Goal: Task Accomplishment & Management: Manage account settings

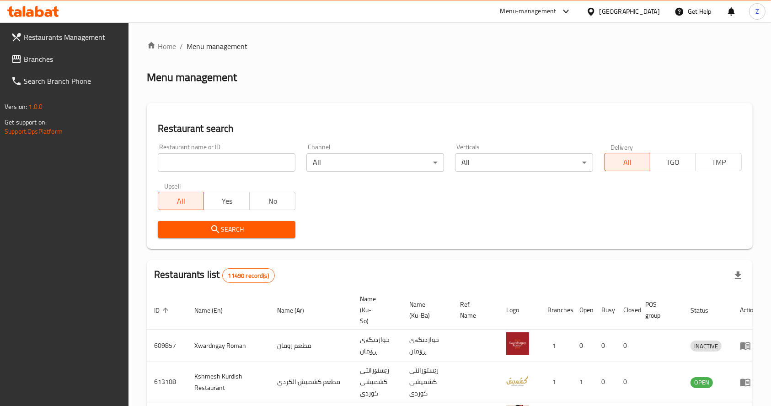
click at [215, 158] on input "search" at bounding box center [227, 162] width 138 height 18
type input "الجندول"
click button "Search" at bounding box center [227, 229] width 138 height 17
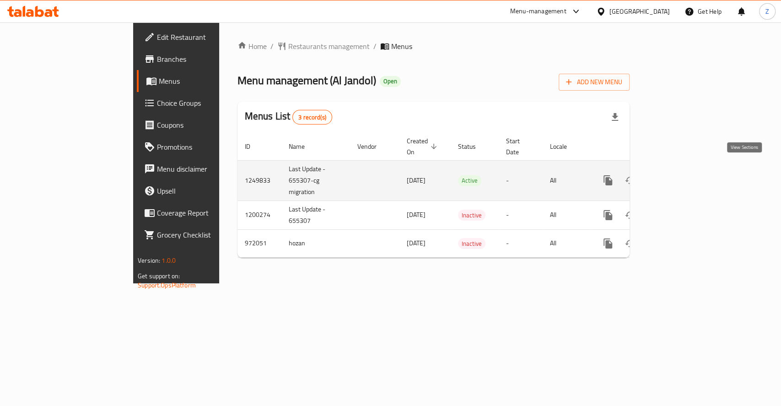
click at [679, 175] on icon "enhanced table" at bounding box center [673, 180] width 11 height 11
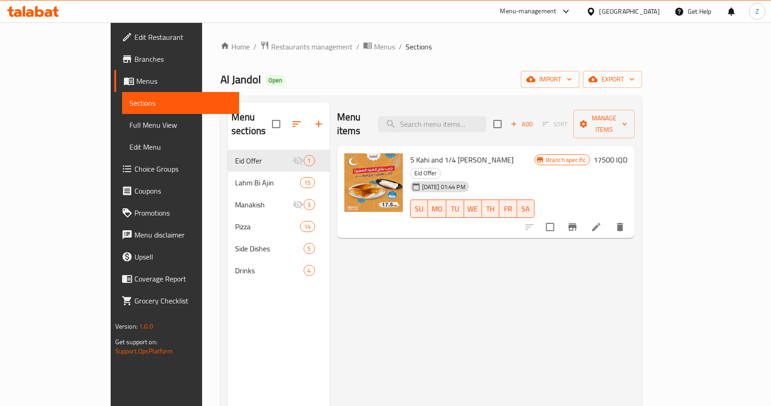
click at [135, 57] on span "Branches" at bounding box center [184, 59] width 98 height 11
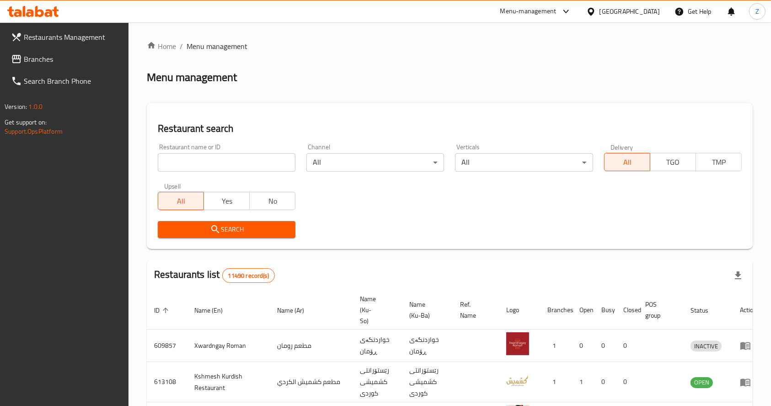
click at [219, 159] on input "search" at bounding box center [227, 162] width 138 height 18
paste input "776473"
type input "776473"
click at [192, 227] on span "Search" at bounding box center [226, 229] width 123 height 11
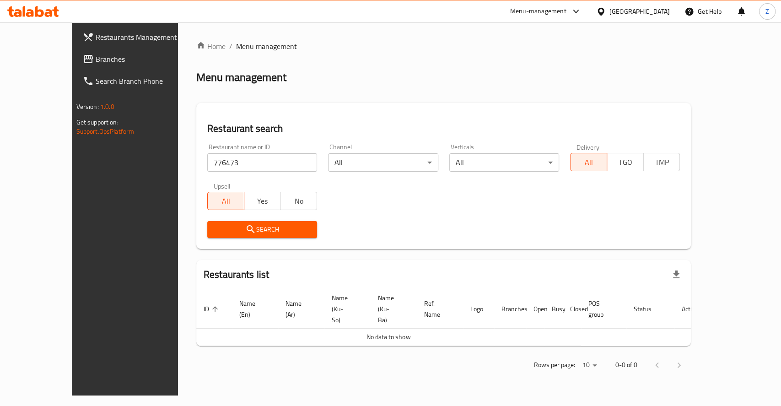
click at [96, 54] on span "Branches" at bounding box center [145, 59] width 99 height 11
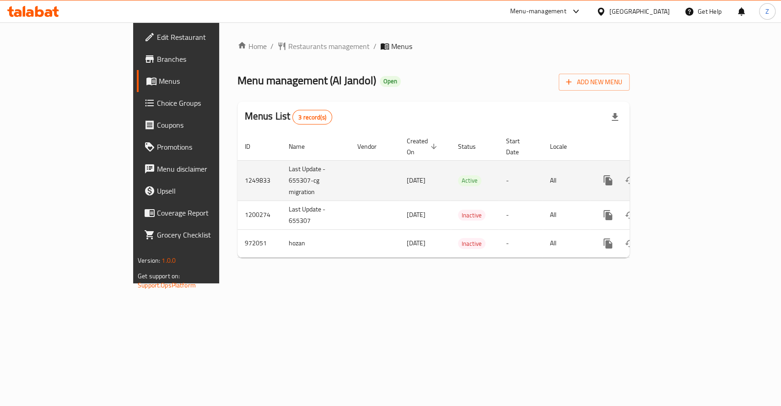
click at [678, 176] on icon "enhanced table" at bounding box center [674, 180] width 8 height 8
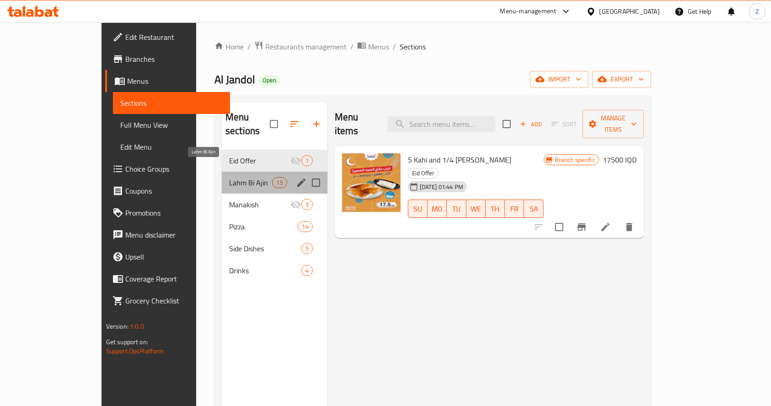
click at [245, 177] on span "Lahm Bi Ajin" at bounding box center [250, 182] width 43 height 11
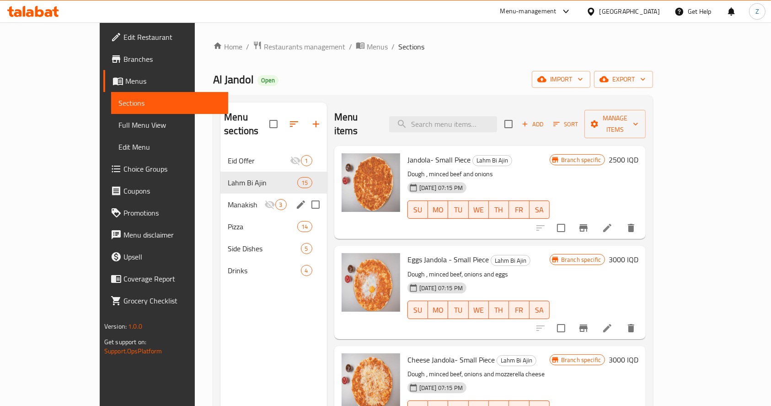
click at [228, 199] on span "Manakish" at bounding box center [246, 204] width 36 height 11
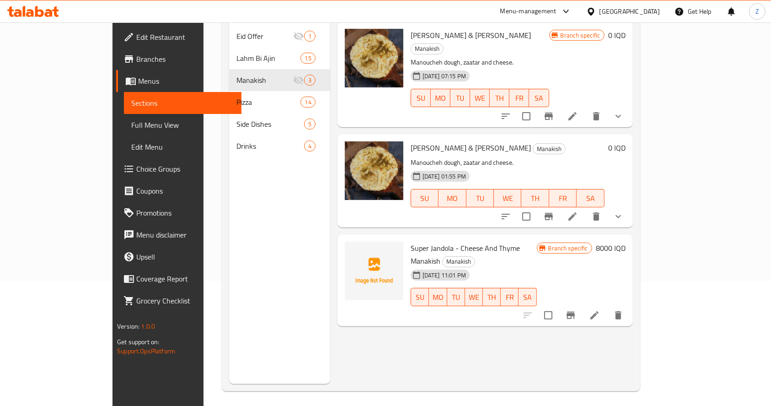
scroll to position [128, 0]
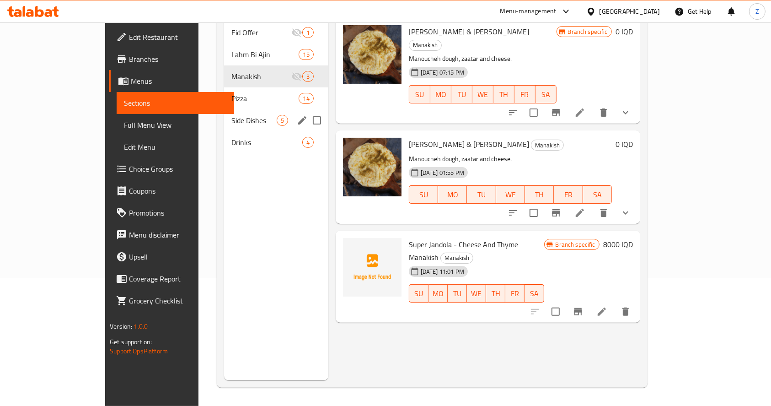
click at [232, 115] on span "Side Dishes" at bounding box center [254, 120] width 45 height 11
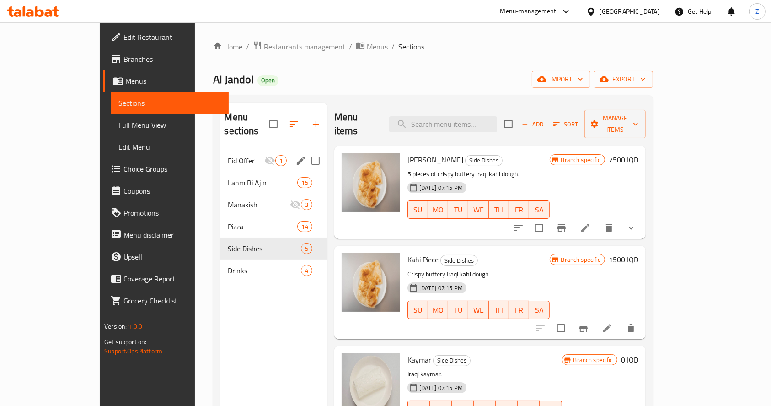
click at [228, 155] on span "Eid Offer" at bounding box center [246, 160] width 36 height 11
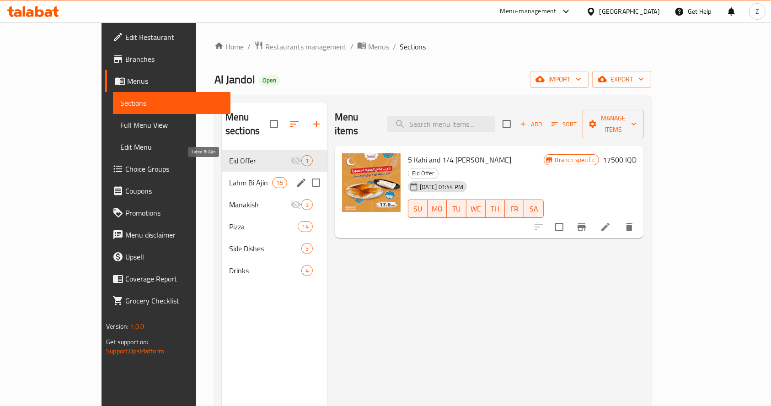
click at [238, 177] on span "Lahm Bi Ajin" at bounding box center [250, 182] width 43 height 11
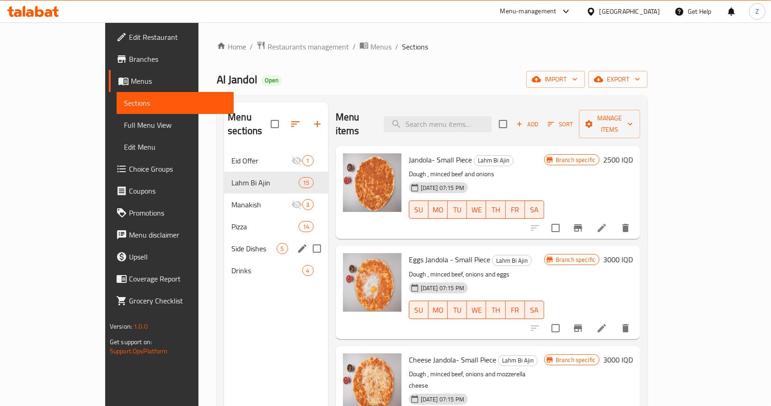
click at [277, 244] on span "5" at bounding box center [282, 248] width 11 height 9
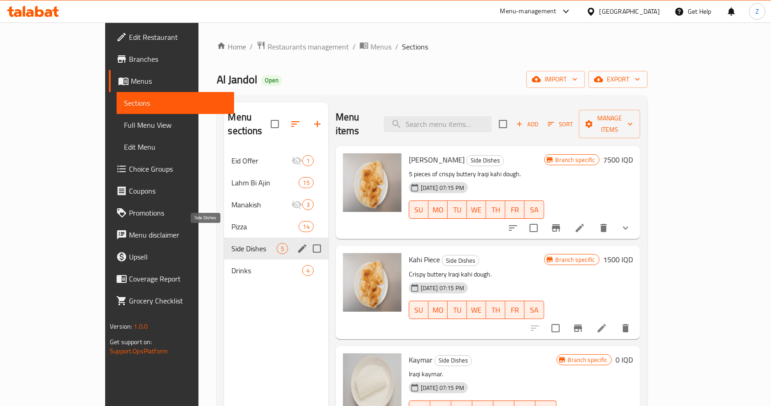
click at [233, 237] on div "Side Dishes 5" at bounding box center [276, 248] width 104 height 22
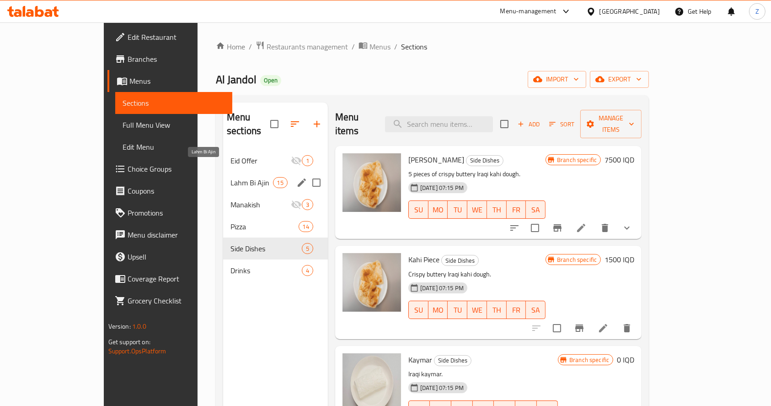
click at [231, 177] on span "Lahm Bi Ajin" at bounding box center [252, 182] width 43 height 11
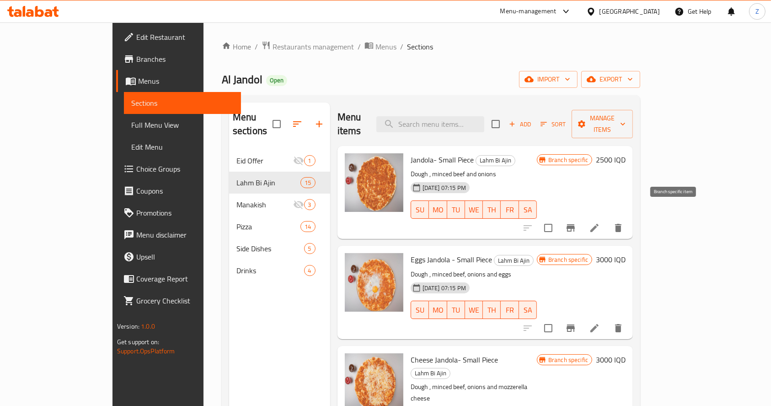
click at [577, 222] on icon "Branch-specific-item" at bounding box center [571, 227] width 11 height 11
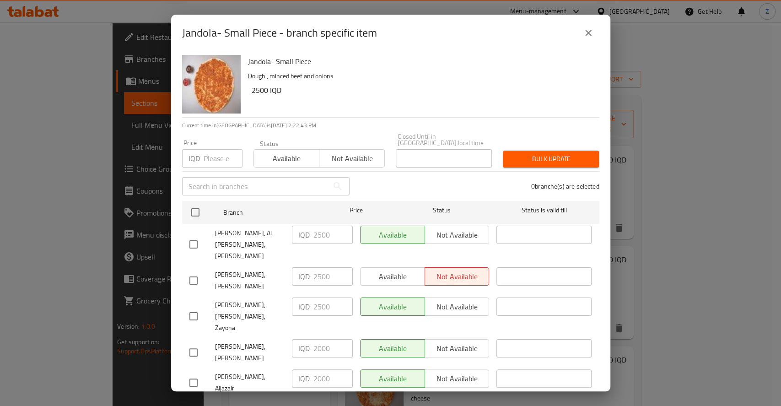
click at [195, 343] on input "checkbox" at bounding box center [193, 352] width 19 height 19
checkbox input "true"
click at [198, 373] on input "checkbox" at bounding box center [193, 382] width 19 height 19
checkbox input "true"
click at [321, 339] on input "2000" at bounding box center [332, 348] width 39 height 18
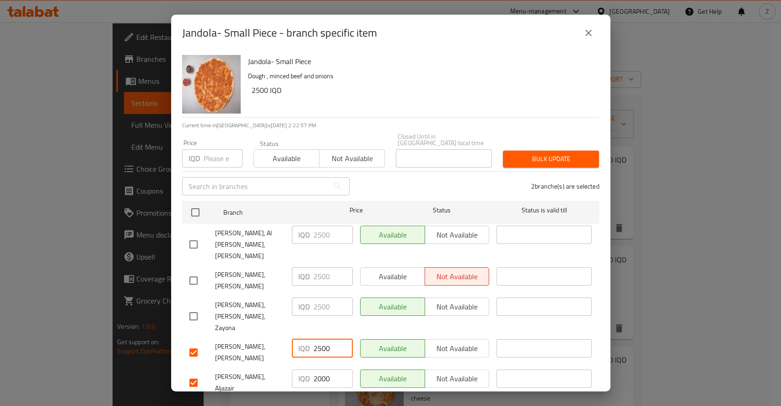
type input "2500"
click at [320, 369] on input "2000" at bounding box center [332, 378] width 39 height 18
click at [318, 369] on input "2500" at bounding box center [332, 378] width 39 height 18
type input "2000"
click at [196, 373] on input "checkbox" at bounding box center [193, 382] width 19 height 19
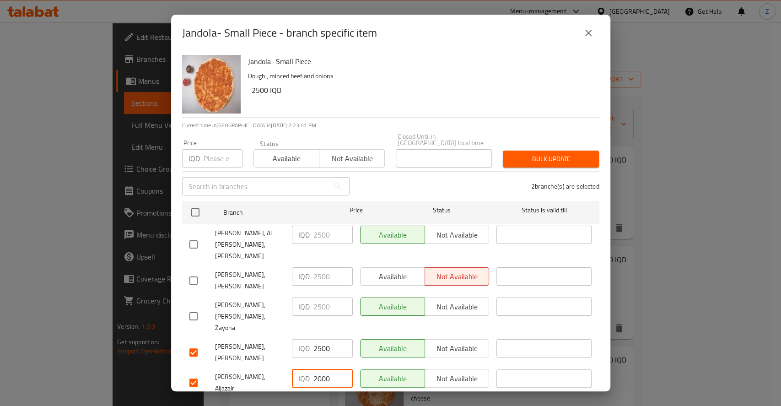
checkbox input "false"
click at [364, 404] on span "Save" at bounding box center [390, 409] width 403 height 11
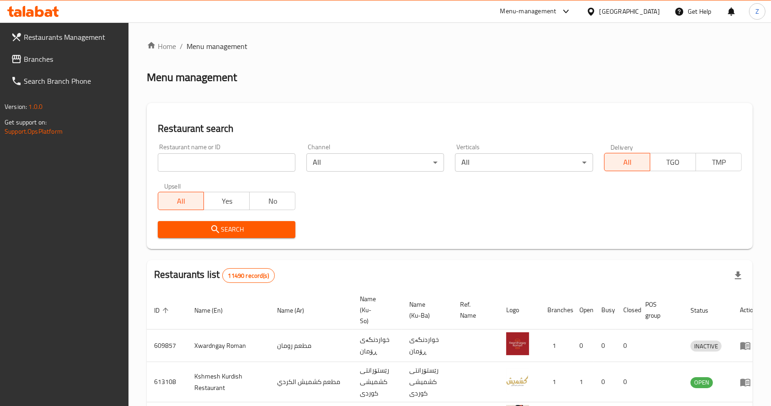
click at [53, 53] on link "Branches" at bounding box center [66, 59] width 125 height 22
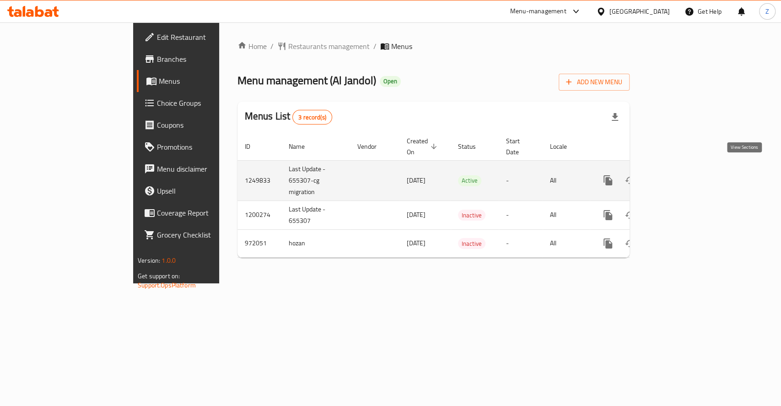
click at [679, 175] on icon "enhanced table" at bounding box center [673, 180] width 11 height 11
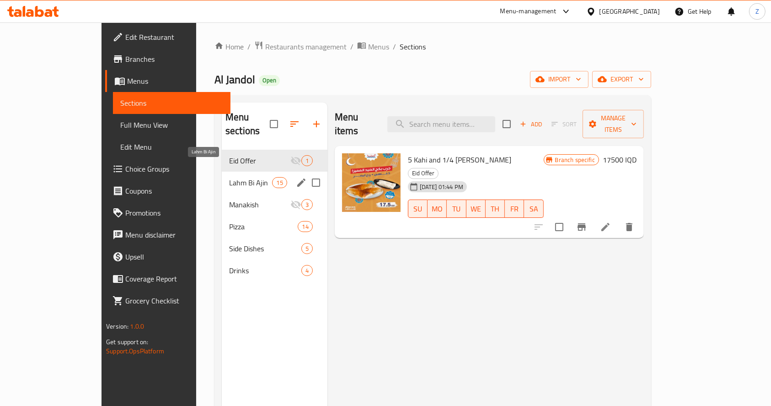
click at [229, 177] on span "Lahm Bi Ajin" at bounding box center [250, 182] width 43 height 11
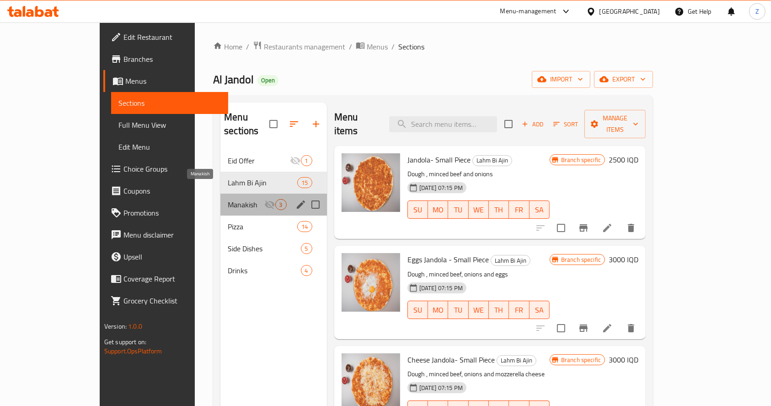
click at [228, 199] on span "Manakish" at bounding box center [246, 204] width 36 height 11
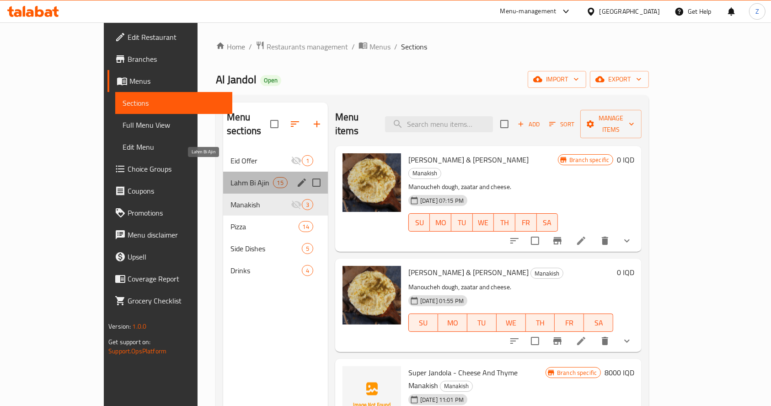
click at [231, 177] on span "Lahm Bi Ajin" at bounding box center [252, 182] width 43 height 11
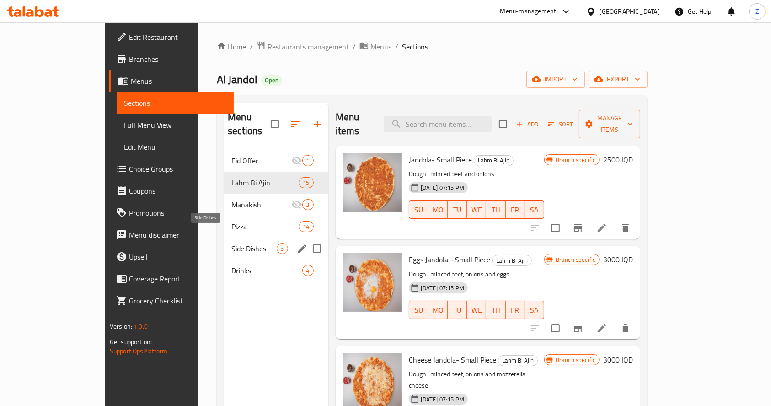
click at [232, 243] on span "Side Dishes" at bounding box center [254, 248] width 45 height 11
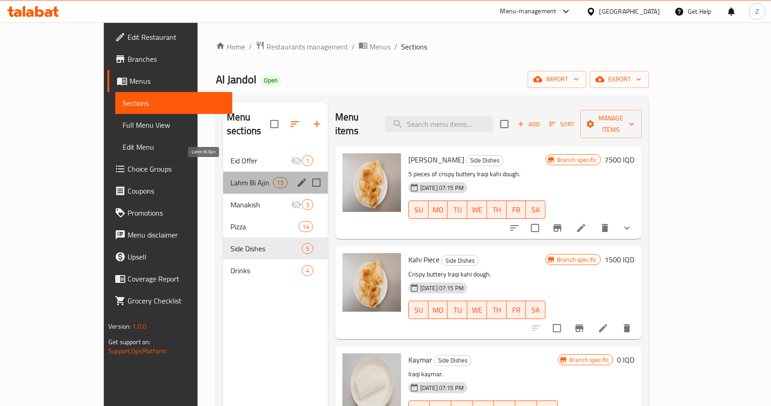
drag, startPoint x: 217, startPoint y: 164, endPoint x: 226, endPoint y: 168, distance: 9.6
click at [231, 177] on span "Lahm Bi Ajin" at bounding box center [252, 182] width 43 height 11
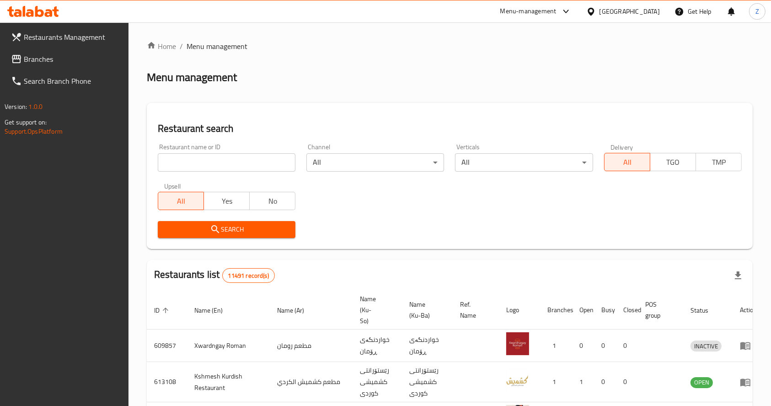
click at [183, 163] on input "search" at bounding box center [227, 162] width 138 height 18
click at [75, 58] on span "Branches" at bounding box center [73, 59] width 98 height 11
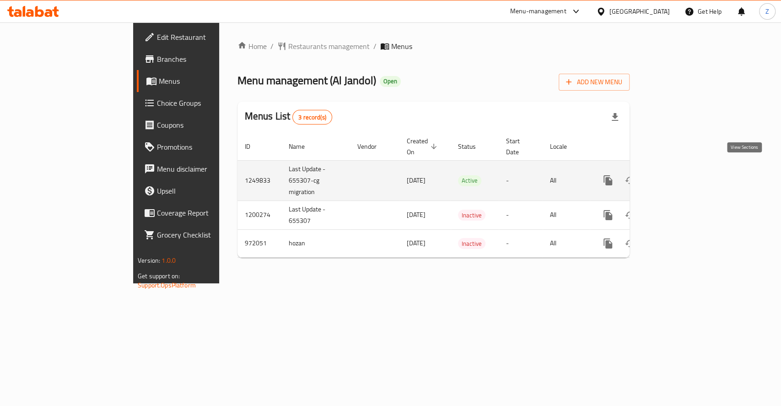
click at [679, 175] on icon "enhanced table" at bounding box center [673, 180] width 11 height 11
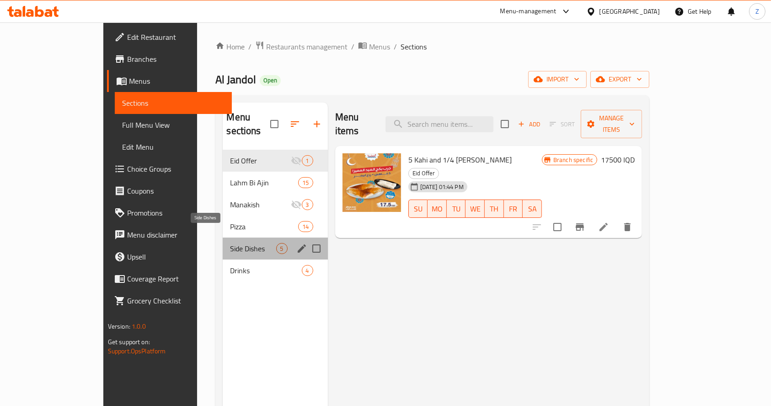
click at [232, 243] on span "Side Dishes" at bounding box center [253, 248] width 46 height 11
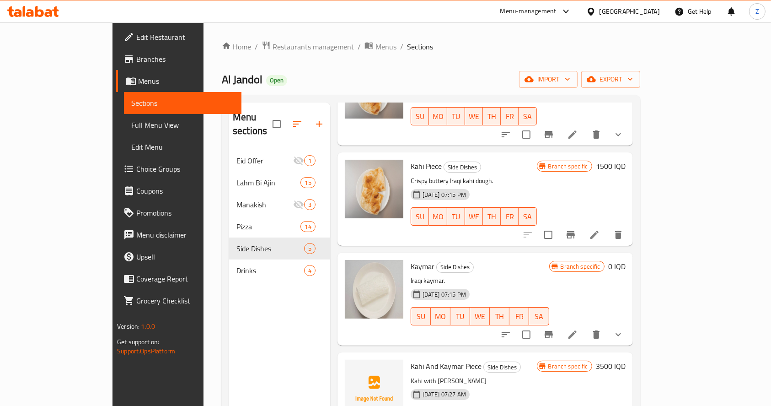
scroll to position [102, 0]
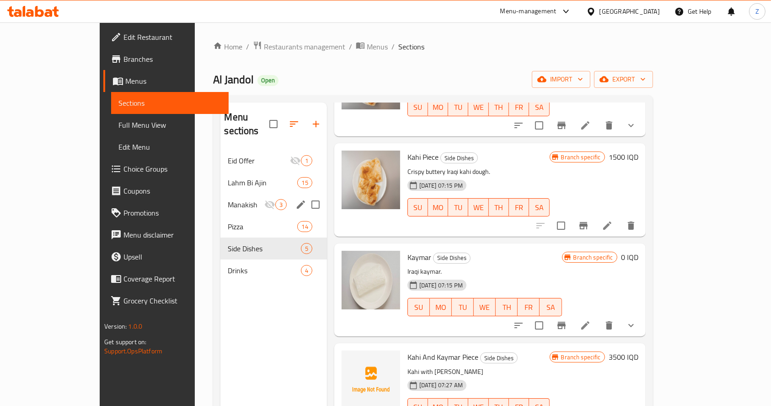
click at [228, 177] on span "Lahm Bi Ajin" at bounding box center [263, 182] width 70 height 11
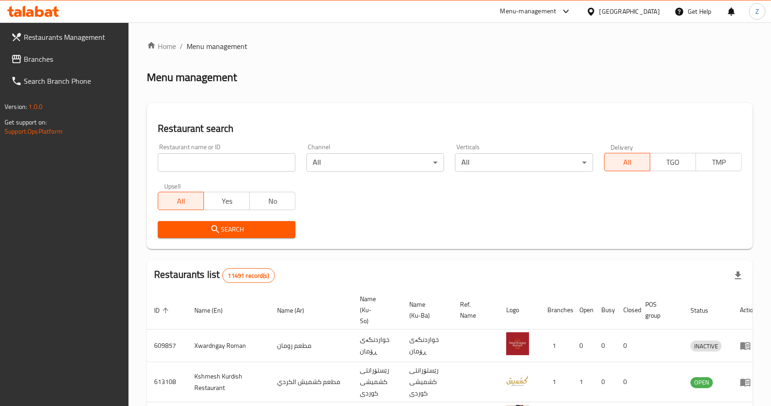
click at [43, 59] on span "Branches" at bounding box center [73, 59] width 98 height 11
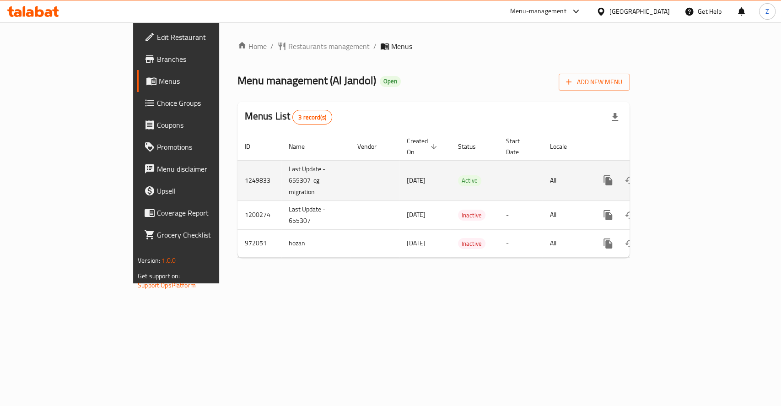
click at [685, 173] on link "enhanced table" at bounding box center [674, 180] width 22 height 22
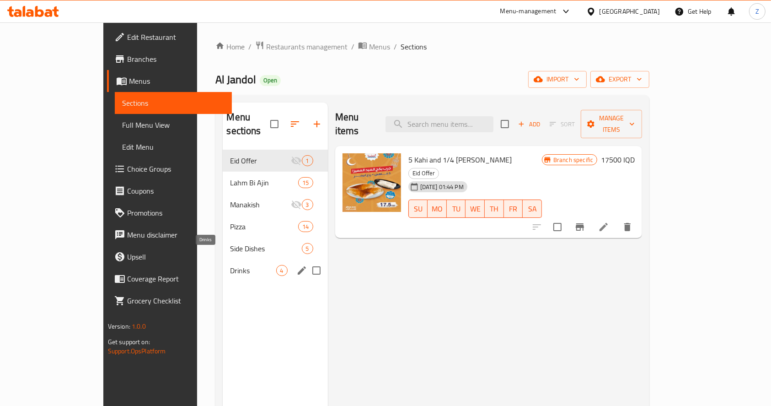
click at [245, 265] on span "Drinks" at bounding box center [253, 270] width 46 height 11
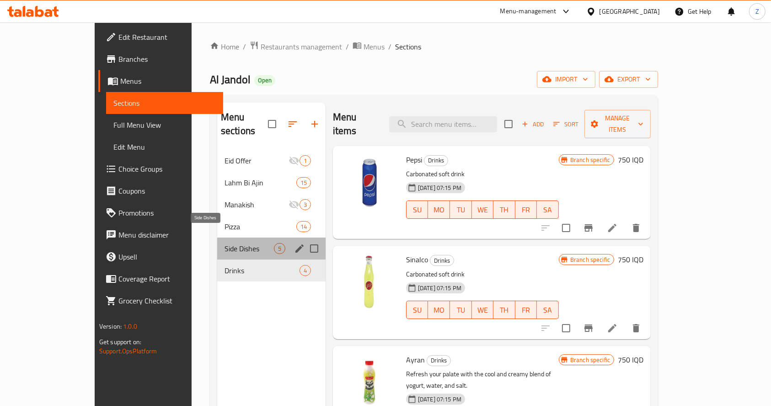
click at [225, 243] on span "Side Dishes" at bounding box center [249, 248] width 49 height 11
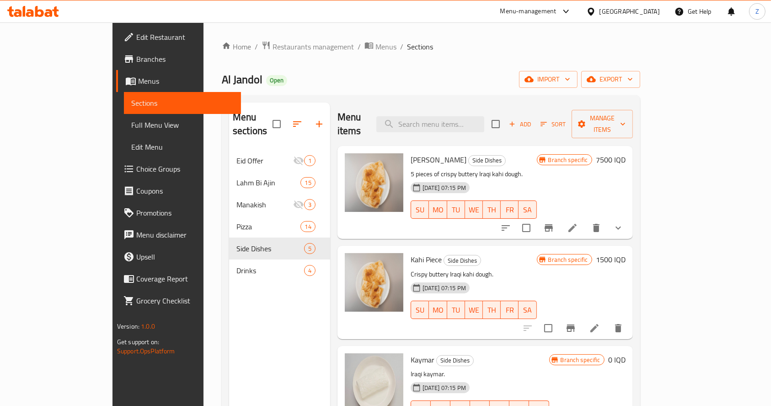
scroll to position [61, 0]
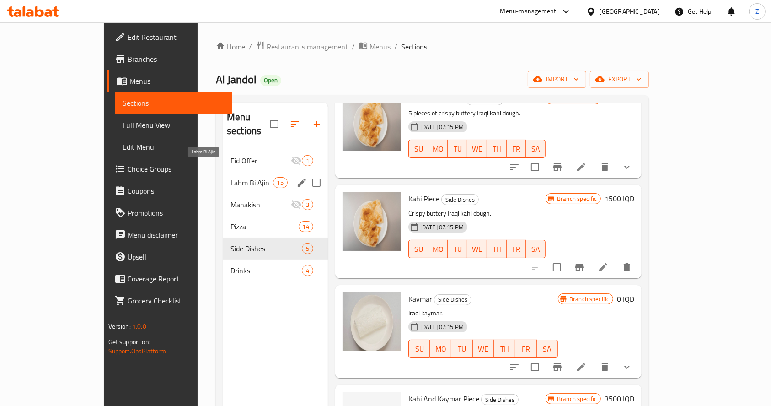
click at [232, 177] on span "Lahm Bi Ajin" at bounding box center [252, 182] width 43 height 11
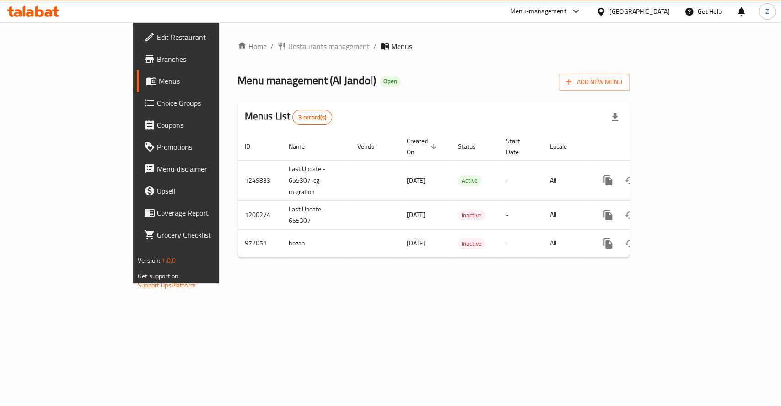
click at [391, 44] on span "Menus" at bounding box center [401, 46] width 21 height 11
click at [288, 44] on span "Restaurants management" at bounding box center [328, 46] width 81 height 11
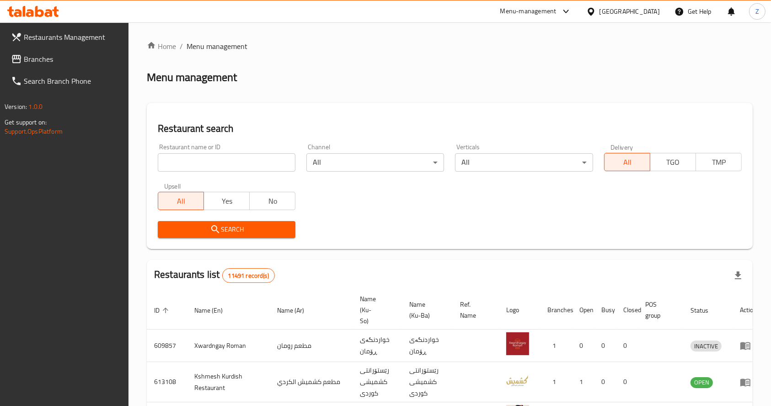
click at [215, 155] on input "search" at bounding box center [227, 162] width 138 height 18
type input "الجندول"
click button "Search" at bounding box center [227, 229] width 138 height 17
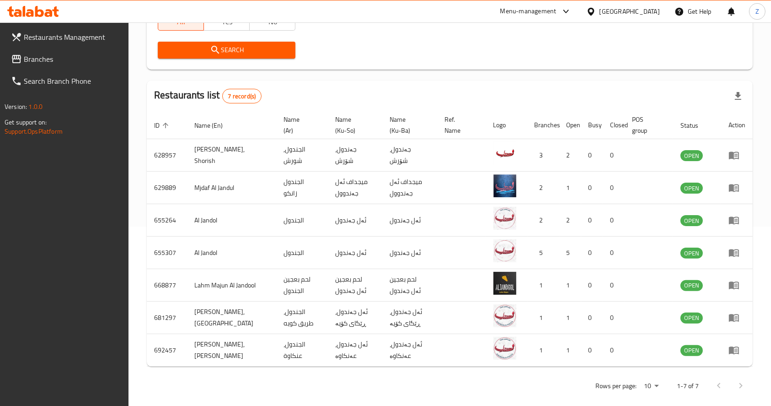
scroll to position [187, 0]
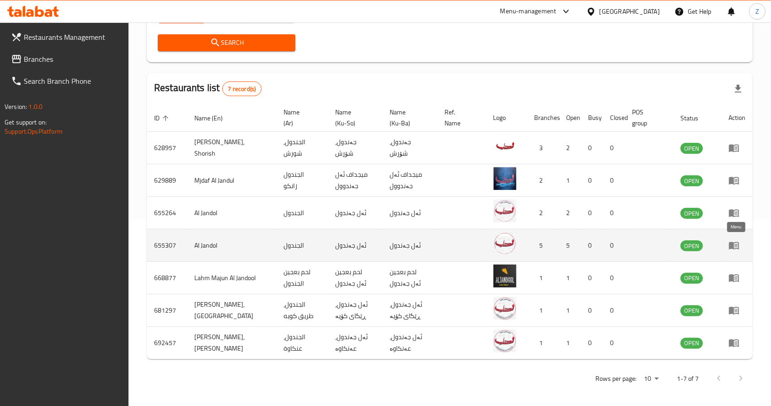
click at [742, 243] on link "enhanced table" at bounding box center [737, 245] width 17 height 11
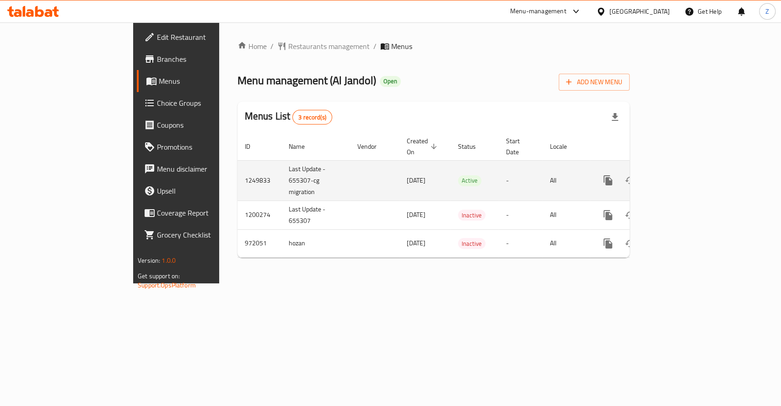
click at [678, 176] on icon "enhanced table" at bounding box center [674, 180] width 8 height 8
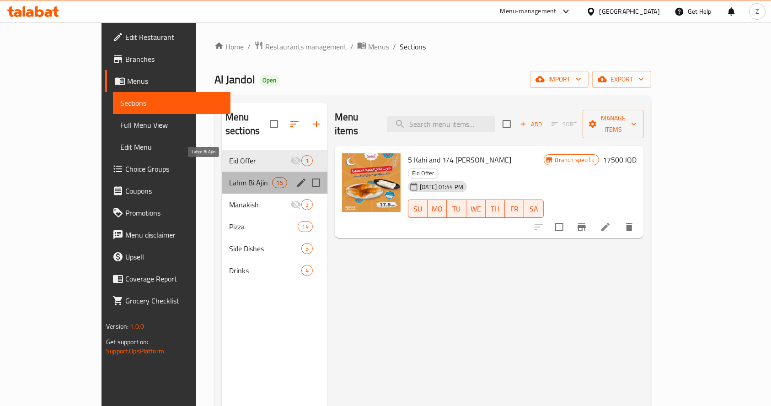
click at [234, 177] on span "Lahm Bi Ajin" at bounding box center [250, 182] width 43 height 11
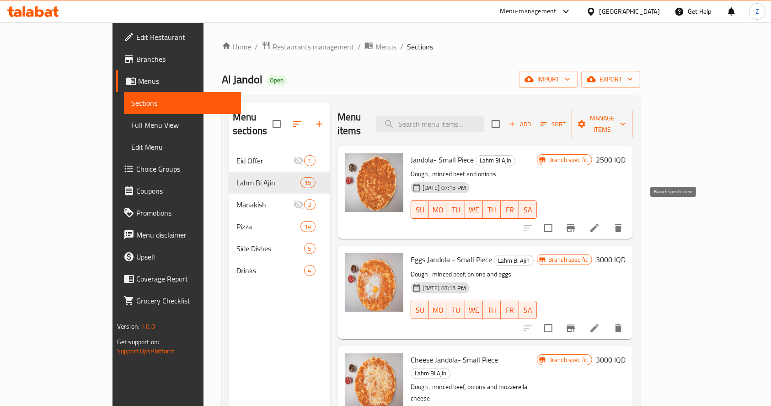
click at [575, 224] on icon "Branch-specific-item" at bounding box center [571, 227] width 8 height 7
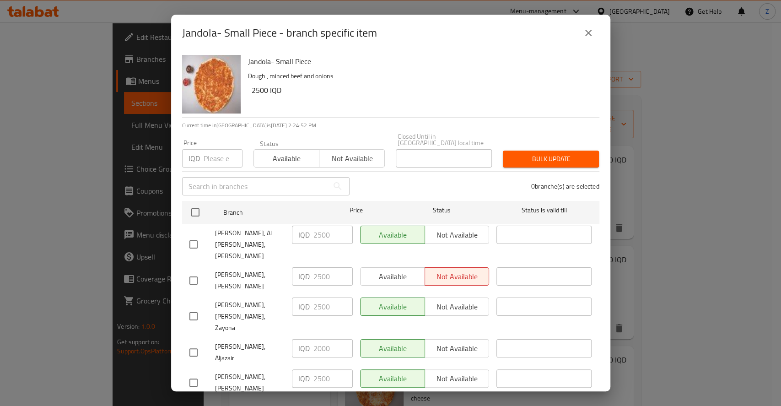
click at [589, 38] on icon "close" at bounding box center [588, 32] width 11 height 11
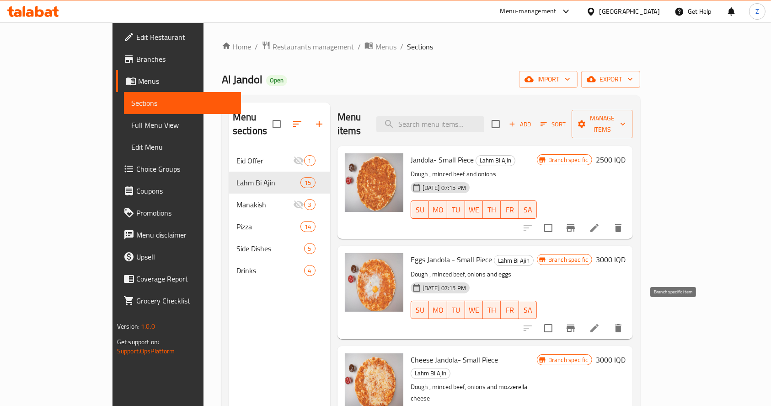
click at [577, 323] on icon "Branch-specific-item" at bounding box center [571, 328] width 11 height 11
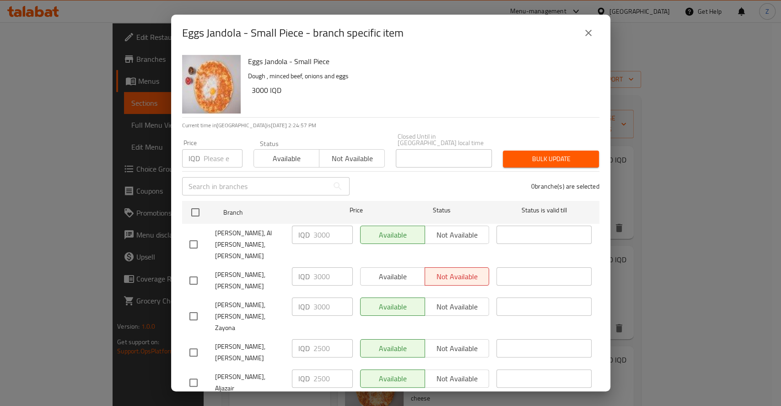
click at [194, 343] on input "checkbox" at bounding box center [193, 352] width 19 height 19
checkbox input "true"
drag, startPoint x: 334, startPoint y: 315, endPoint x: 310, endPoint y: 316, distance: 24.3
click at [310, 339] on div "IQD 2500 ​" at bounding box center [322, 348] width 61 height 18
type input "3000"
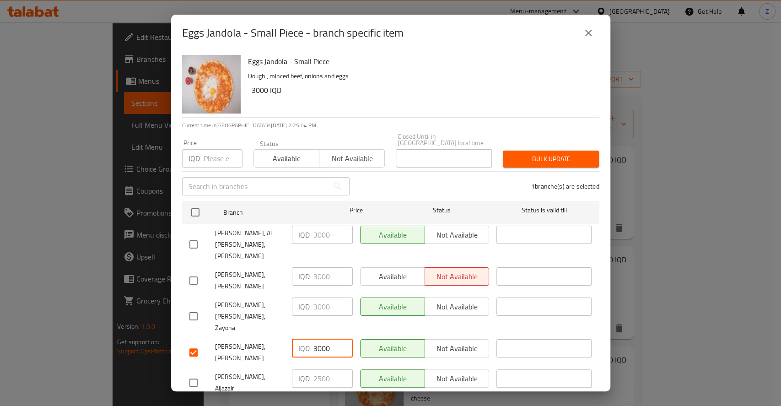
click at [414, 404] on span "Save" at bounding box center [390, 409] width 403 height 11
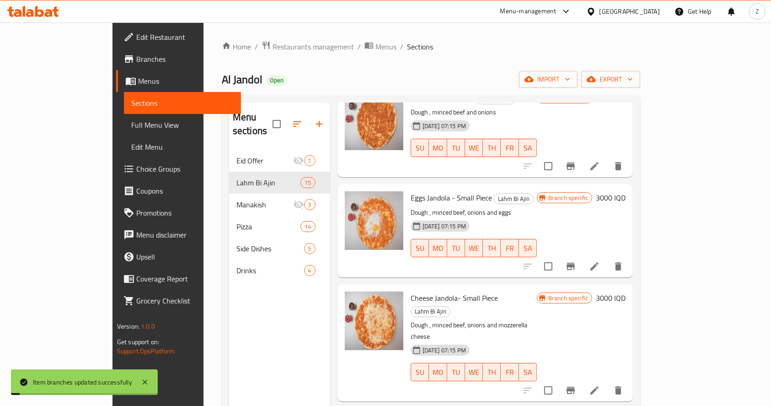
scroll to position [122, 0]
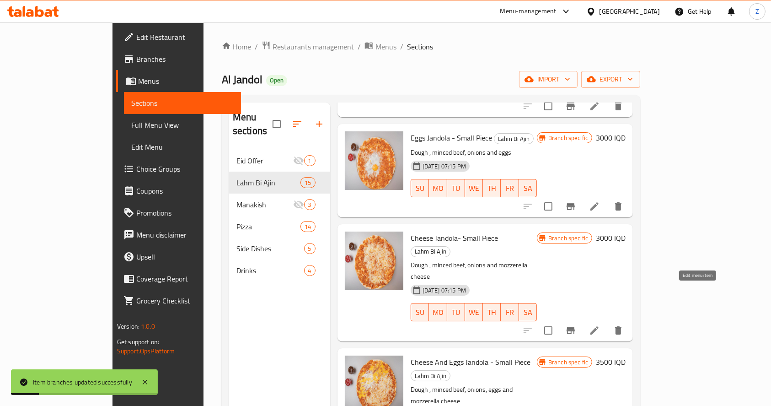
click at [600, 325] on icon at bounding box center [594, 330] width 11 height 11
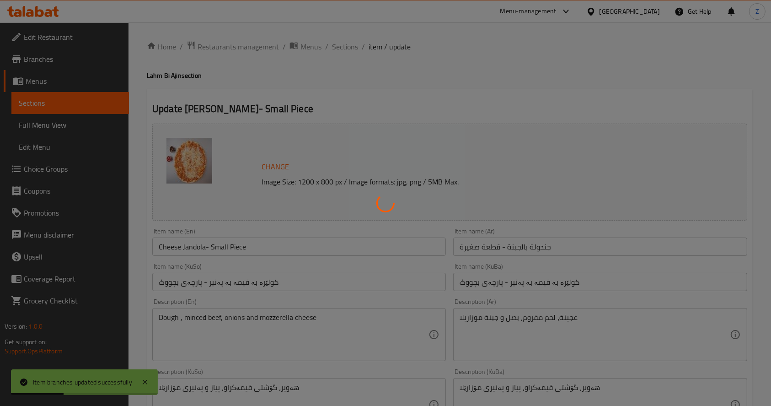
click at [345, 46] on div at bounding box center [385, 203] width 771 height 406
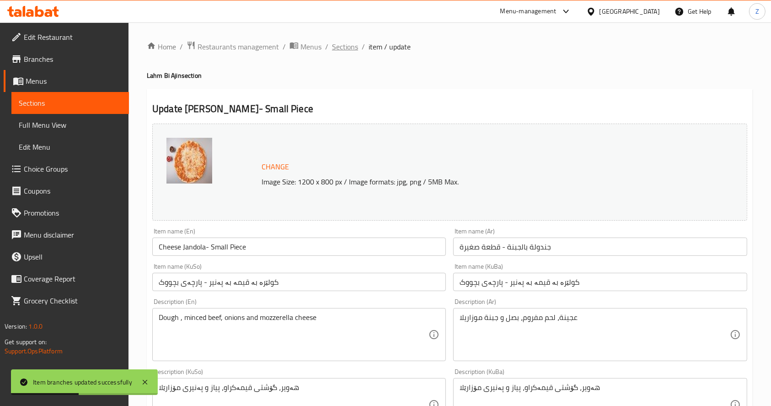
click at [344, 49] on span "Sections" at bounding box center [345, 46] width 26 height 11
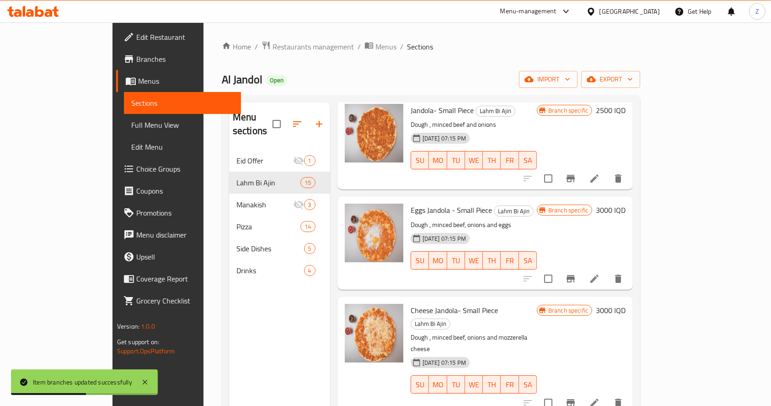
scroll to position [61, 0]
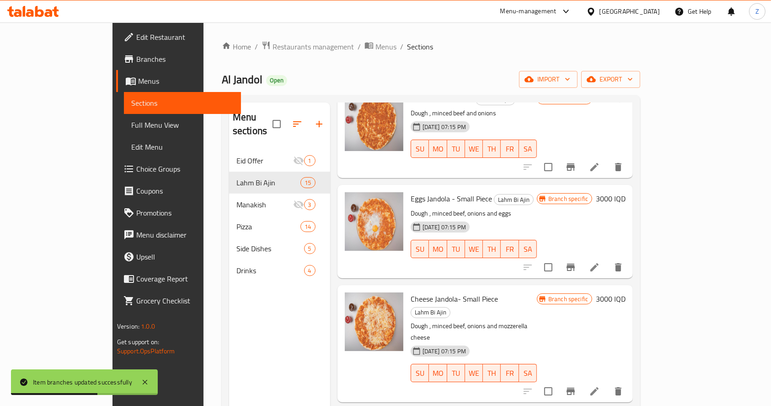
click at [577, 262] on icon "Branch-specific-item" at bounding box center [571, 267] width 11 height 11
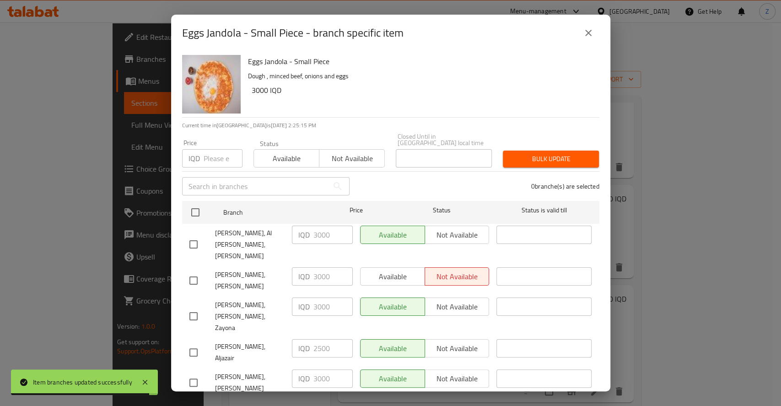
click at [194, 373] on input "checkbox" at bounding box center [193, 382] width 19 height 19
checkbox input "true"
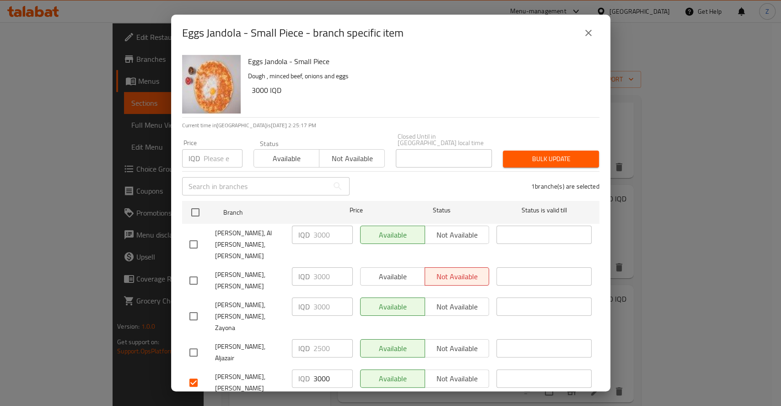
click at [590, 38] on icon "close" at bounding box center [588, 32] width 11 height 11
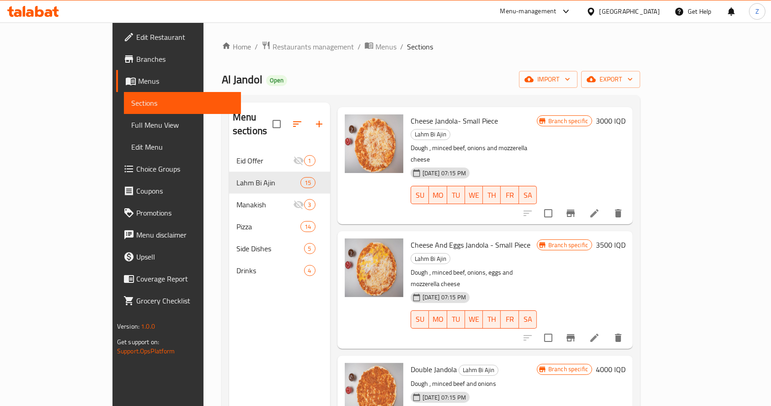
scroll to position [244, 0]
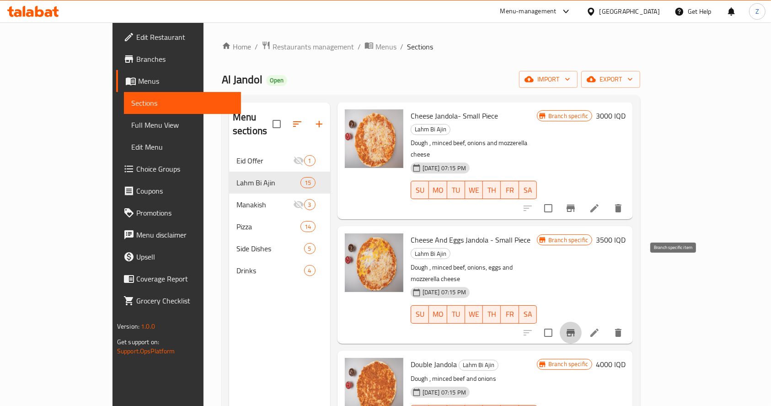
click at [577, 327] on icon "Branch-specific-item" at bounding box center [571, 332] width 11 height 11
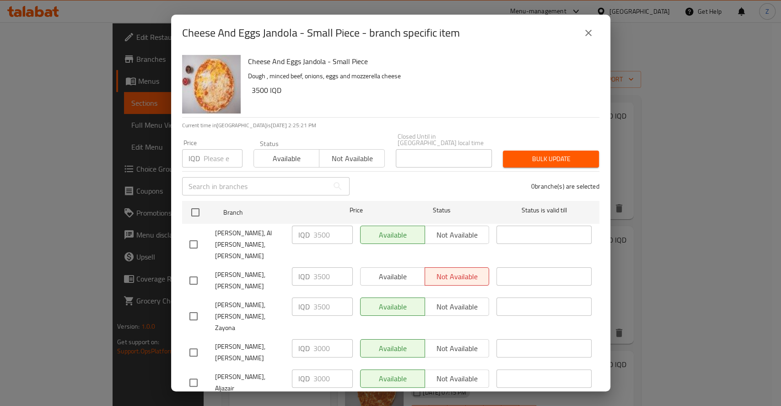
click at [198, 343] on input "checkbox" at bounding box center [193, 352] width 19 height 19
checkbox input "true"
click at [318, 339] on input "3000" at bounding box center [332, 348] width 39 height 18
type input "3500"
click at [359, 404] on span "Save" at bounding box center [390, 409] width 403 height 11
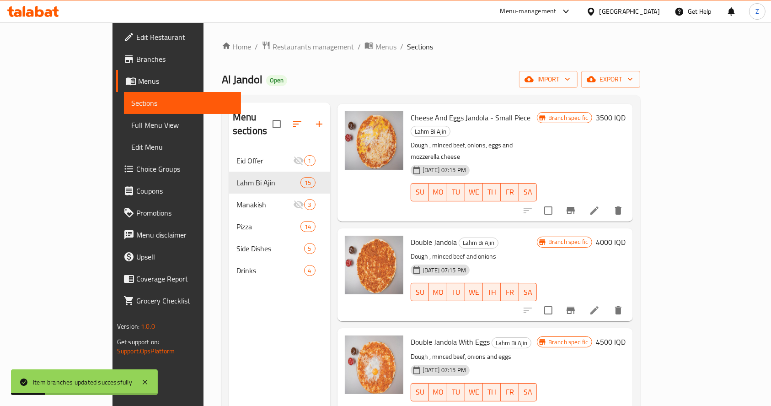
scroll to position [427, 0]
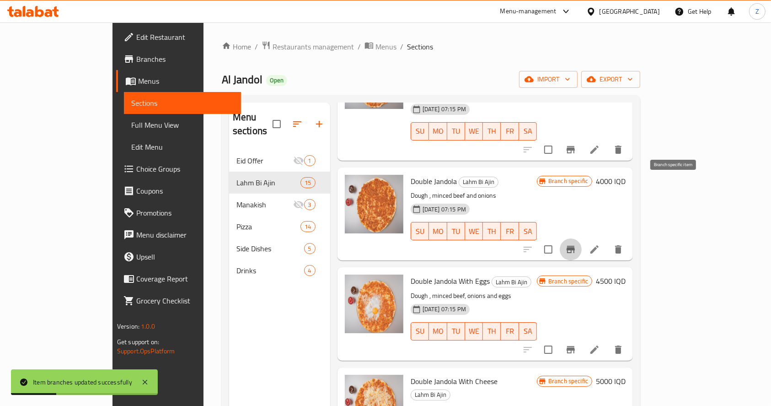
click at [575, 246] on icon "Branch-specific-item" at bounding box center [571, 249] width 8 height 7
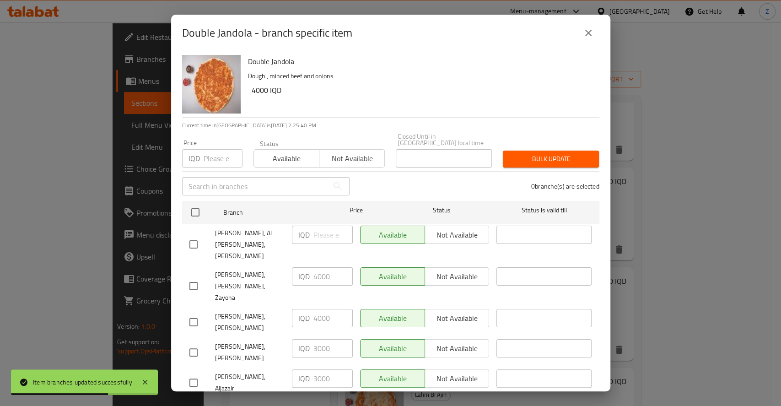
click at [192, 343] on input "checkbox" at bounding box center [193, 352] width 19 height 19
checkbox input "true"
click at [316, 339] on input "3000" at bounding box center [332, 348] width 39 height 18
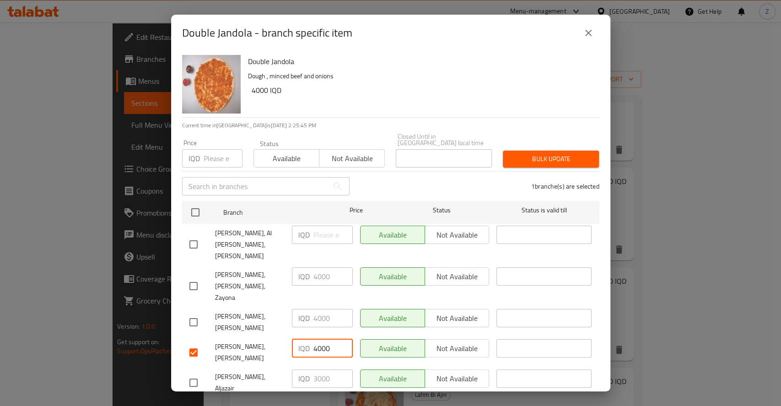
type input "4000"
click at [380, 404] on span "Save" at bounding box center [390, 409] width 403 height 11
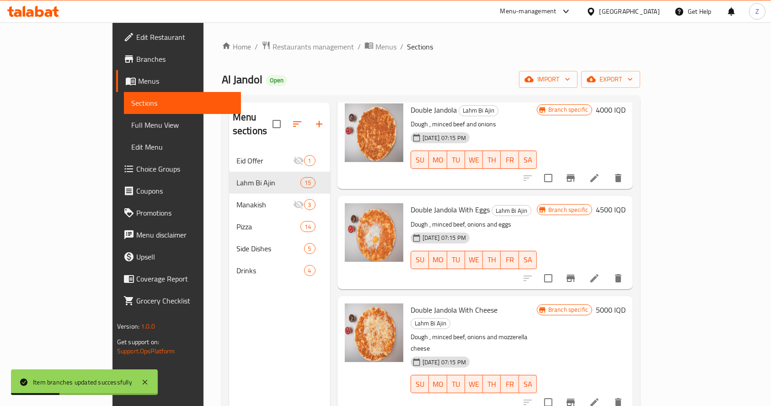
scroll to position [549, 0]
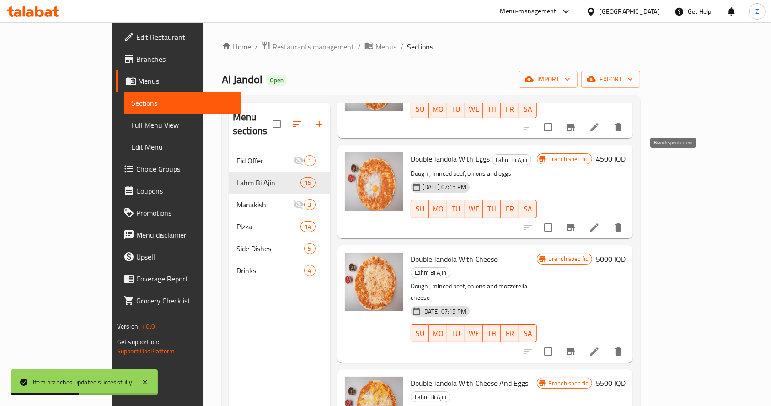
click at [582, 216] on button "Branch-specific-item" at bounding box center [571, 227] width 22 height 22
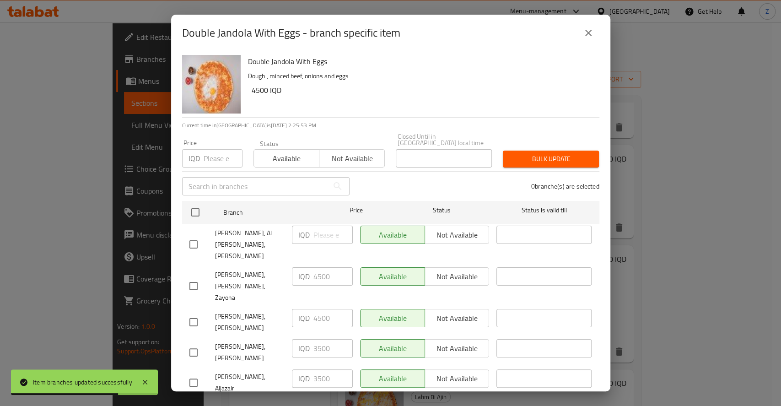
click at [198, 343] on input "checkbox" at bounding box center [193, 352] width 19 height 19
checkbox input "true"
click at [315, 339] on input "3500" at bounding box center [332, 348] width 39 height 18
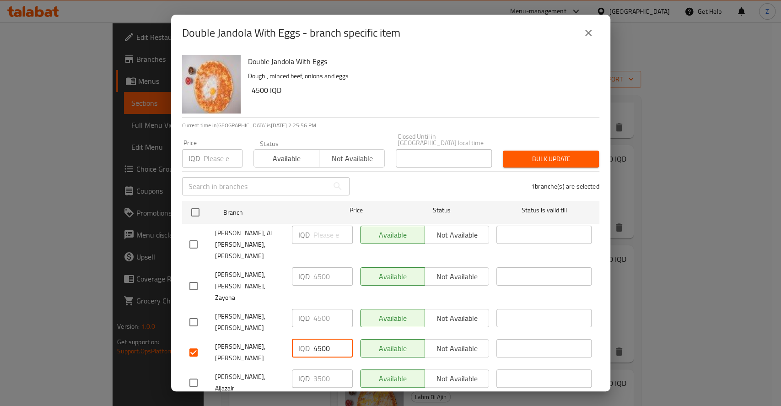
type input "4500"
click at [337, 404] on span "Save" at bounding box center [390, 409] width 403 height 11
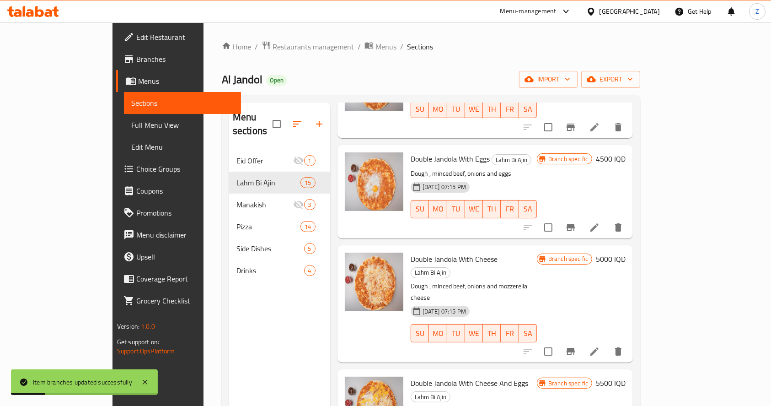
scroll to position [610, 0]
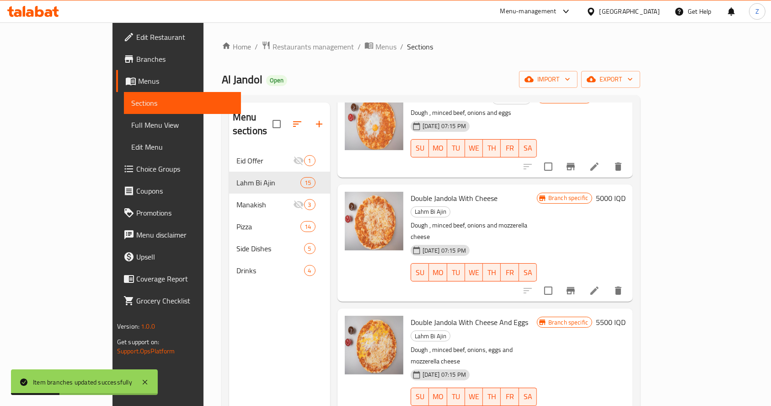
click at [577, 285] on icon "Branch-specific-item" at bounding box center [571, 290] width 11 height 11
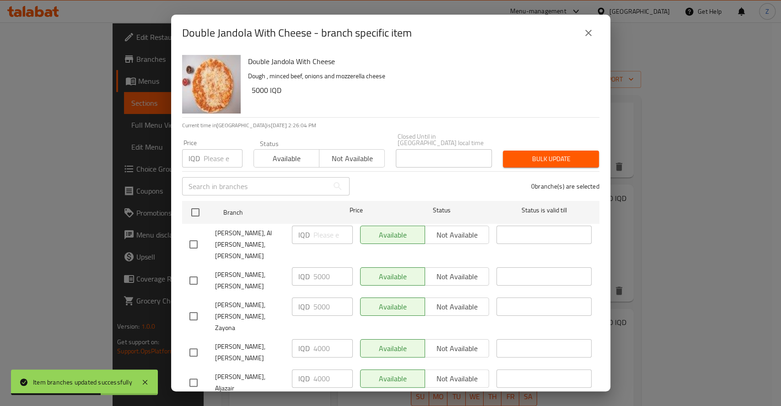
click at [193, 343] on input "checkbox" at bounding box center [193, 352] width 19 height 19
checkbox input "true"
drag, startPoint x: 310, startPoint y: 315, endPoint x: 316, endPoint y: 315, distance: 6.0
click at [316, 339] on div "IQD 4000 ​" at bounding box center [322, 348] width 61 height 18
click at [315, 339] on input "4000" at bounding box center [332, 348] width 39 height 18
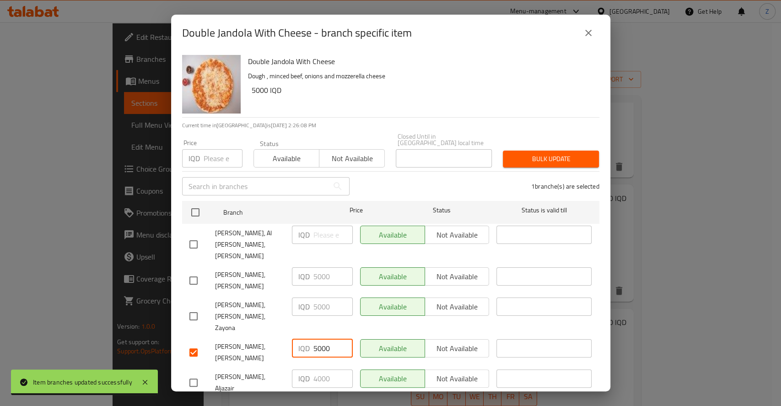
type input "5000"
click at [333, 404] on span "Save" at bounding box center [390, 409] width 403 height 11
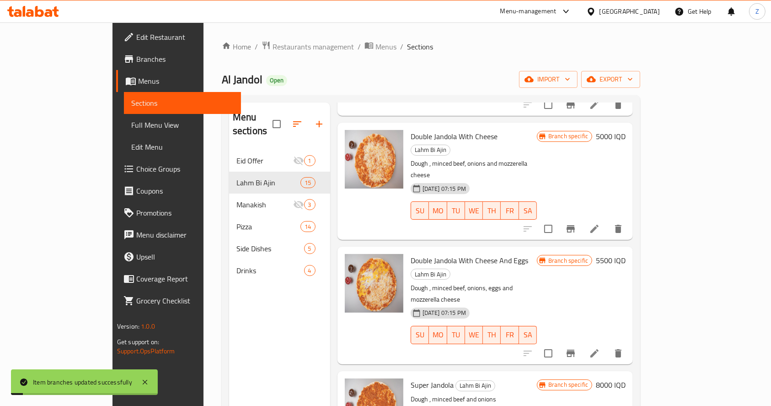
scroll to position [732, 0]
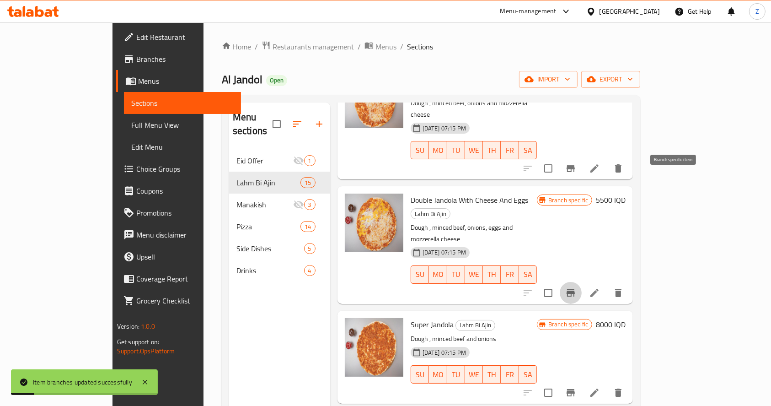
click at [577, 287] on icon "Branch-specific-item" at bounding box center [571, 292] width 11 height 11
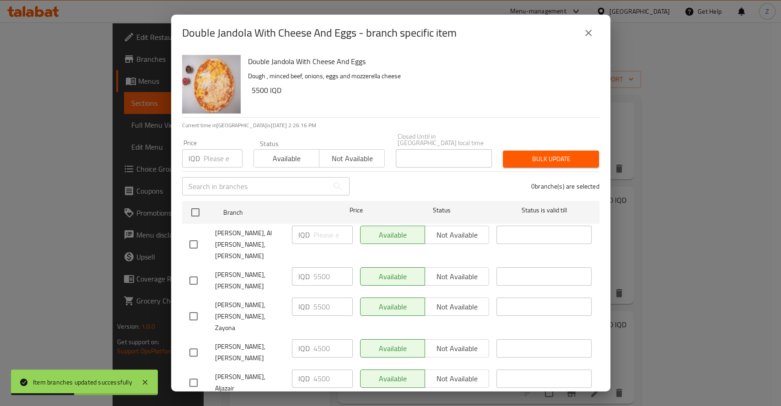
click at [194, 343] on input "checkbox" at bounding box center [193, 352] width 19 height 19
checkbox input "true"
click at [316, 339] on input "4500" at bounding box center [332, 348] width 39 height 18
type input "5500"
click at [342, 404] on span "Save" at bounding box center [390, 409] width 403 height 11
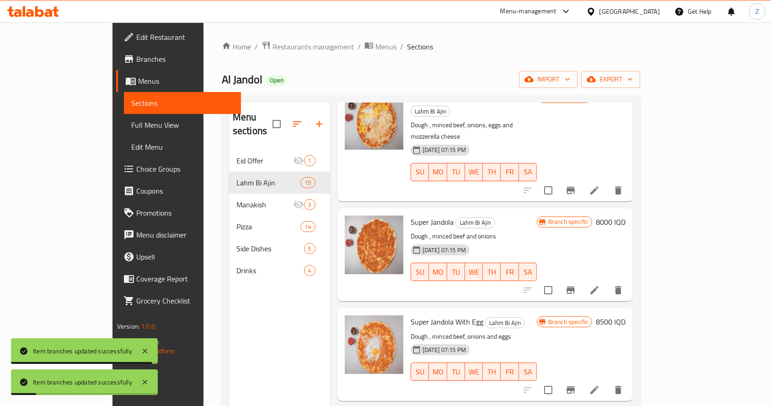
scroll to position [854, 0]
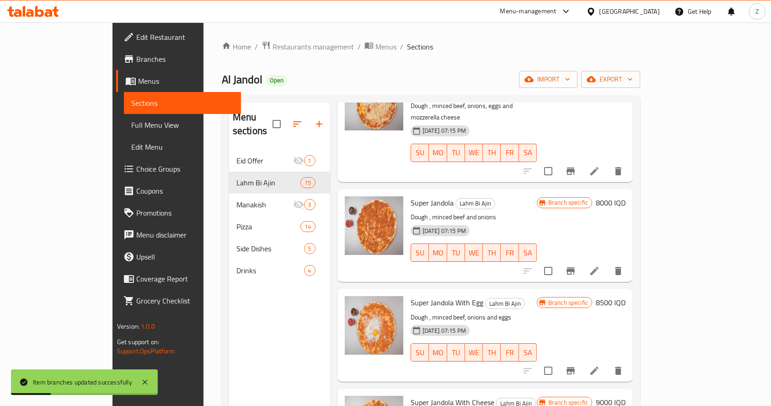
click at [575, 267] on icon "Branch-specific-item" at bounding box center [571, 270] width 8 height 7
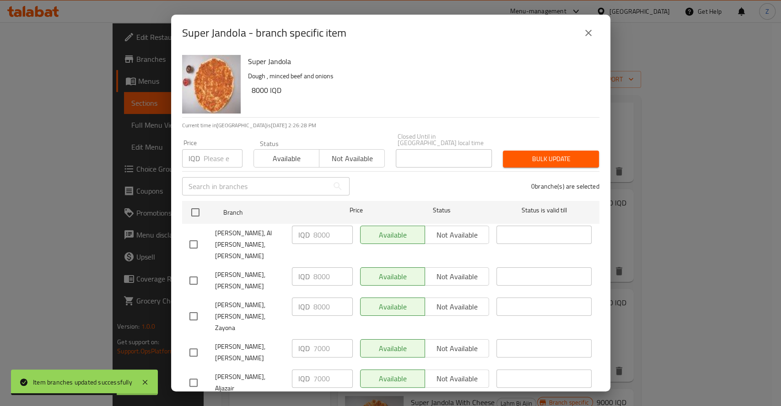
click at [194, 343] on input "checkbox" at bounding box center [193, 352] width 19 height 19
checkbox input "true"
drag, startPoint x: 307, startPoint y: 314, endPoint x: 318, endPoint y: 317, distance: 10.9
click at [318, 339] on div "IQD 7000 ​" at bounding box center [322, 348] width 61 height 18
drag, startPoint x: 317, startPoint y: 315, endPoint x: 312, endPoint y: 313, distance: 5.4
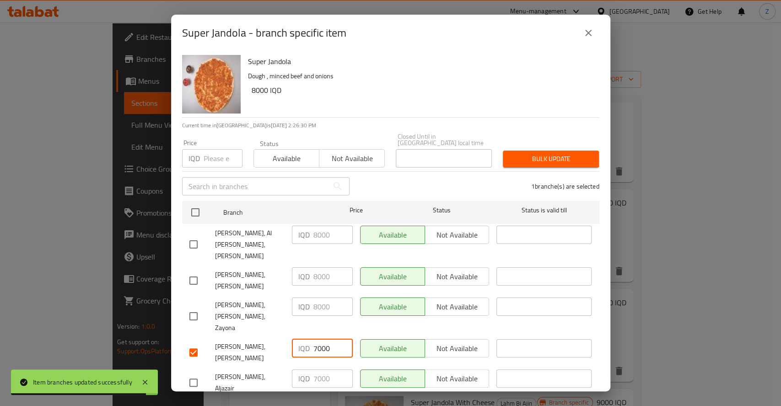
click at [312, 339] on div "IQD 7000 ​" at bounding box center [322, 348] width 61 height 18
type input "8000"
click at [333, 404] on span "Save" at bounding box center [390, 409] width 403 height 11
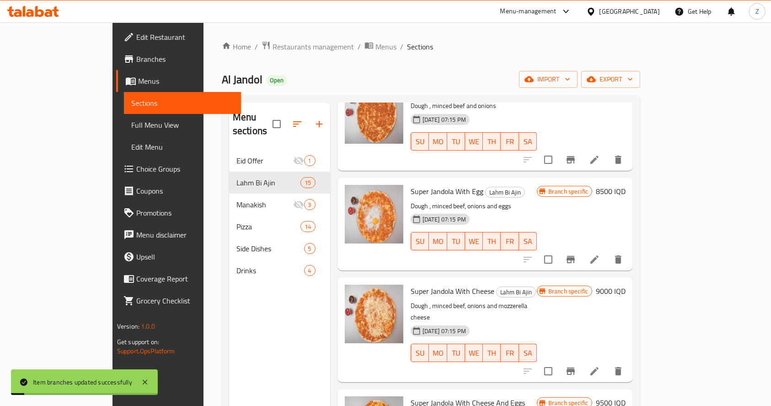
scroll to position [976, 0]
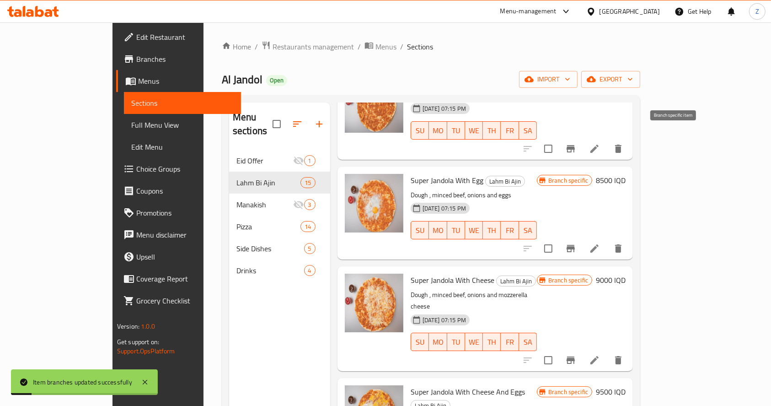
click at [582, 237] on button "Branch-specific-item" at bounding box center [571, 248] width 22 height 22
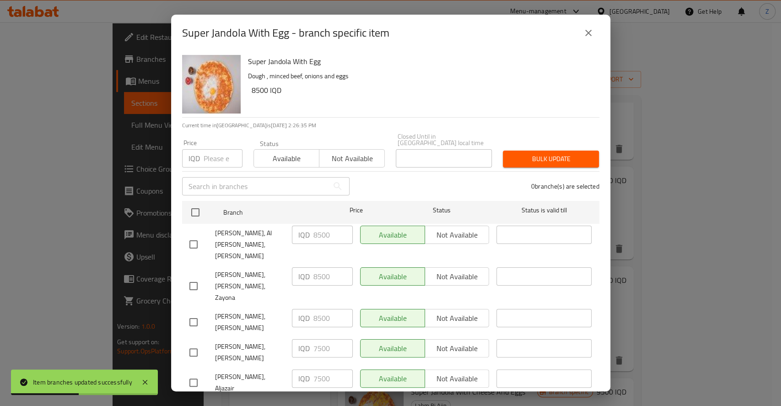
click at [194, 343] on input "checkbox" at bounding box center [193, 352] width 19 height 19
checkbox input "true"
drag, startPoint x: 318, startPoint y: 314, endPoint x: 311, endPoint y: 314, distance: 6.4
click at [311, 339] on div "IQD 7500 ​" at bounding box center [322, 348] width 61 height 18
type input "8500"
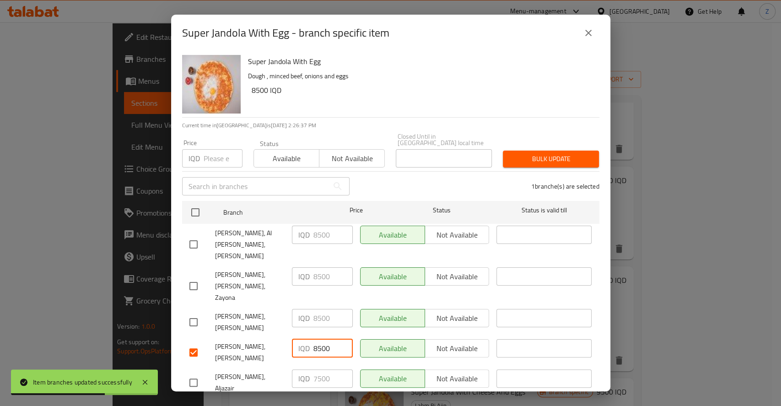
click at [343, 404] on span "Save" at bounding box center [390, 409] width 403 height 11
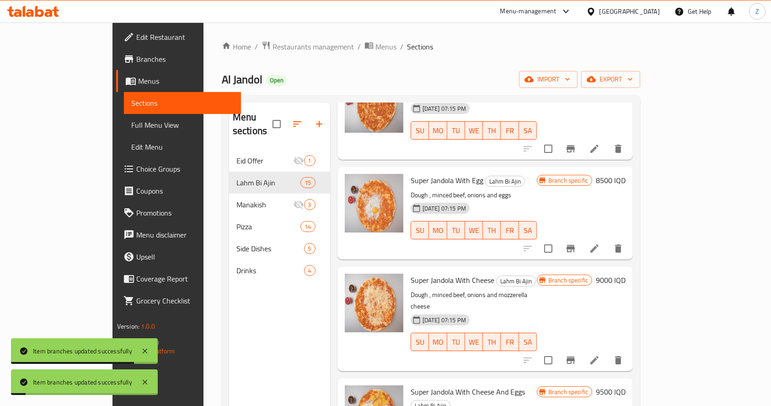
scroll to position [1037, 0]
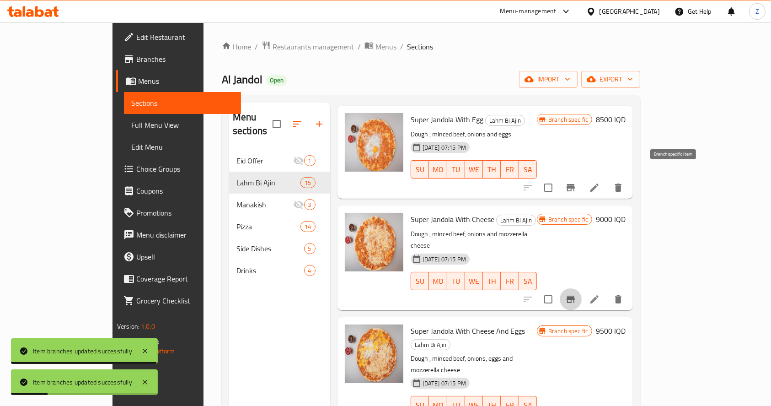
click at [577, 294] on icon "Branch-specific-item" at bounding box center [571, 299] width 11 height 11
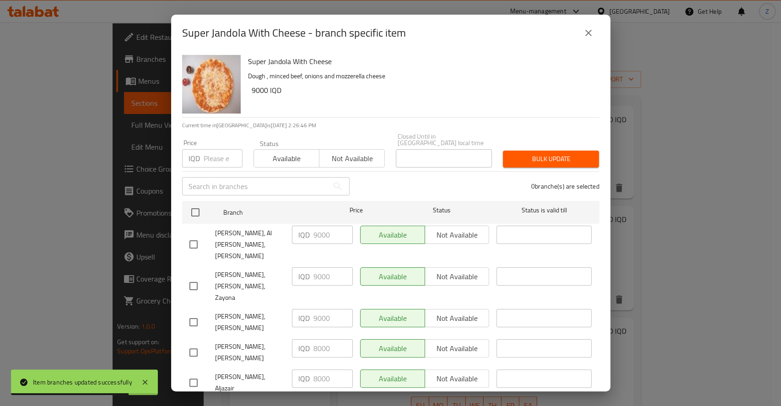
click at [194, 343] on input "checkbox" at bounding box center [193, 352] width 19 height 19
checkbox input "true"
drag, startPoint x: 317, startPoint y: 314, endPoint x: 304, endPoint y: 311, distance: 13.2
click at [304, 339] on div "IQD 8000 ​" at bounding box center [322, 348] width 61 height 18
type input "9000"
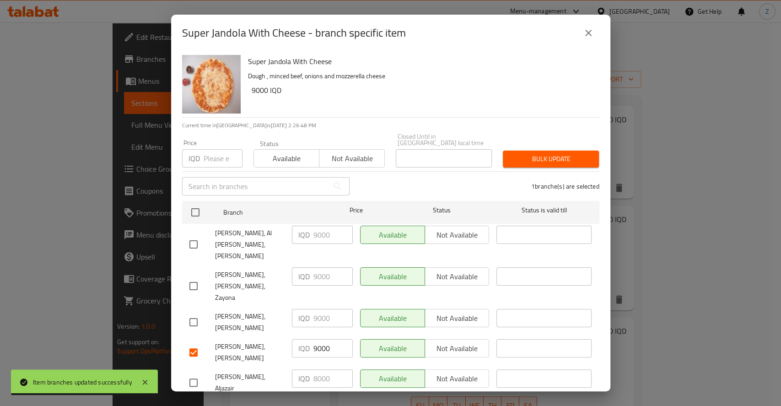
click at [343, 404] on span "Save" at bounding box center [390, 409] width 403 height 11
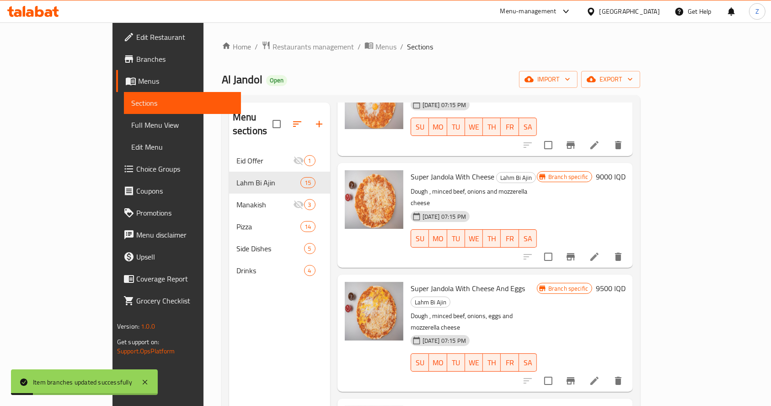
scroll to position [1098, 0]
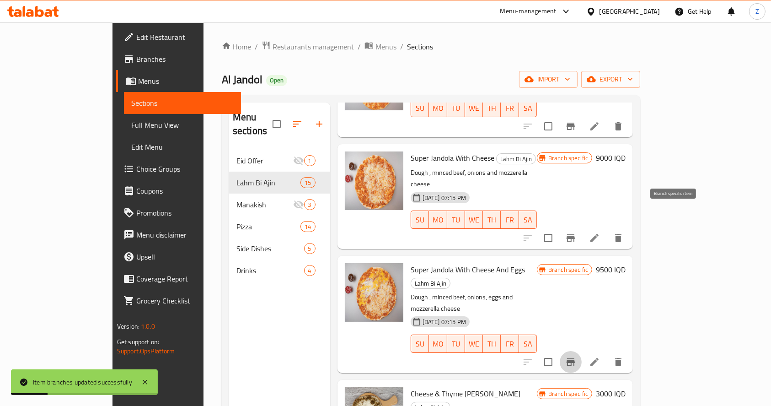
click at [577, 356] on icon "Branch-specific-item" at bounding box center [571, 361] width 11 height 11
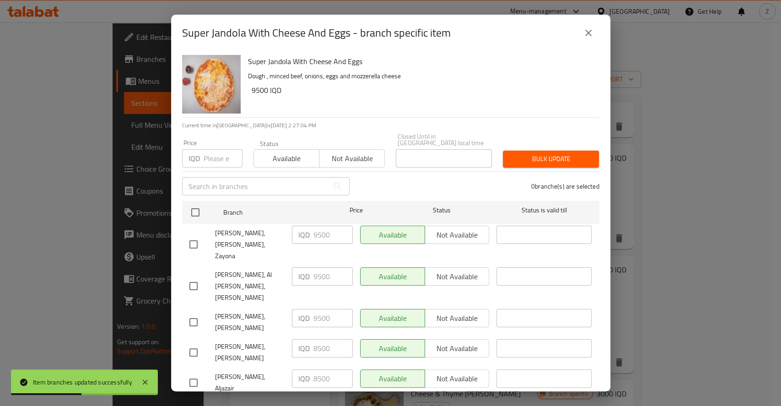
click at [194, 343] on input "checkbox" at bounding box center [193, 352] width 19 height 19
checkbox input "true"
drag, startPoint x: 318, startPoint y: 315, endPoint x: 309, endPoint y: 312, distance: 9.1
click at [309, 339] on div "IQD 8500 ​" at bounding box center [322, 348] width 61 height 18
type input "9500"
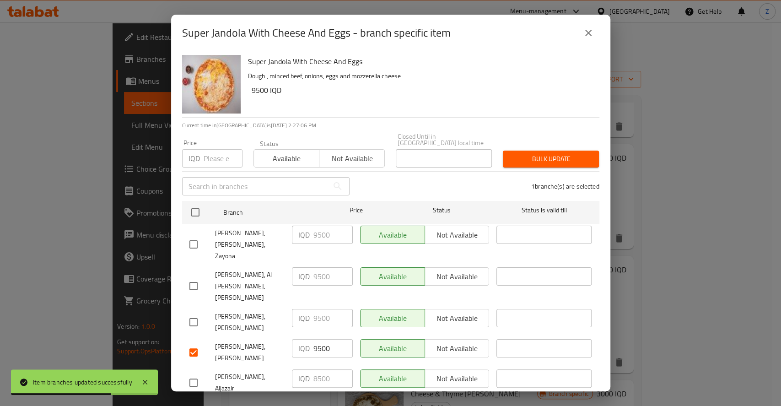
click at [354, 404] on span "Save" at bounding box center [390, 409] width 403 height 11
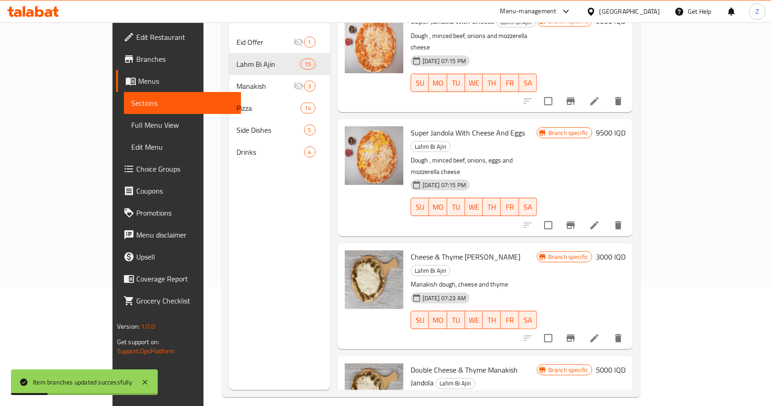
scroll to position [122, 0]
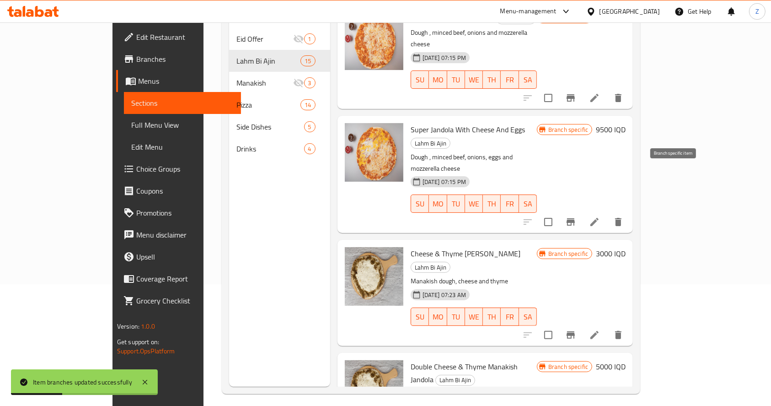
click at [575, 331] on icon "Branch-specific-item" at bounding box center [571, 334] width 8 height 7
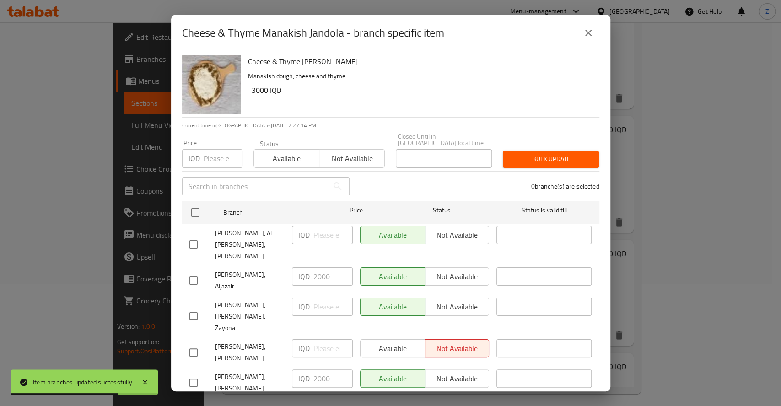
drag, startPoint x: 194, startPoint y: 335, endPoint x: 209, endPoint y: 335, distance: 14.6
click at [194, 373] on input "checkbox" at bounding box center [193, 382] width 19 height 19
checkbox input "true"
click at [577, 44] on button "close" at bounding box center [588, 33] width 22 height 22
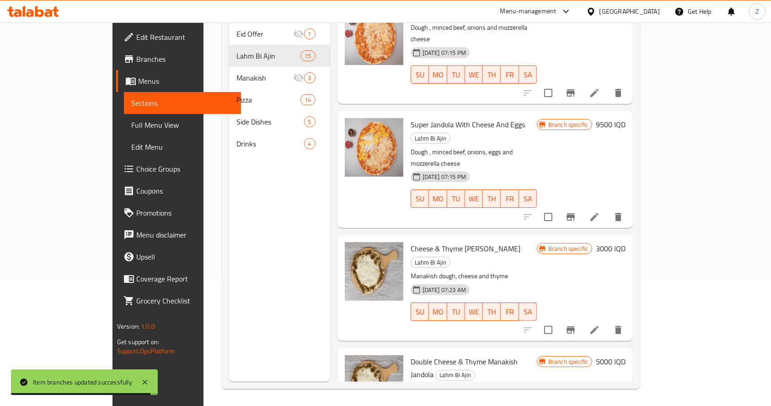
scroll to position [128, 0]
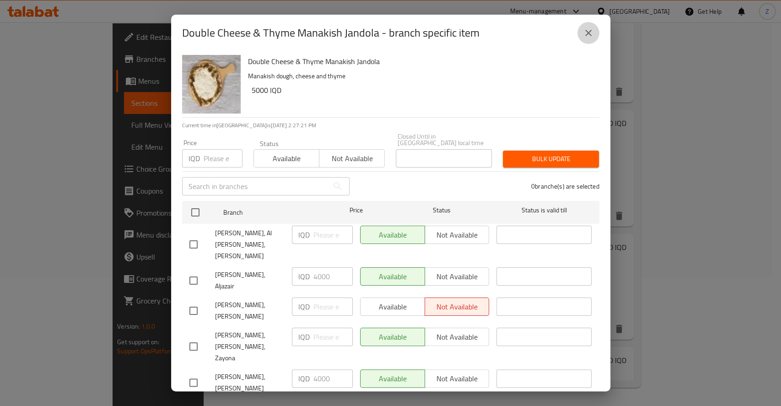
click at [586, 36] on icon "close" at bounding box center [588, 33] width 6 height 6
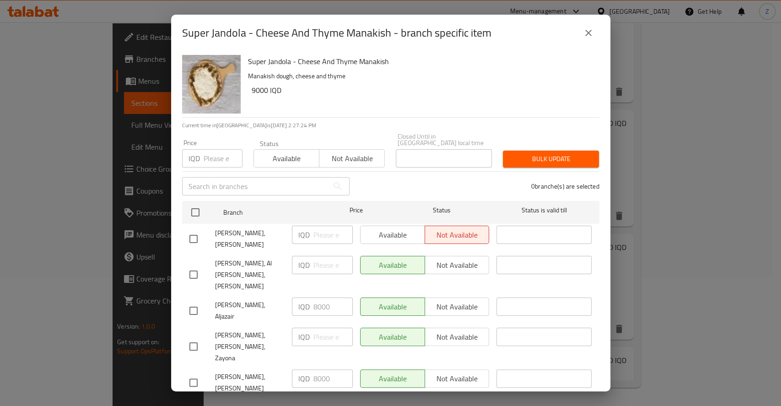
click at [586, 38] on icon "close" at bounding box center [588, 32] width 11 height 11
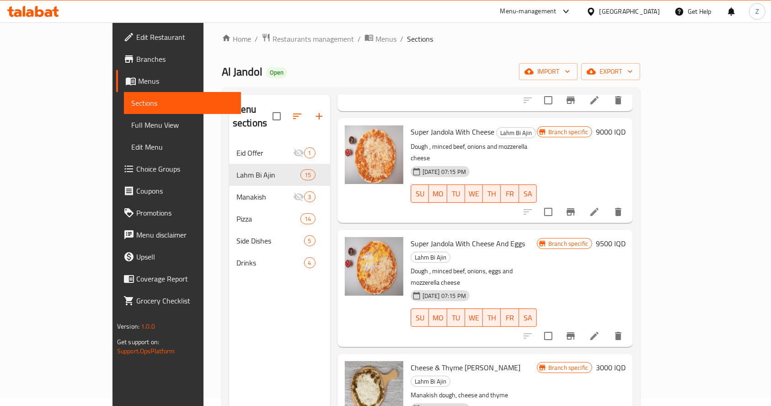
scroll to position [6, 0]
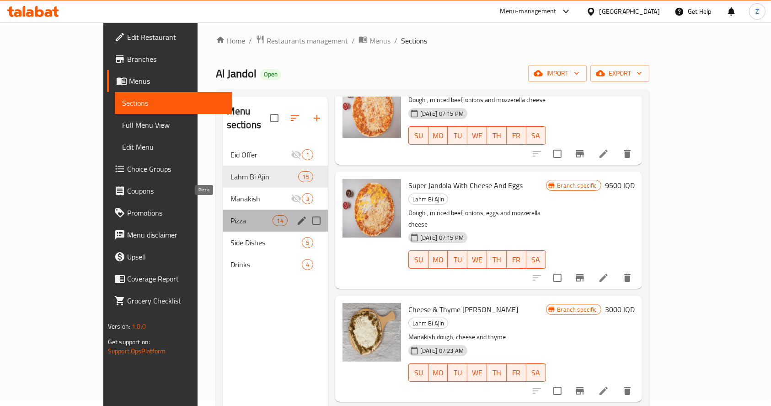
click at [231, 215] on span "Pizza" at bounding box center [252, 220] width 43 height 11
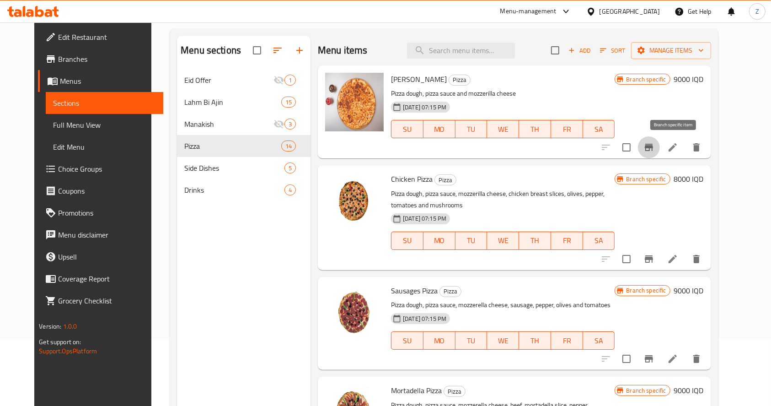
click at [655, 148] on icon "Branch-specific-item" at bounding box center [649, 147] width 11 height 11
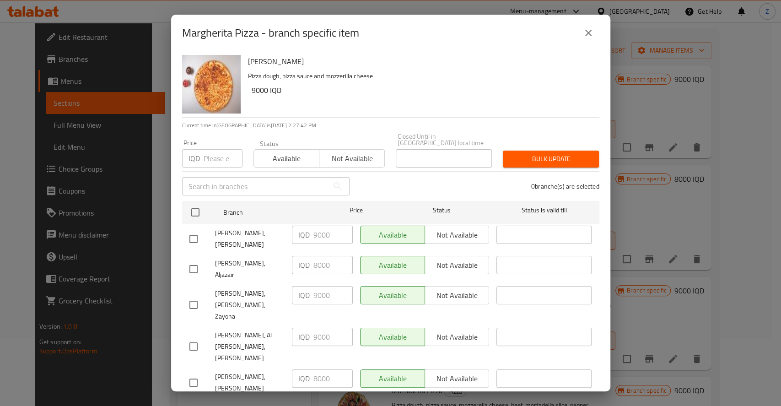
click at [200, 373] on input "checkbox" at bounding box center [193, 382] width 19 height 19
checkbox input "true"
drag, startPoint x: 317, startPoint y: 335, endPoint x: 303, endPoint y: 335, distance: 13.7
click at [304, 369] on div "IQD 8000 ​" at bounding box center [322, 378] width 61 height 18
type input "9000"
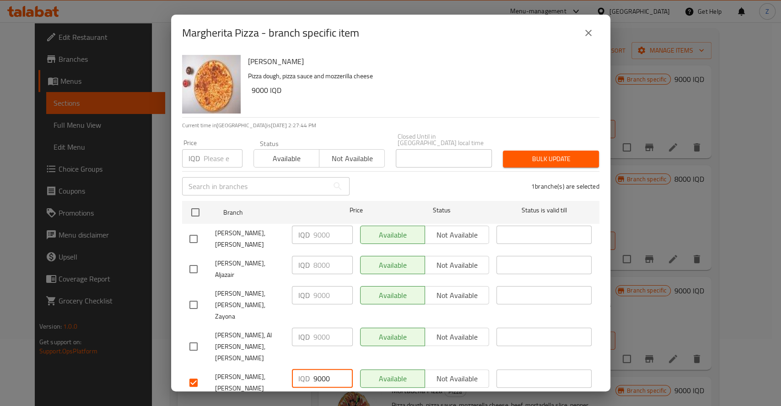
click at [383, 404] on span "Save" at bounding box center [390, 409] width 403 height 11
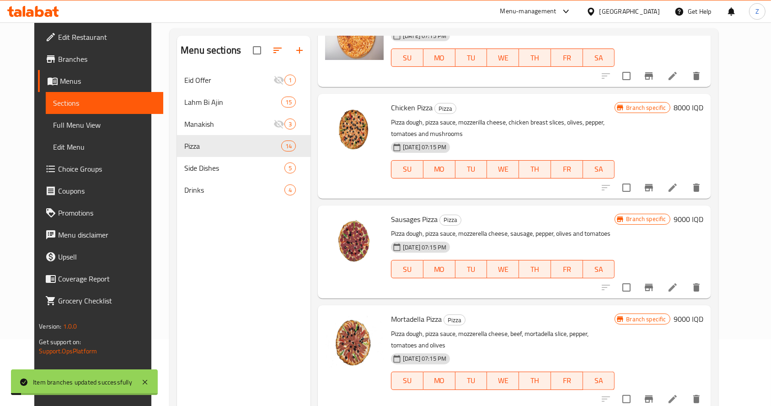
scroll to position [122, 0]
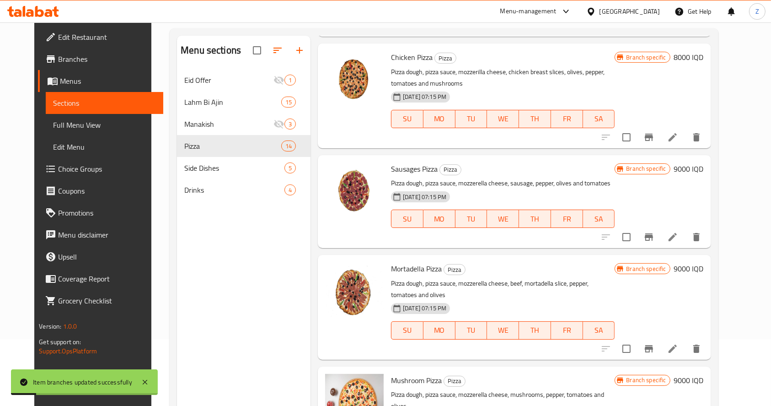
click at [660, 135] on button "Branch-specific-item" at bounding box center [649, 137] width 22 height 22
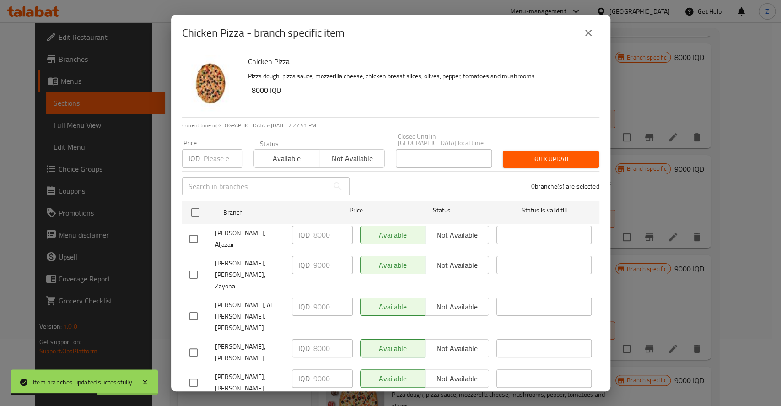
click at [191, 343] on input "checkbox" at bounding box center [193, 352] width 19 height 19
checkbox input "true"
drag, startPoint x: 317, startPoint y: 318, endPoint x: 308, endPoint y: 313, distance: 10.0
click at [308, 339] on div "IQD 8000 ​" at bounding box center [322, 348] width 61 height 18
type input "9000"
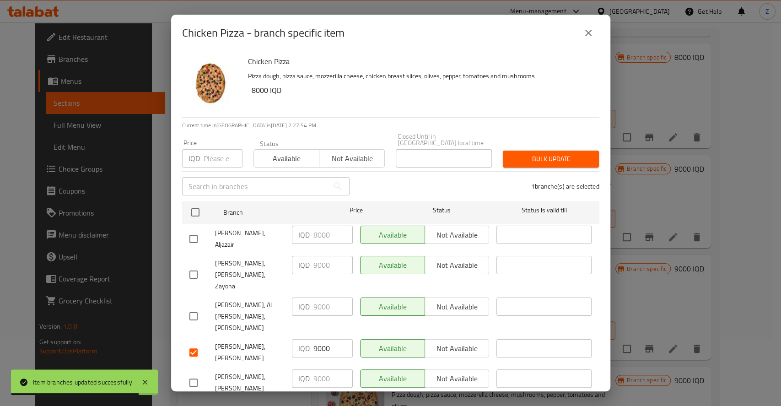
click at [361, 404] on span "Save" at bounding box center [390, 409] width 403 height 11
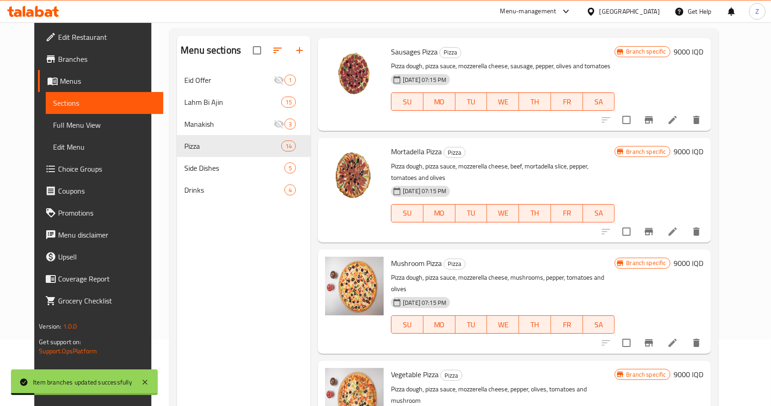
scroll to position [244, 0]
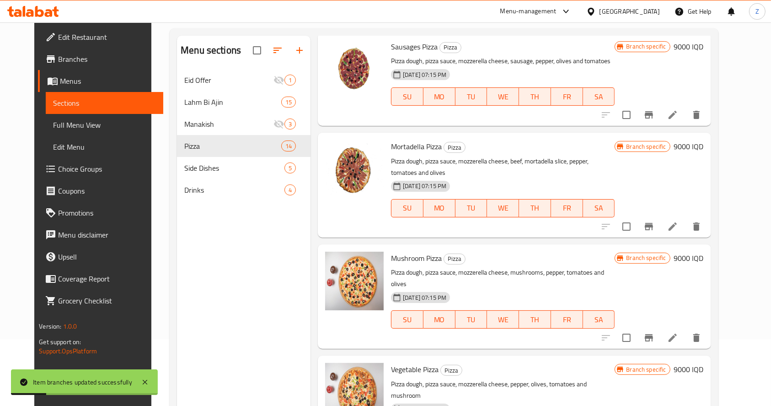
click at [653, 114] on icon "Branch-specific-item" at bounding box center [649, 114] width 8 height 7
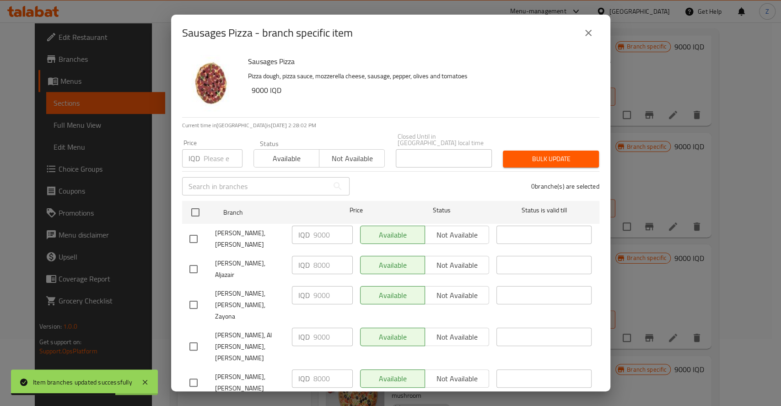
click at [196, 373] on input "checkbox" at bounding box center [193, 382] width 19 height 19
checkbox input "true"
drag, startPoint x: 318, startPoint y: 339, endPoint x: 305, endPoint y: 338, distance: 12.8
click at [305, 369] on div "IQD 8000 ​" at bounding box center [322, 378] width 61 height 18
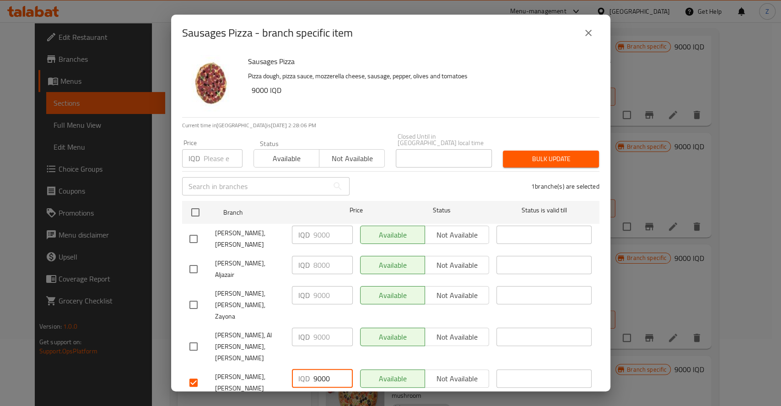
type input "9000"
click at [379, 401] on button "Save" at bounding box center [390, 409] width 417 height 17
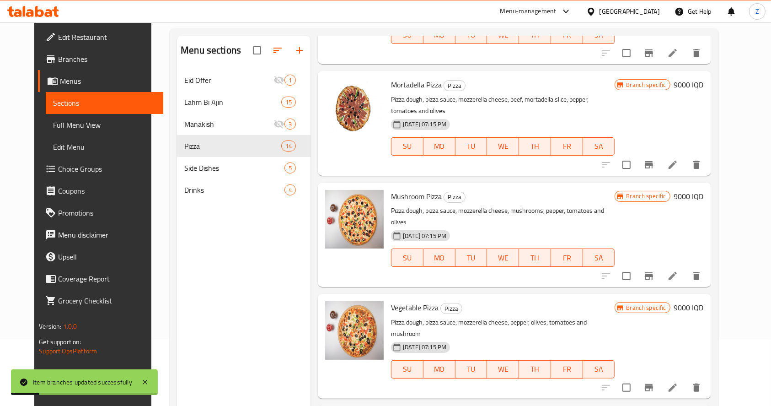
scroll to position [366, 0]
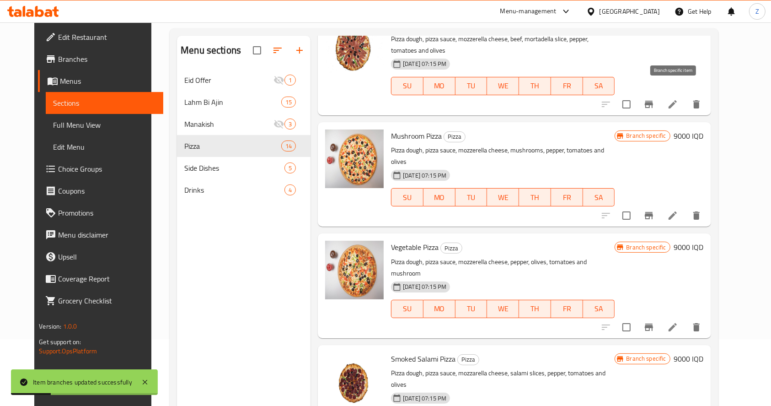
click at [653, 101] on icon "Branch-specific-item" at bounding box center [649, 104] width 8 height 7
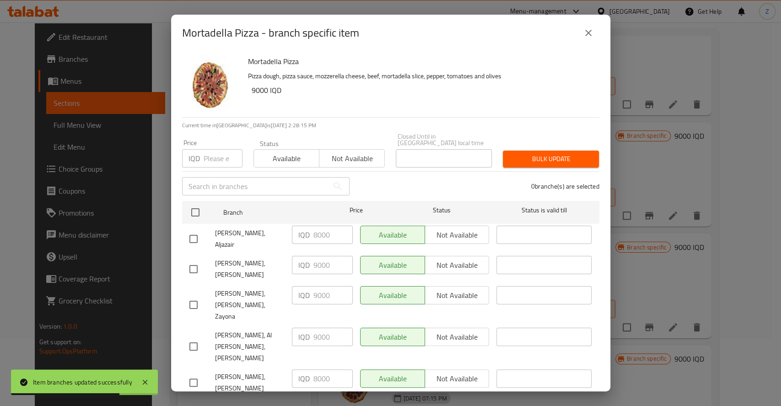
click at [195, 373] on input "checkbox" at bounding box center [193, 382] width 19 height 19
checkbox input "true"
drag, startPoint x: 318, startPoint y: 337, endPoint x: 303, endPoint y: 334, distance: 14.8
click at [303, 369] on div "IQD 8000 ​" at bounding box center [322, 378] width 61 height 18
type input "9000"
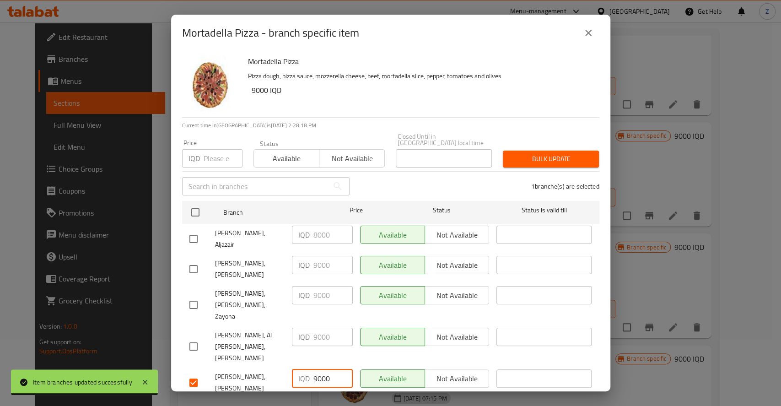
click at [361, 404] on span "Save" at bounding box center [390, 409] width 403 height 11
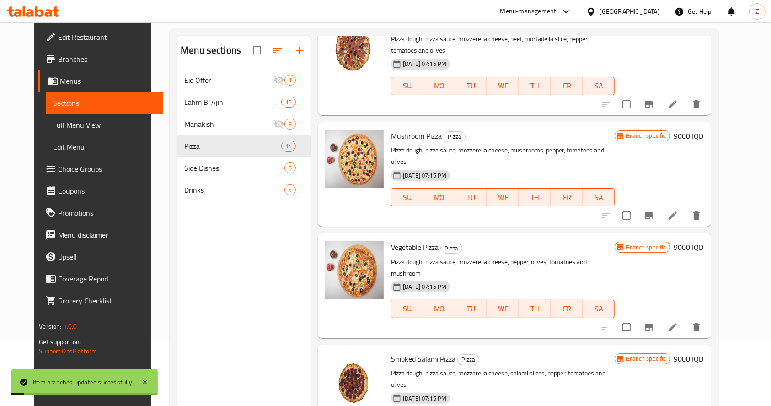
scroll to position [427, 0]
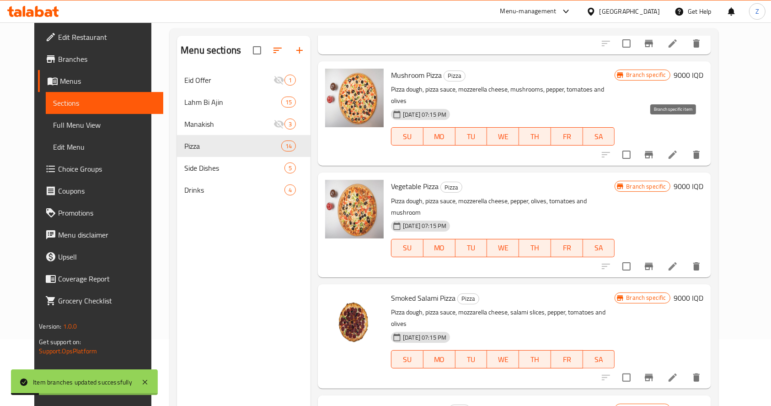
click at [653, 151] on icon "Branch-specific-item" at bounding box center [649, 154] width 8 height 7
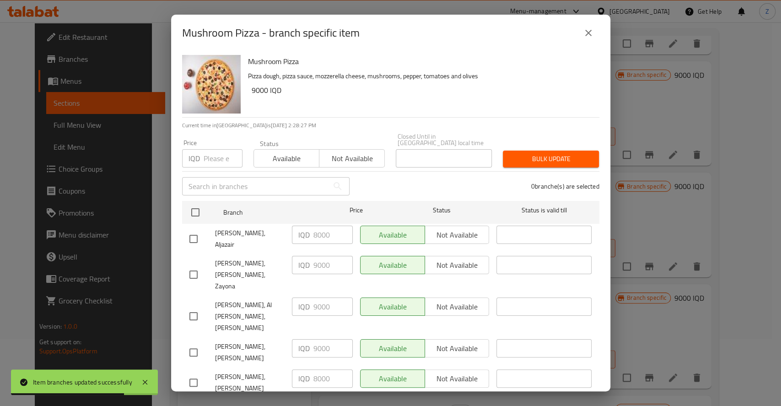
click at [196, 373] on input "checkbox" at bounding box center [193, 382] width 19 height 19
checkbox input "true"
drag, startPoint x: 311, startPoint y: 340, endPoint x: 306, endPoint y: 339, distance: 4.6
click at [306, 369] on div "IQD 8000 ​" at bounding box center [322, 378] width 61 height 18
type input "9000"
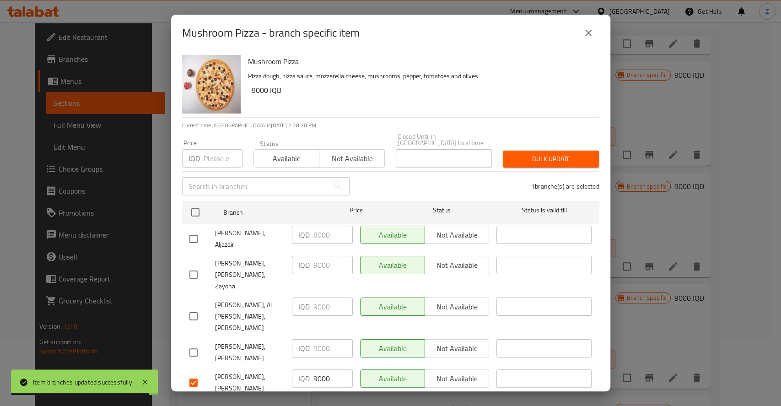
click at [338, 404] on span "Save" at bounding box center [390, 409] width 403 height 11
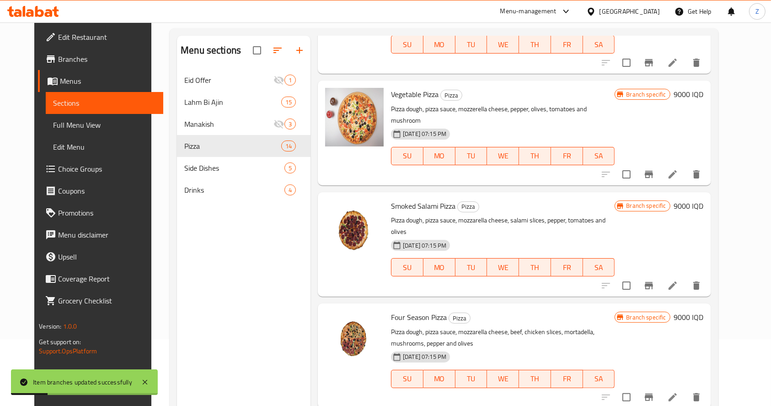
scroll to position [549, 0]
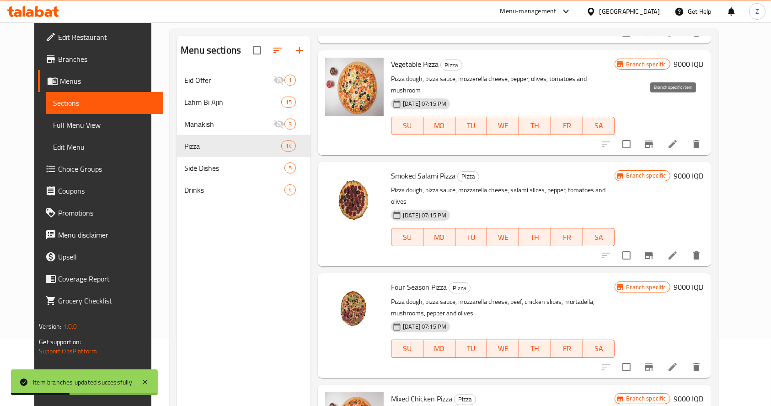
click at [653, 140] on icon "Branch-specific-item" at bounding box center [649, 143] width 8 height 7
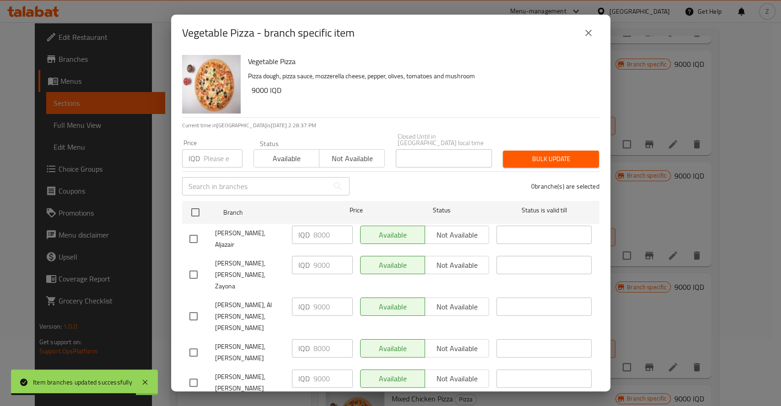
click at [198, 343] on input "checkbox" at bounding box center [193, 352] width 19 height 19
checkbox input "true"
drag, startPoint x: 318, startPoint y: 316, endPoint x: 299, endPoint y: 310, distance: 20.0
click at [299, 339] on div "IQD 8000 ​" at bounding box center [322, 348] width 61 height 18
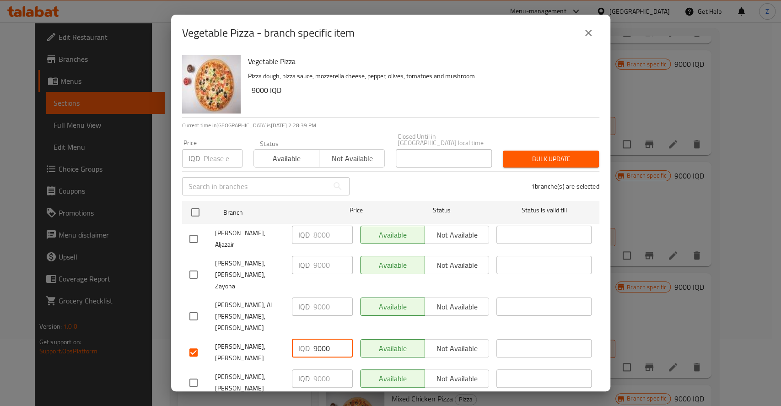
type input "9000"
click at [351, 404] on span "Save" at bounding box center [390, 409] width 403 height 11
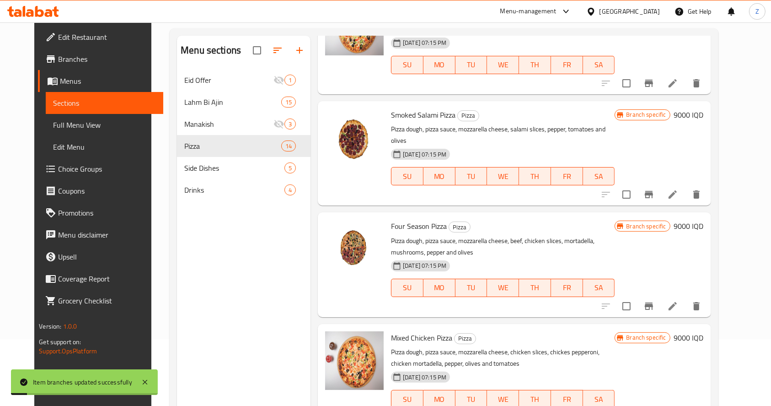
scroll to position [671, 0]
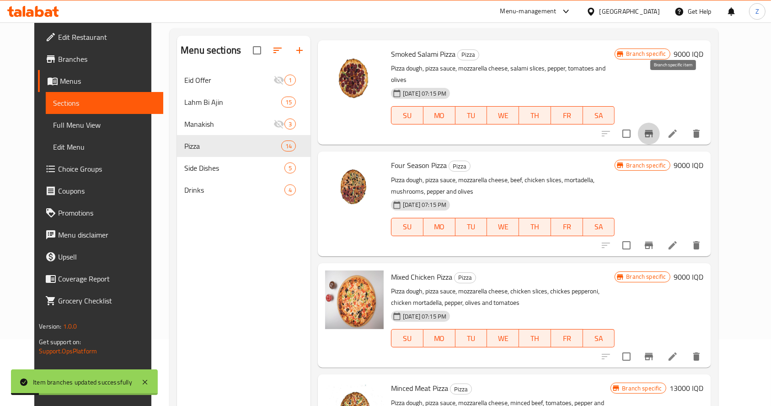
click at [655, 128] on icon "Branch-specific-item" at bounding box center [649, 133] width 11 height 11
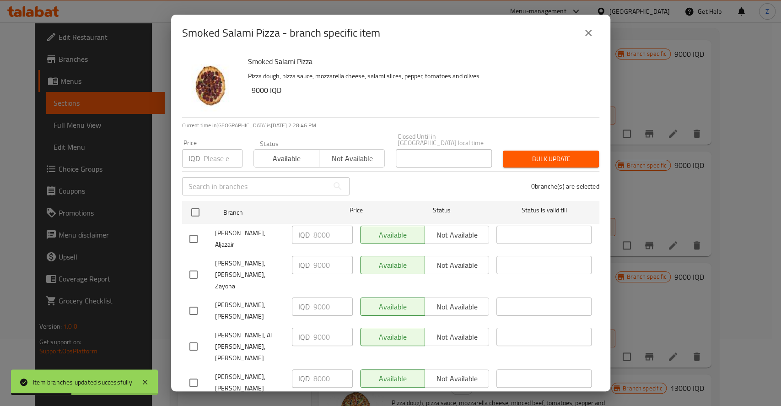
click at [196, 373] on input "checkbox" at bounding box center [193, 382] width 19 height 19
checkbox input "true"
drag, startPoint x: 315, startPoint y: 339, endPoint x: 309, endPoint y: 338, distance: 5.7
click at [309, 369] on div "IQD 8000 ​" at bounding box center [322, 378] width 61 height 18
type input "9000"
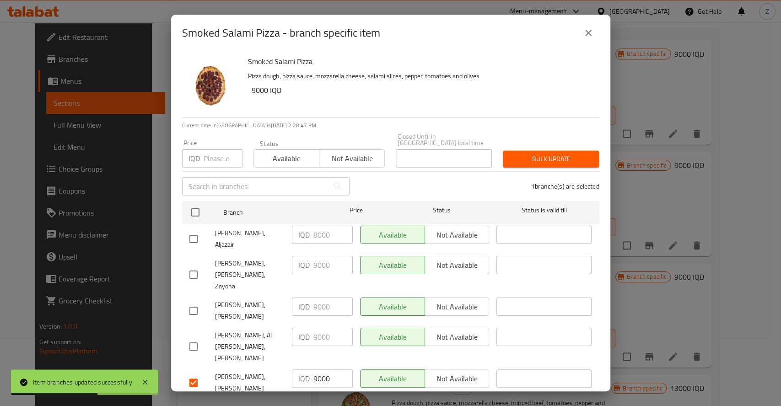
click at [376, 404] on span "Save" at bounding box center [390, 409] width 403 height 11
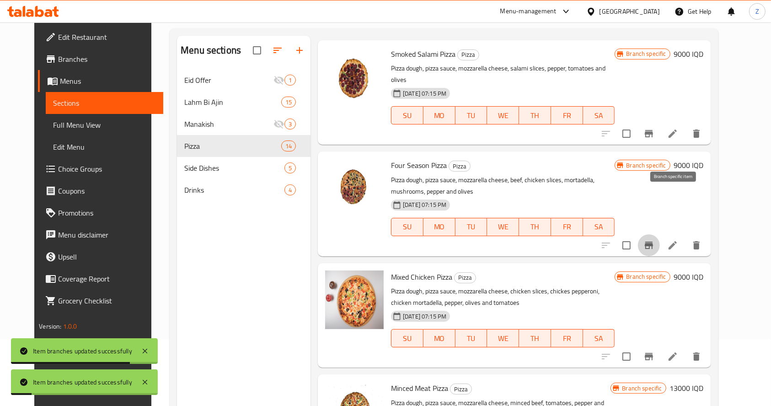
click at [660, 234] on button "Branch-specific-item" at bounding box center [649, 245] width 22 height 22
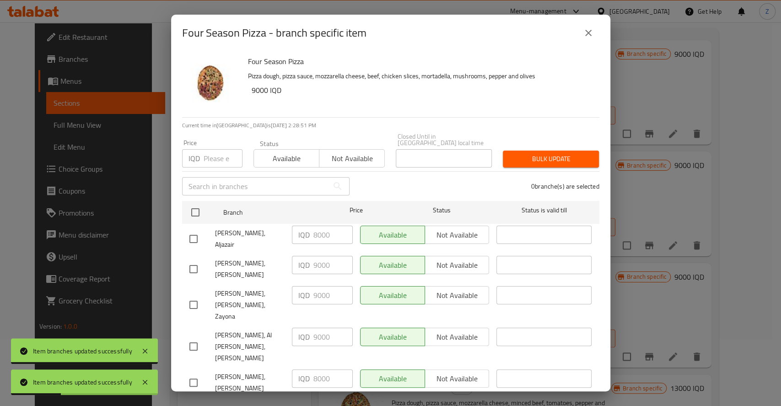
click at [198, 373] on input "checkbox" at bounding box center [193, 382] width 19 height 19
checkbox input "true"
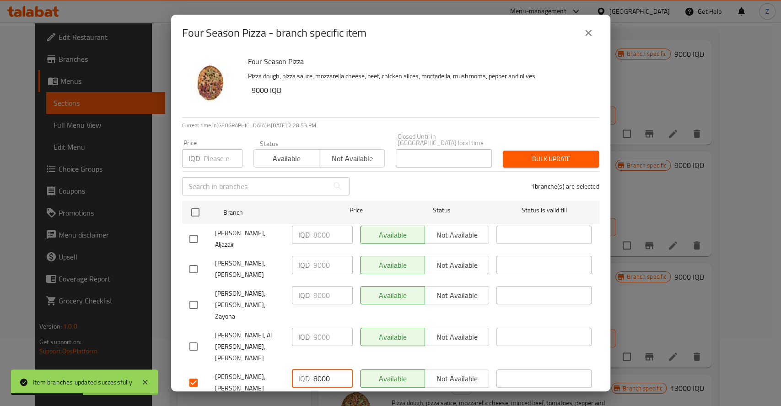
click at [318, 369] on input "8000" at bounding box center [332, 378] width 39 height 18
type input "9000"
click at [356, 401] on button "Save" at bounding box center [390, 409] width 417 height 17
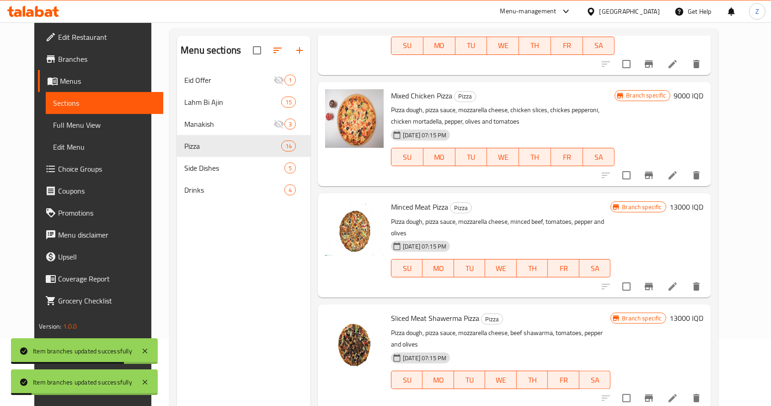
scroll to position [854, 0]
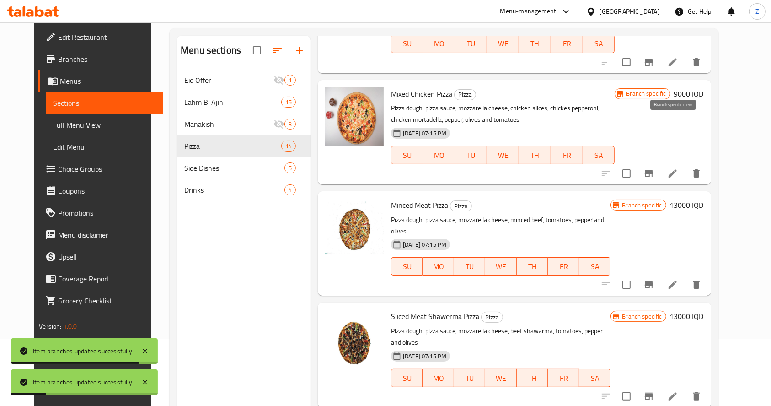
click at [660, 162] on button "Branch-specific-item" at bounding box center [649, 173] width 22 height 22
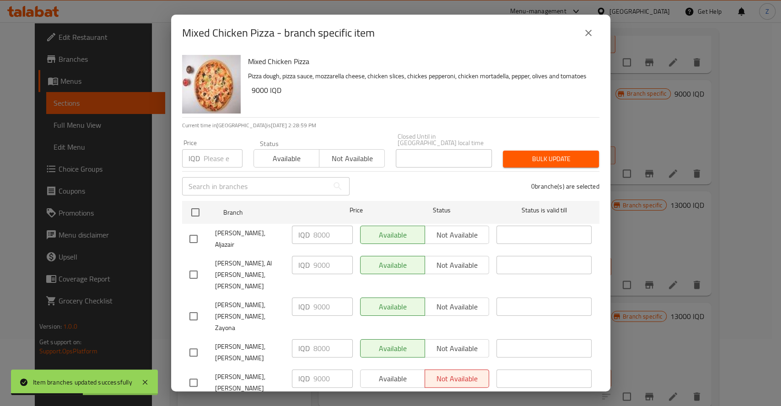
click at [189, 343] on input "checkbox" at bounding box center [193, 352] width 19 height 19
checkbox input "true"
drag, startPoint x: 318, startPoint y: 318, endPoint x: 310, endPoint y: 314, distance: 9.2
click at [310, 339] on div "IQD 9000 ​" at bounding box center [322, 348] width 61 height 18
type input "9000"
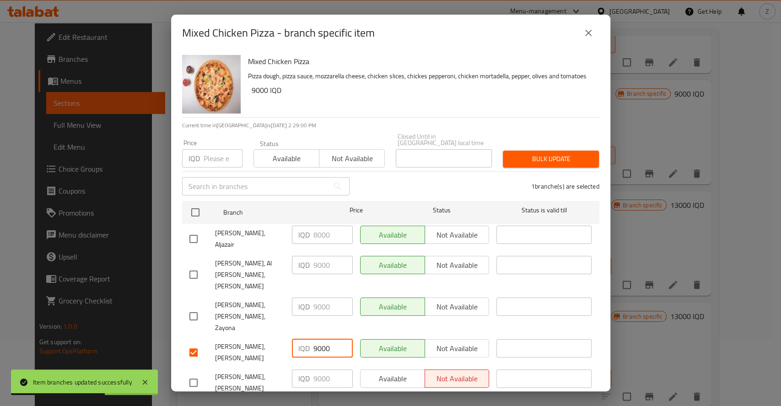
click at [370, 366] on div "Available Not available" at bounding box center [424, 383] width 137 height 34
click at [367, 404] on span "Save" at bounding box center [390, 409] width 403 height 11
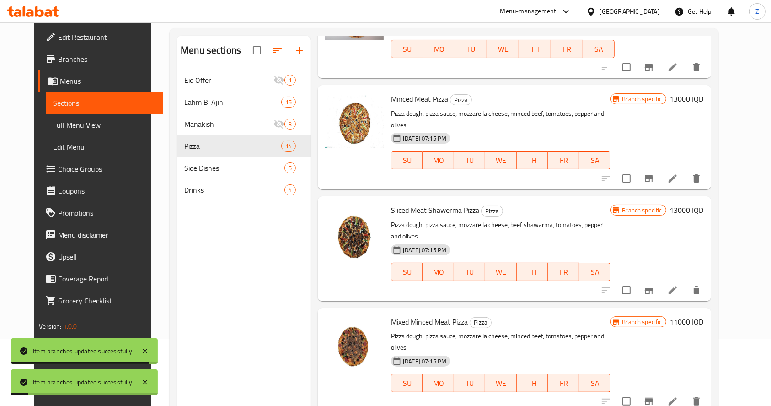
scroll to position [976, 0]
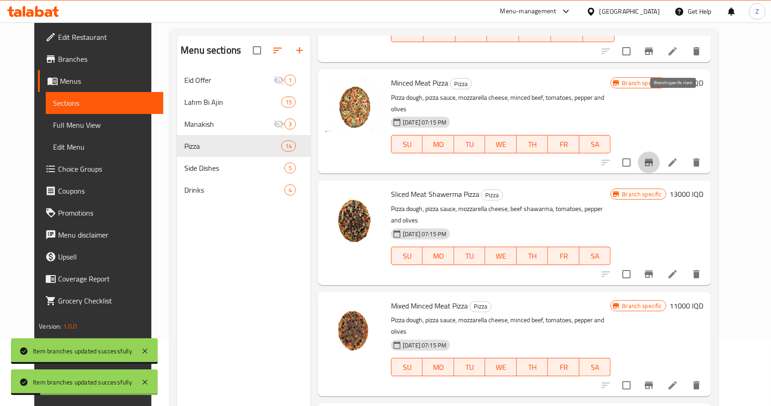
click at [655, 157] on icon "Branch-specific-item" at bounding box center [649, 162] width 11 height 11
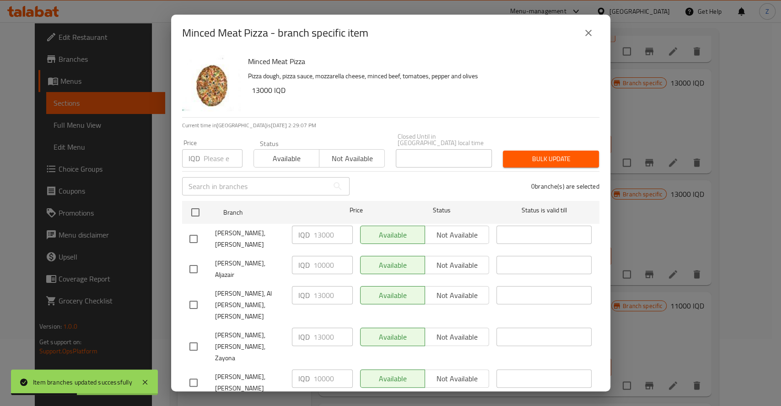
click at [197, 373] on input "checkbox" at bounding box center [193, 382] width 19 height 19
checkbox input "true"
click at [318, 369] on input "10000" at bounding box center [332, 378] width 39 height 18
type input "13000"
click at [369, 404] on span "Save" at bounding box center [390, 409] width 403 height 11
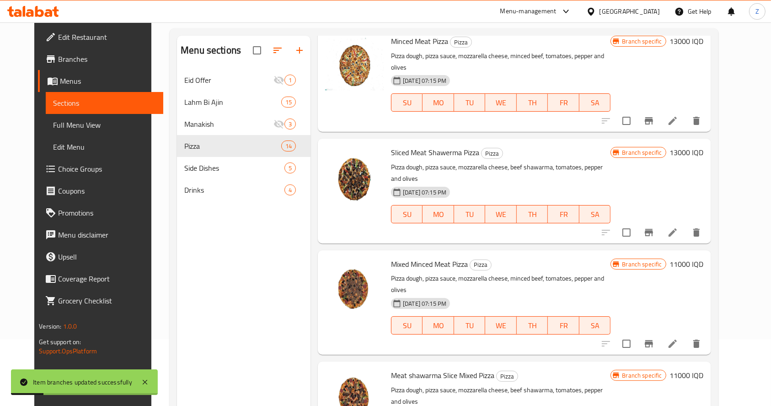
scroll to position [1037, 0]
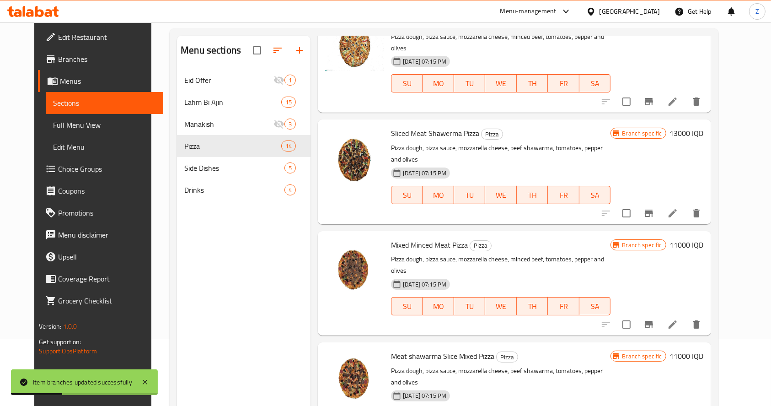
click at [655, 208] on icon "Branch-specific-item" at bounding box center [649, 213] width 11 height 11
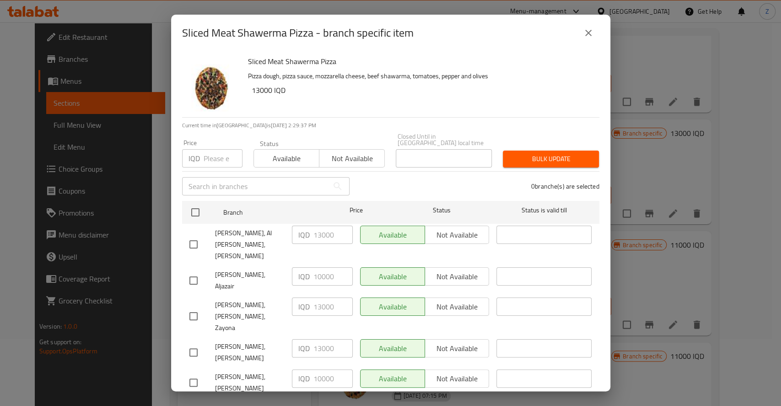
click at [195, 373] on input "checkbox" at bounding box center [193, 382] width 19 height 19
checkbox input "true"
click at [317, 369] on input "10000" at bounding box center [332, 378] width 39 height 18
type input "13000"
click at [338, 404] on span "Save" at bounding box center [390, 409] width 403 height 11
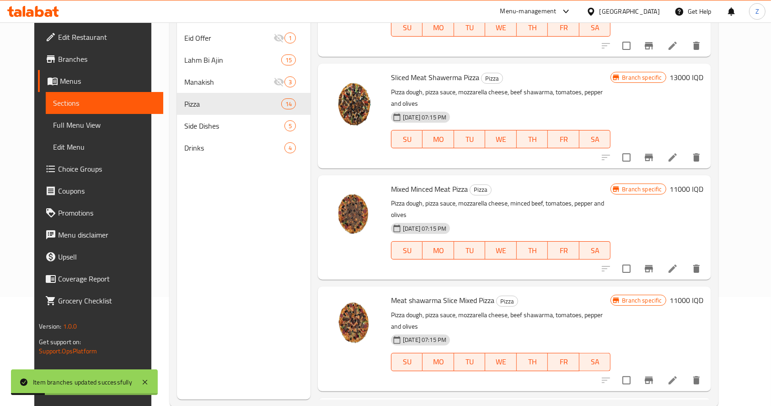
scroll to position [128, 0]
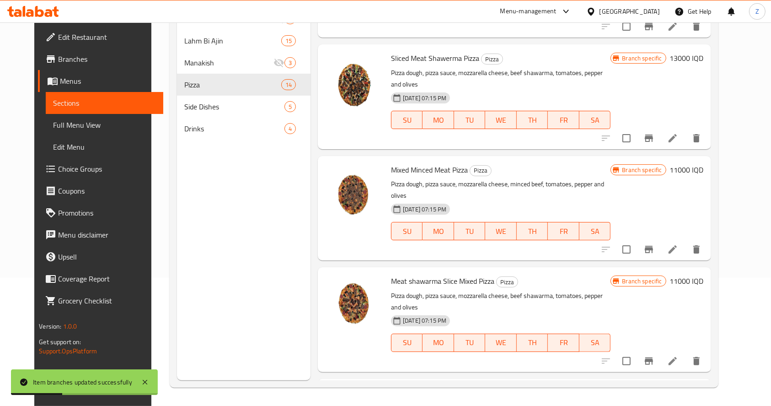
click at [653, 246] on icon "Branch-specific-item" at bounding box center [649, 249] width 8 height 7
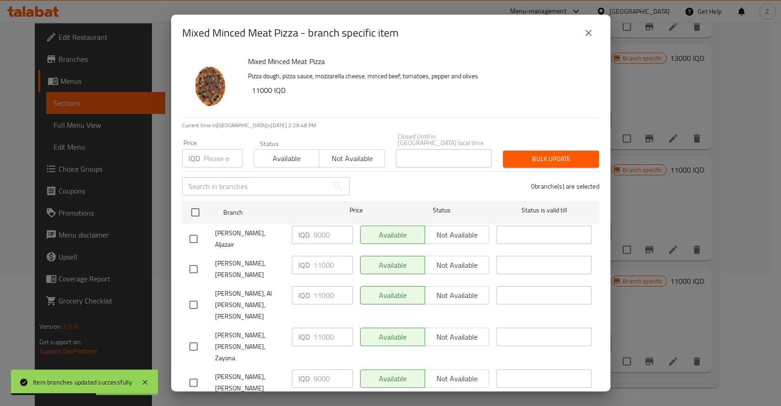
click at [199, 373] on input "checkbox" at bounding box center [193, 382] width 19 height 19
checkbox input "true"
drag, startPoint x: 318, startPoint y: 339, endPoint x: 307, endPoint y: 336, distance: 11.7
click at [307, 369] on div "IQD 9000 ​" at bounding box center [322, 378] width 61 height 18
type input "11000"
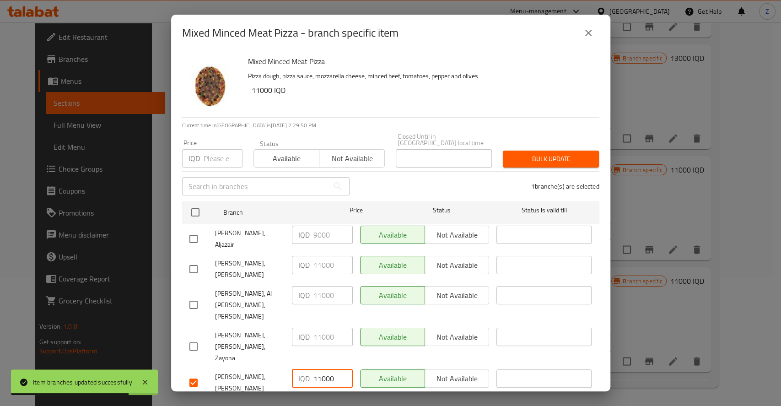
click at [351, 404] on span "Save" at bounding box center [390, 409] width 403 height 11
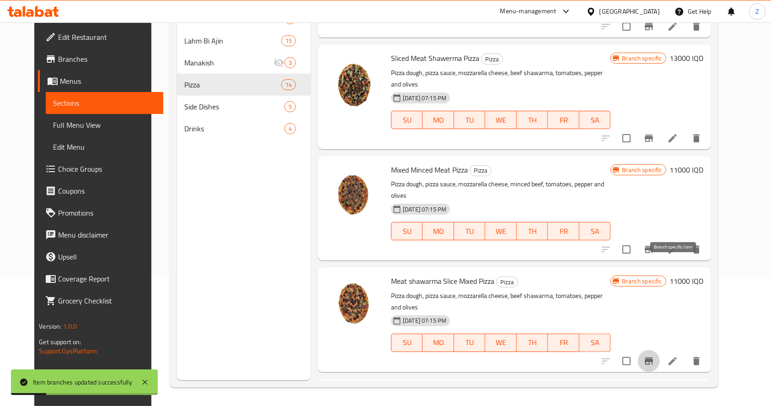
click at [653, 357] on icon "Branch-specific-item" at bounding box center [649, 360] width 8 height 7
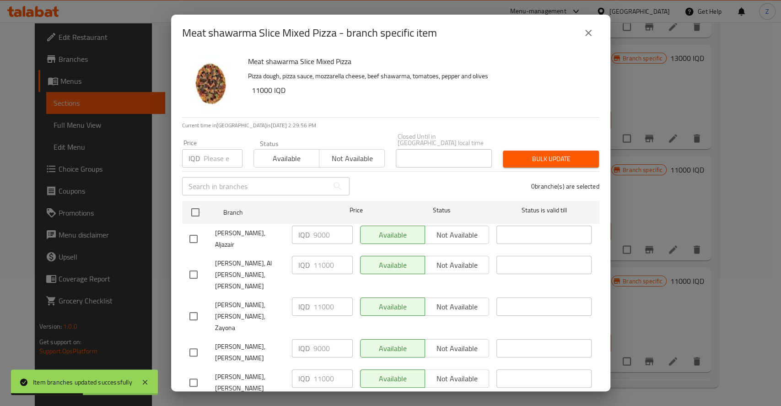
click at [194, 343] on input "checkbox" at bounding box center [193, 352] width 19 height 19
checkbox input "true"
drag, startPoint x: 316, startPoint y: 314, endPoint x: 302, endPoint y: 310, distance: 15.2
click at [302, 339] on div "IQD 9000 ​" at bounding box center [322, 348] width 61 height 18
type input "11000"
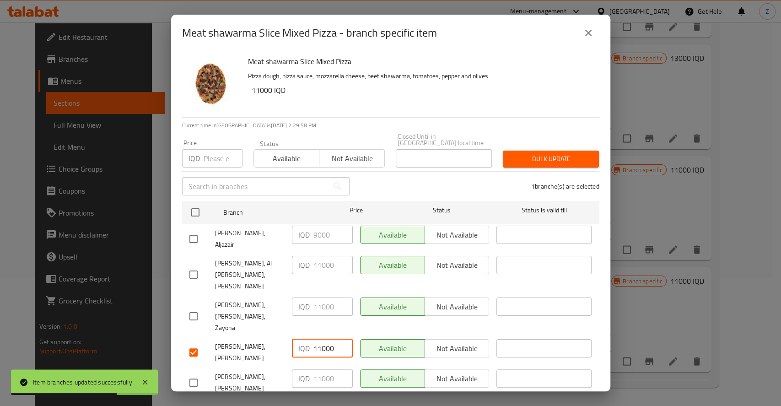
click at [350, 404] on span "Save" at bounding box center [390, 409] width 403 height 11
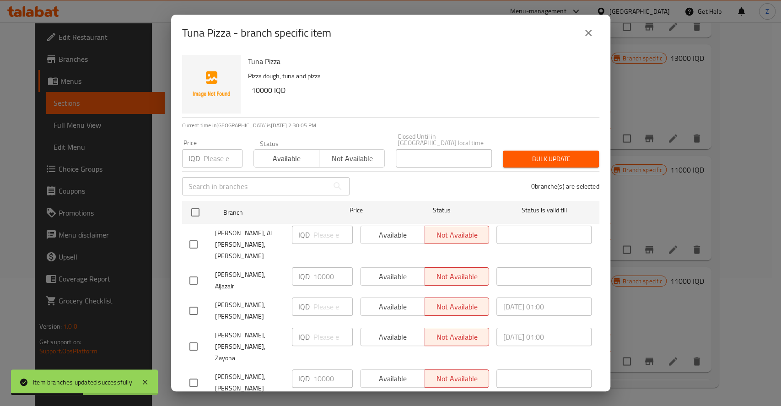
click at [583, 38] on icon "close" at bounding box center [588, 32] width 11 height 11
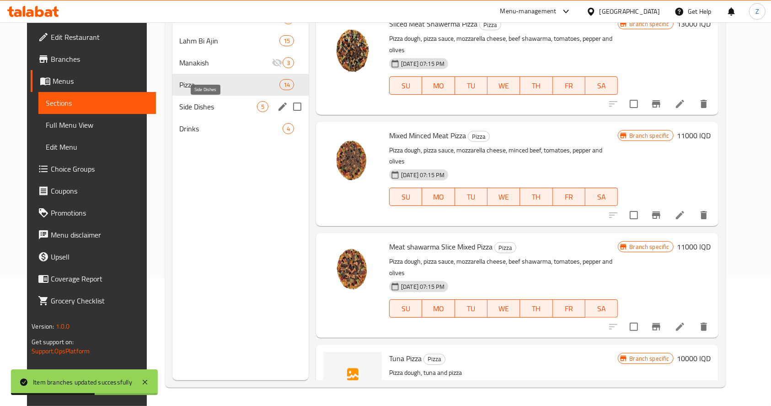
click at [248, 101] on span "Side Dishes" at bounding box center [218, 106] width 77 height 11
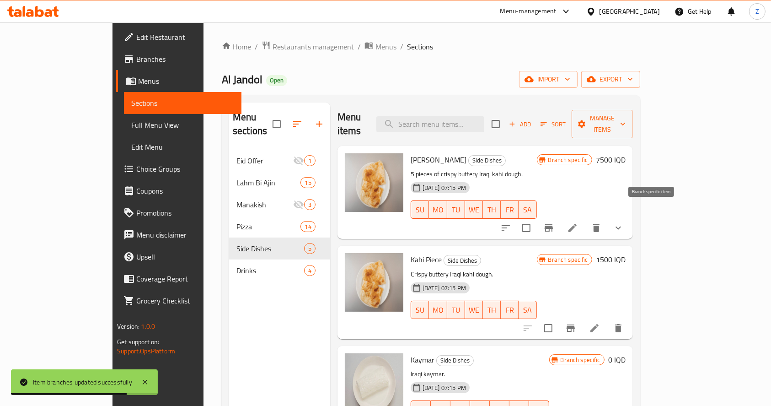
click at [553, 224] on icon "Branch-specific-item" at bounding box center [549, 227] width 8 height 7
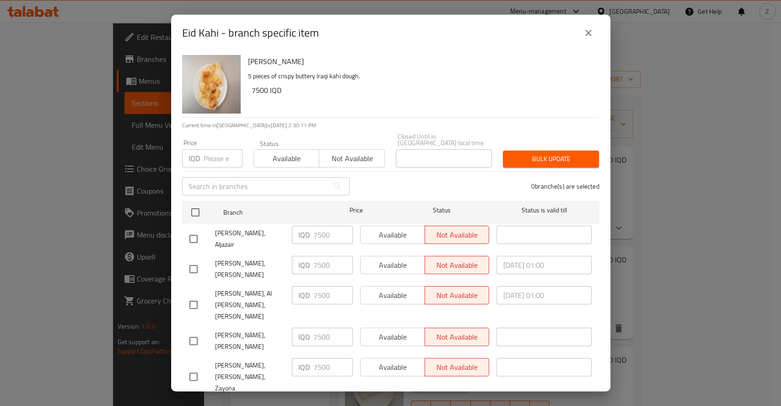
click at [585, 38] on icon "close" at bounding box center [588, 32] width 11 height 11
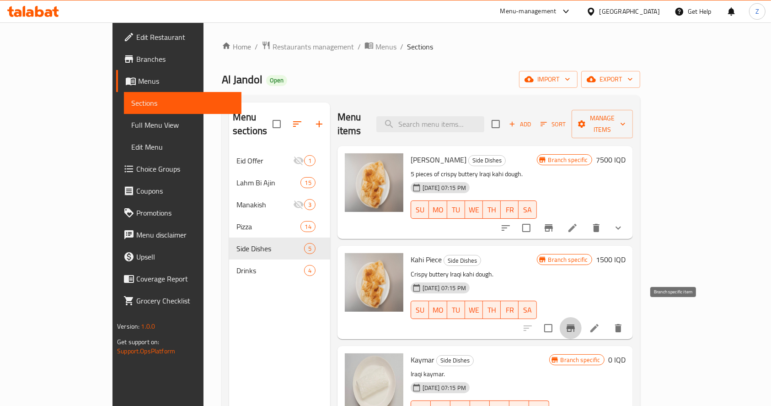
click at [575, 324] on icon "Branch-specific-item" at bounding box center [571, 327] width 8 height 7
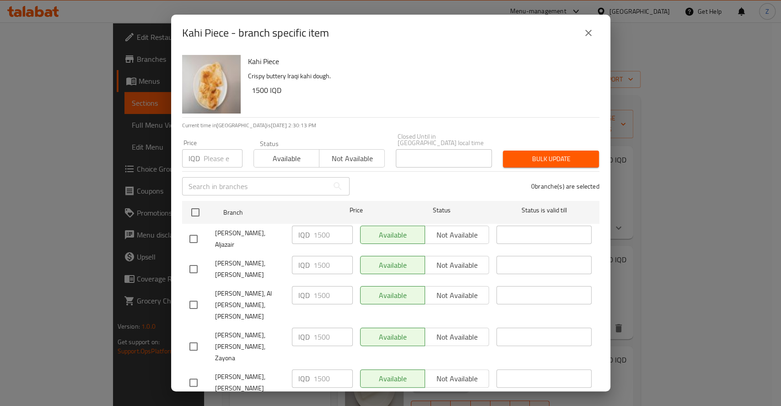
click at [584, 38] on icon "close" at bounding box center [588, 32] width 11 height 11
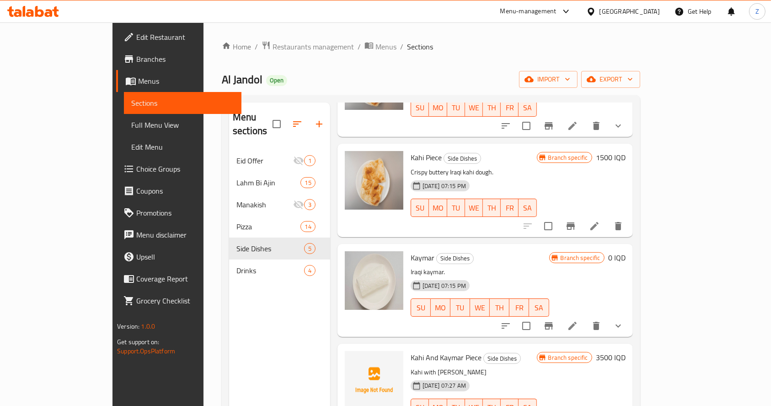
scroll to position [102, 0]
click at [553, 322] on icon "Branch-specific-item" at bounding box center [549, 325] width 8 height 7
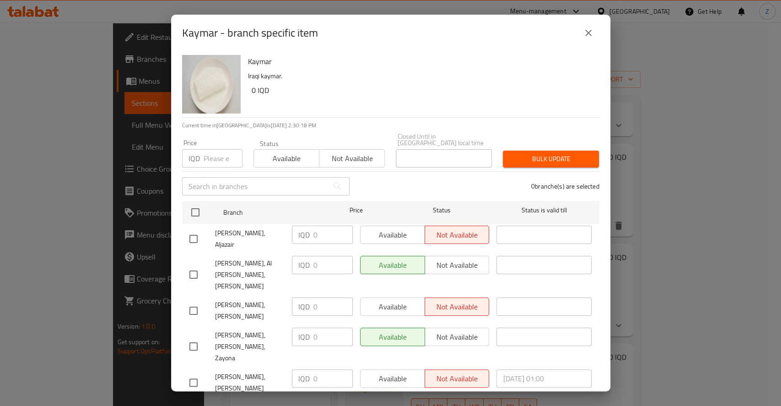
click at [583, 38] on icon "close" at bounding box center [588, 32] width 11 height 11
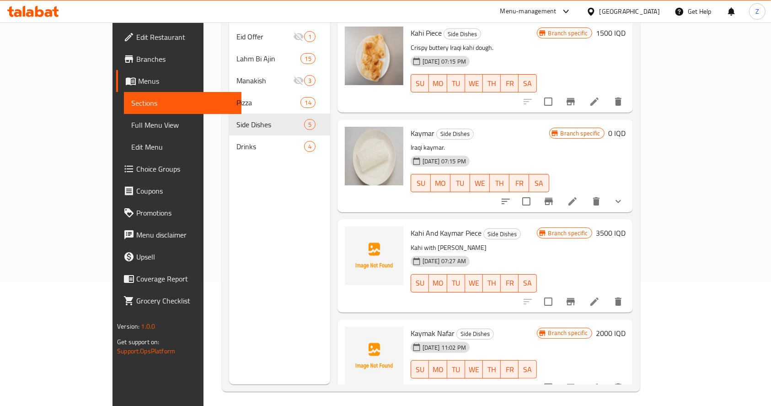
scroll to position [128, 0]
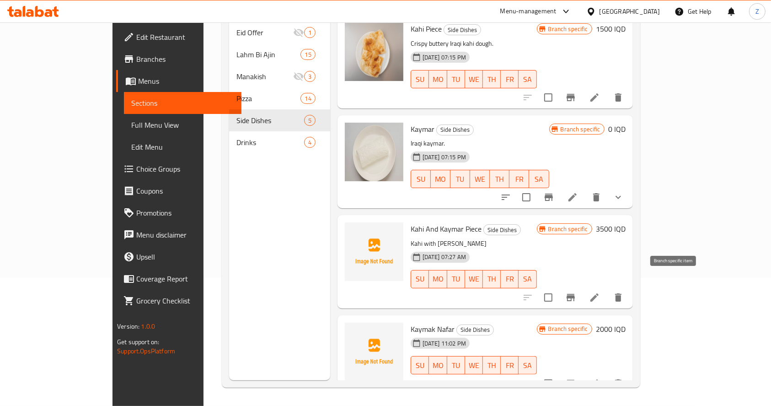
click at [577, 292] on icon "Branch-specific-item" at bounding box center [571, 297] width 11 height 11
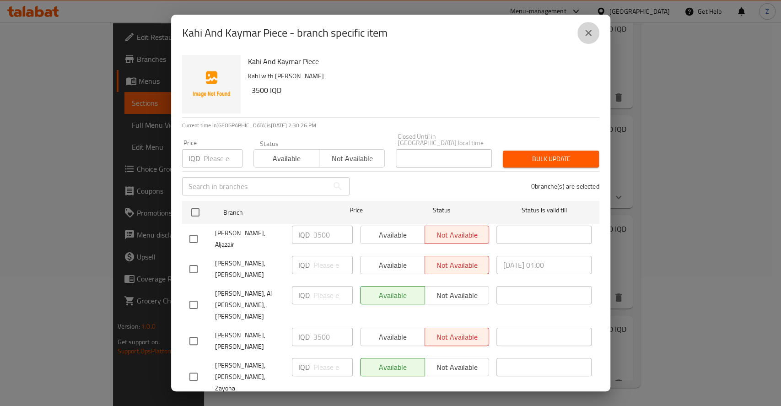
click at [587, 36] on icon "close" at bounding box center [588, 33] width 6 height 6
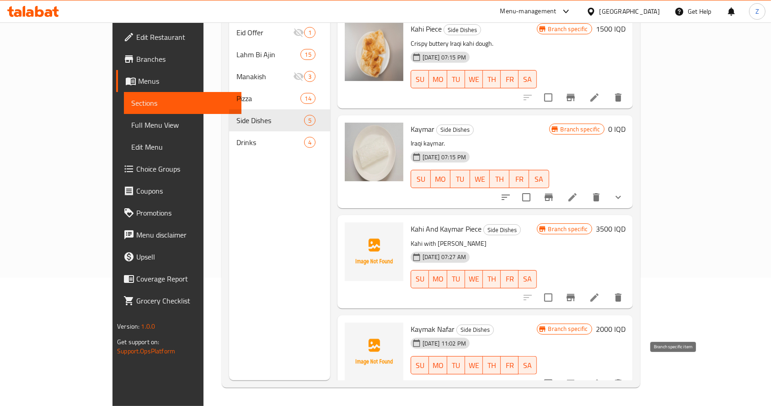
click at [582, 372] on button "Branch-specific-item" at bounding box center [571, 383] width 22 height 22
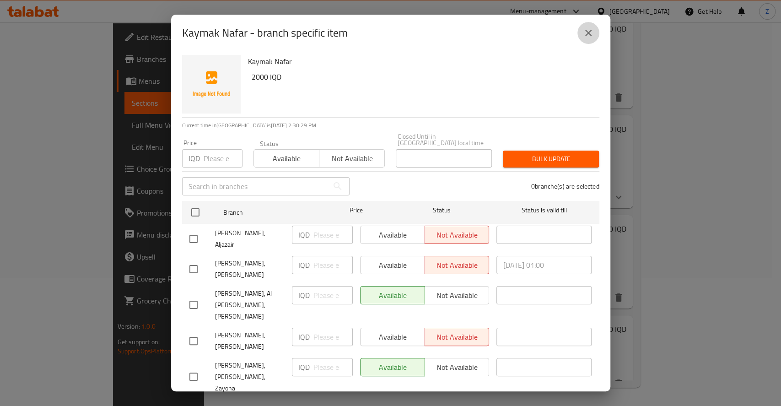
click at [586, 44] on button "close" at bounding box center [588, 33] width 22 height 22
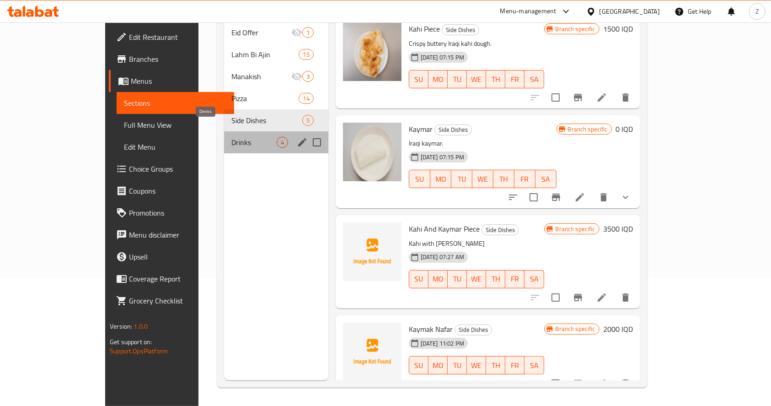
click at [232, 137] on span "Drinks" at bounding box center [254, 142] width 45 height 11
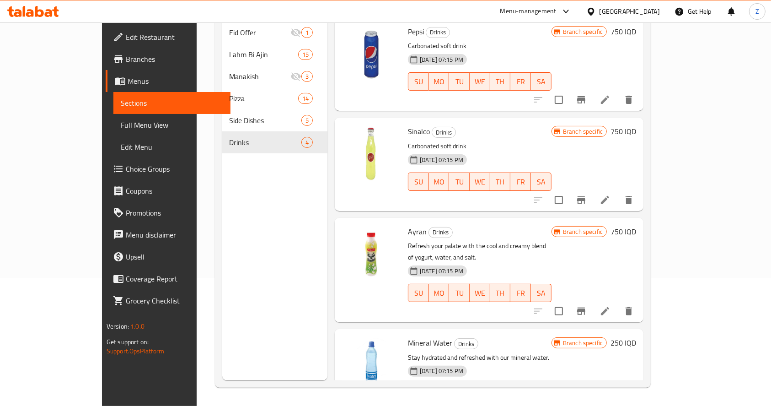
click at [593, 89] on button "Branch-specific-item" at bounding box center [582, 100] width 22 height 22
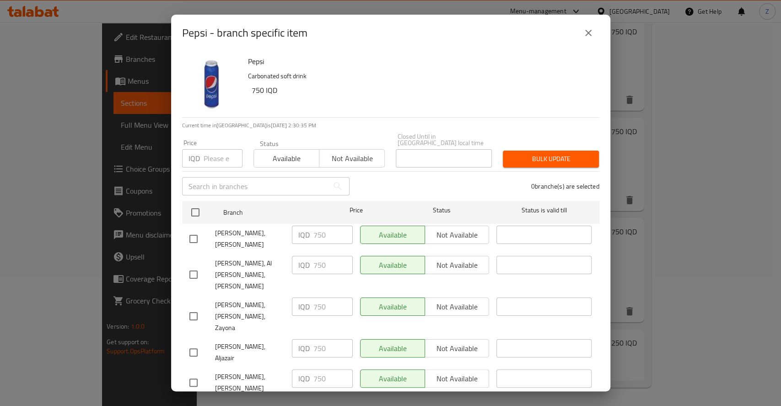
drag, startPoint x: 586, startPoint y: 54, endPoint x: 607, endPoint y: 69, distance: 25.9
click at [587, 38] on icon "close" at bounding box center [588, 32] width 11 height 11
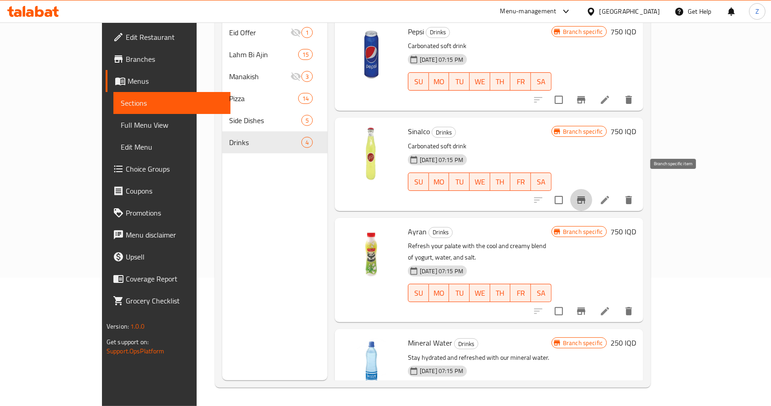
click at [587, 194] on icon "Branch-specific-item" at bounding box center [581, 199] width 11 height 11
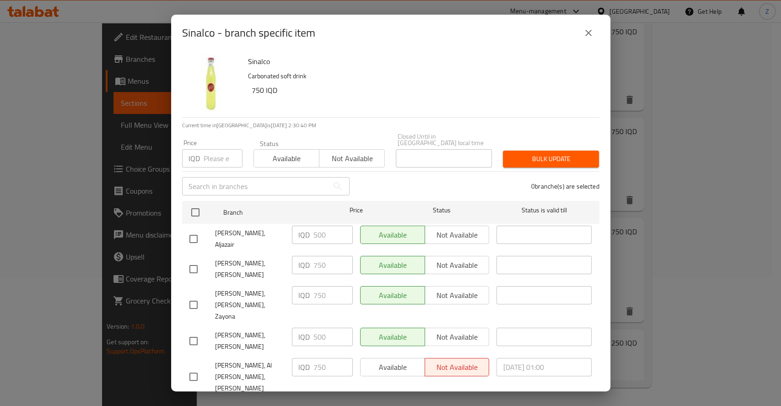
click at [217, 329] on span "[PERSON_NAME], [PERSON_NAME]" at bounding box center [250, 340] width 70 height 23
drag, startPoint x: 194, startPoint y: 313, endPoint x: 201, endPoint y: 313, distance: 6.9
click at [195, 331] on input "checkbox" at bounding box center [193, 340] width 19 height 19
checkbox input "true"
drag, startPoint x: 324, startPoint y: 317, endPoint x: 298, endPoint y: 317, distance: 26.5
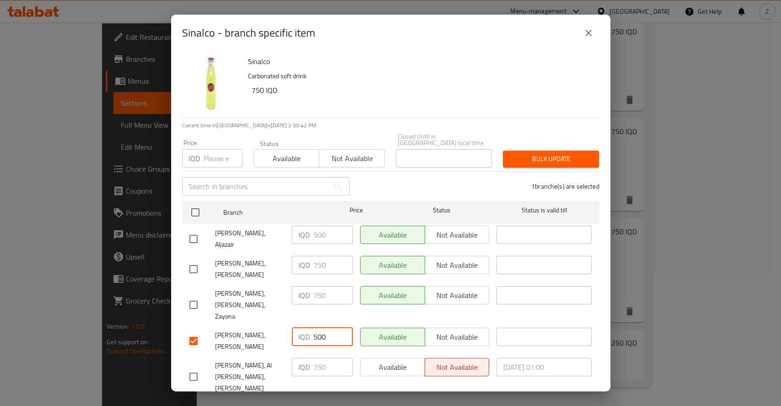
click at [301, 328] on div "IQD 500 ​" at bounding box center [322, 337] width 61 height 18
type input "750"
click at [357, 401] on button "Save" at bounding box center [390, 409] width 417 height 17
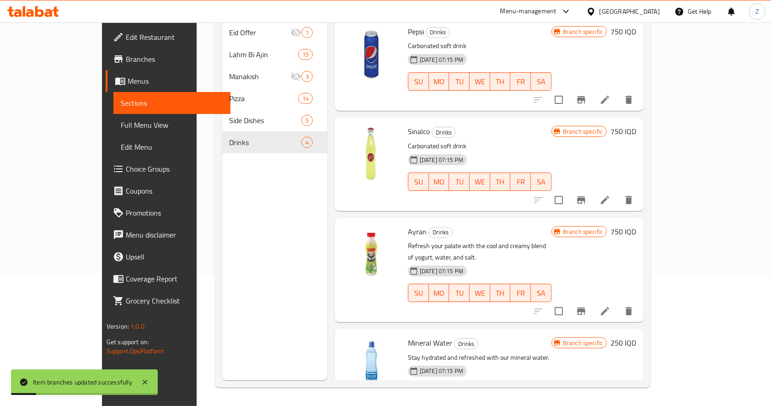
click at [586, 307] on icon "Branch-specific-item" at bounding box center [581, 310] width 8 height 7
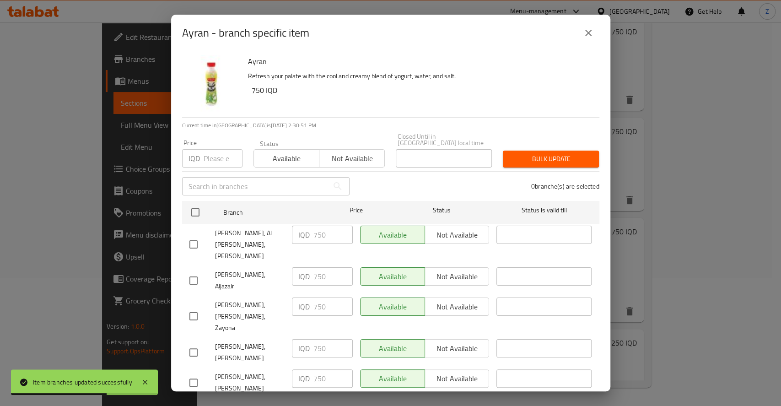
click at [593, 38] on icon "close" at bounding box center [588, 32] width 11 height 11
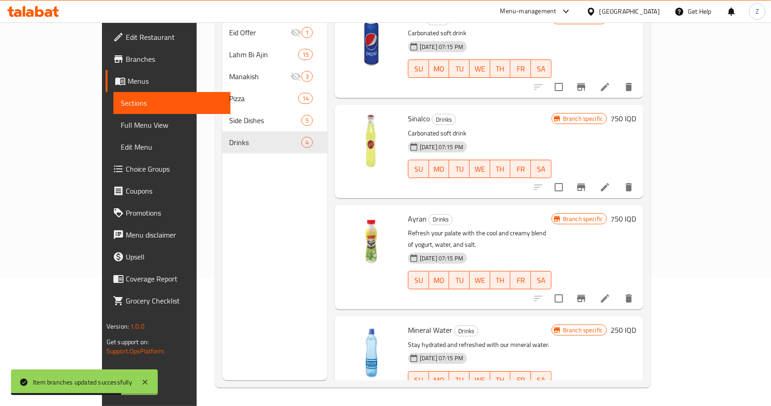
scroll to position [16, 0]
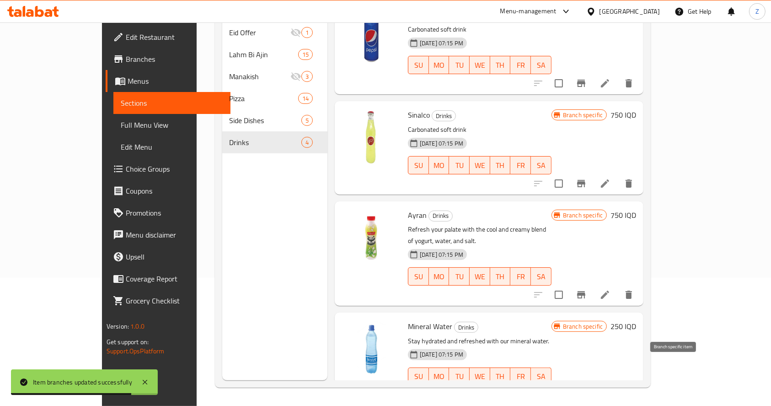
click at [587, 389] on icon "Branch-specific-item" at bounding box center [581, 394] width 11 height 11
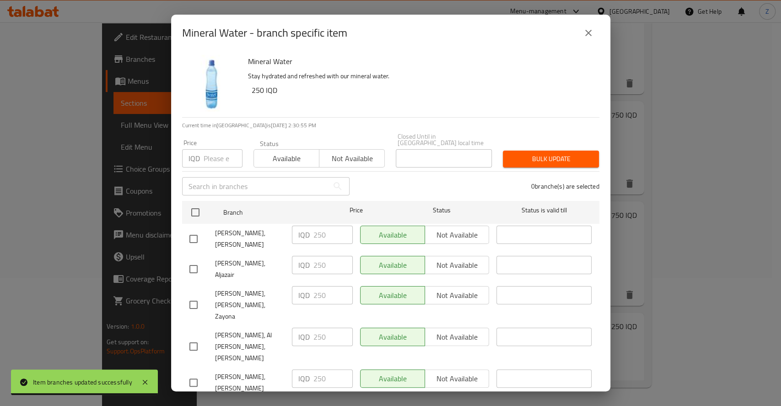
click at [592, 38] on icon "close" at bounding box center [588, 32] width 11 height 11
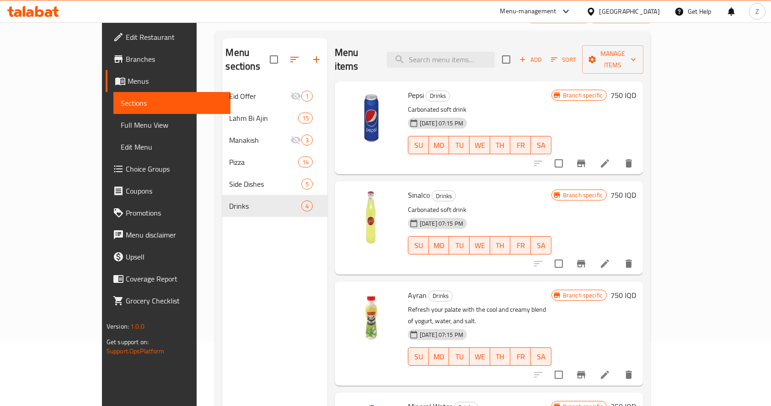
scroll to position [0, 0]
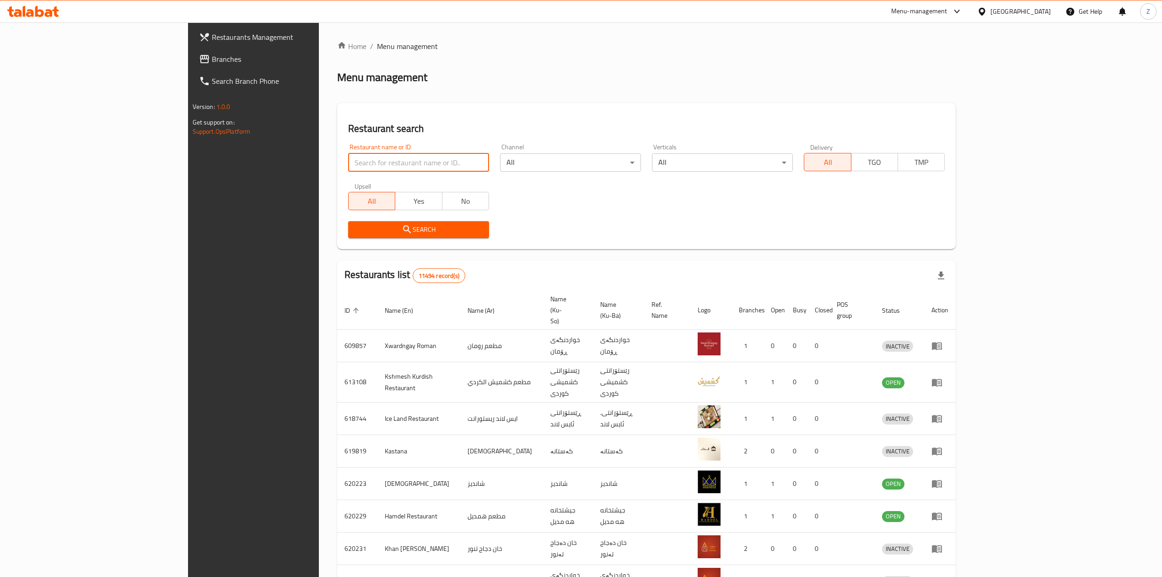
click at [348, 165] on input "search" at bounding box center [418, 162] width 141 height 18
click button "Search" at bounding box center [418, 229] width 141 height 17
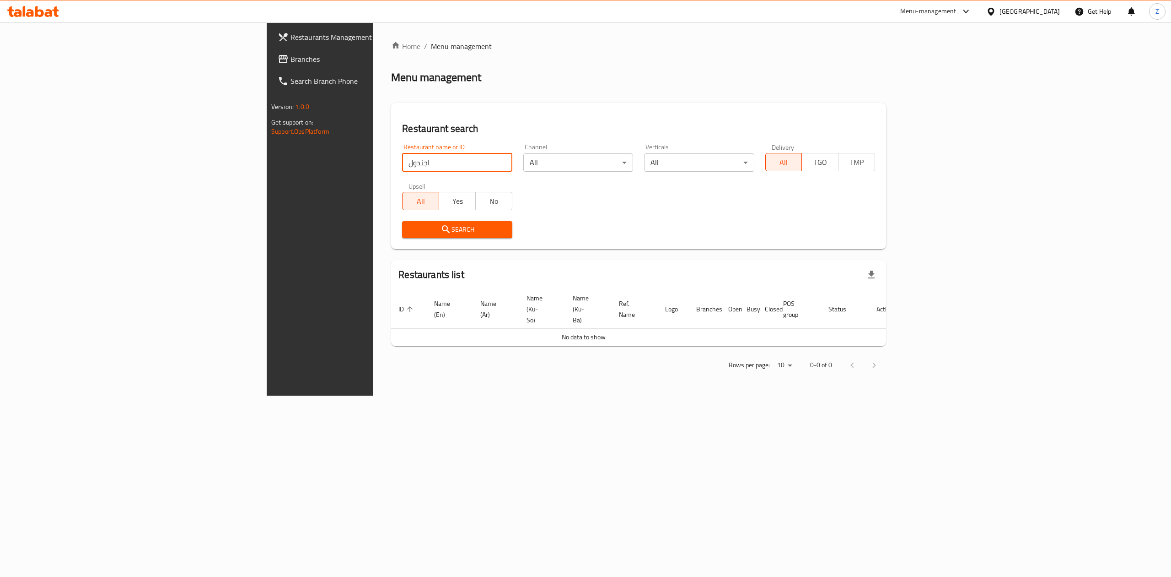
click at [402, 164] on input "اجندول" at bounding box center [457, 162] width 110 height 18
type input "الجندول"
click at [402, 222] on button "Search" at bounding box center [457, 229] width 110 height 17
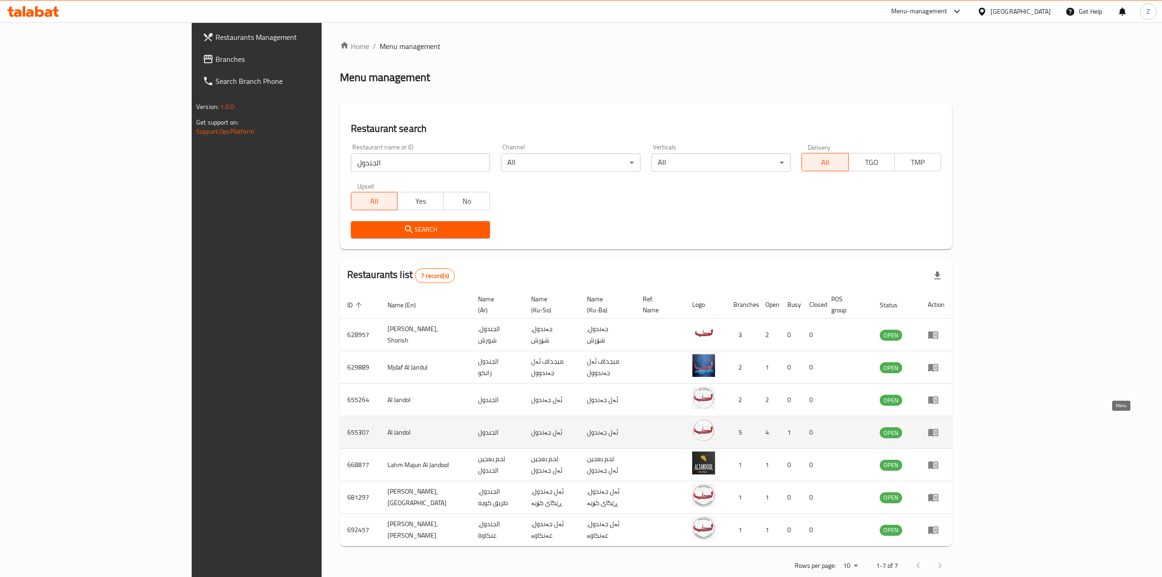
click at [938, 429] on icon "enhanced table" at bounding box center [933, 433] width 10 height 8
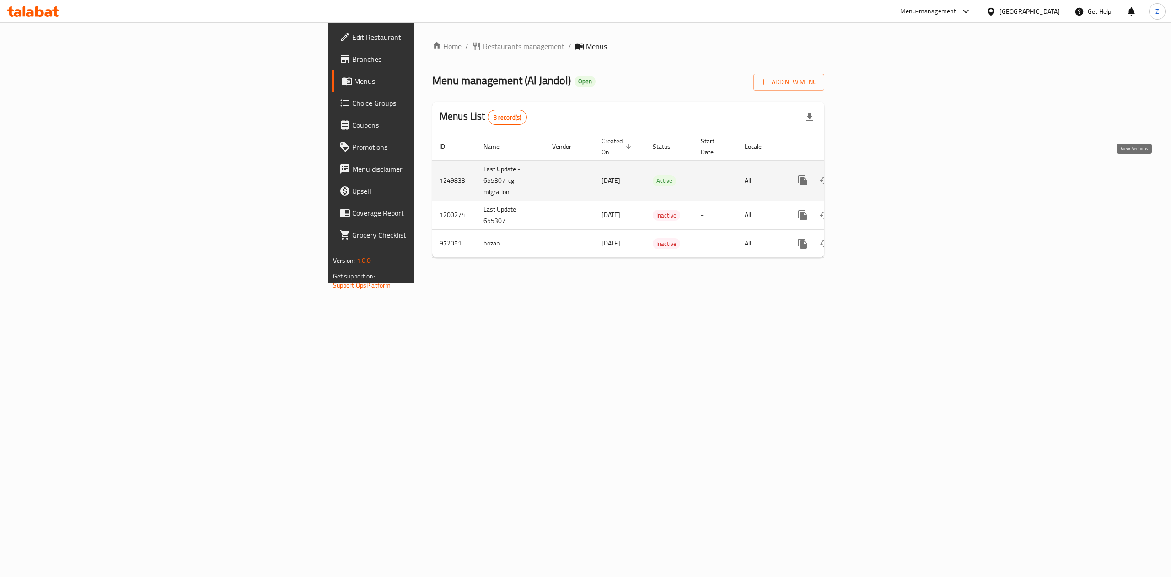
click at [874, 175] on icon "enhanced table" at bounding box center [868, 180] width 11 height 11
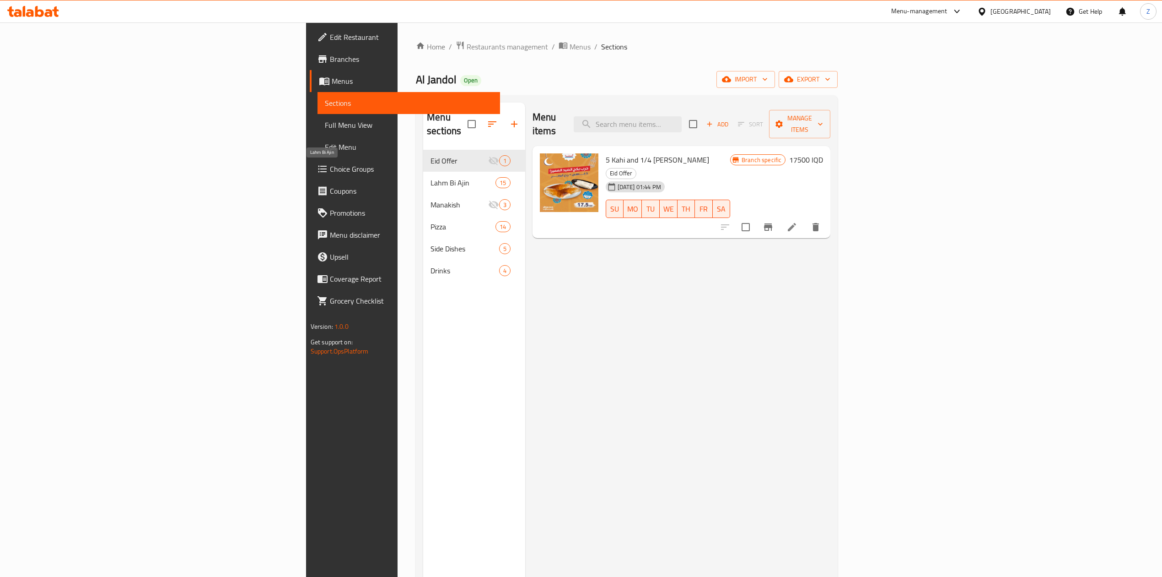
click at [431, 177] on span "Lahm Bi Ajin" at bounding box center [463, 182] width 65 height 11
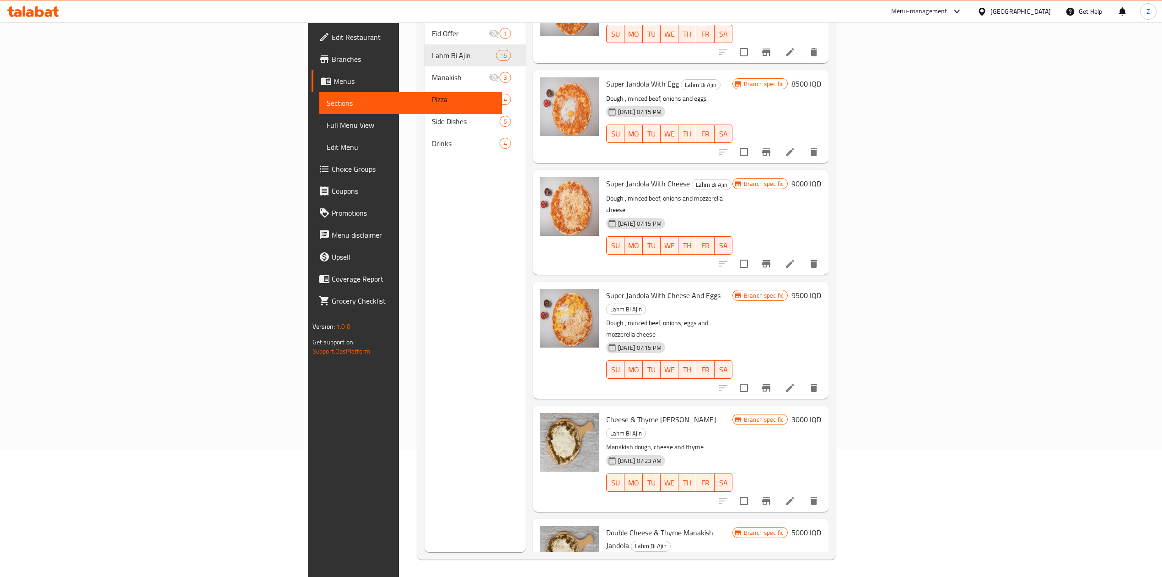
scroll to position [129, 0]
click at [803, 491] on li at bounding box center [790, 499] width 26 height 16
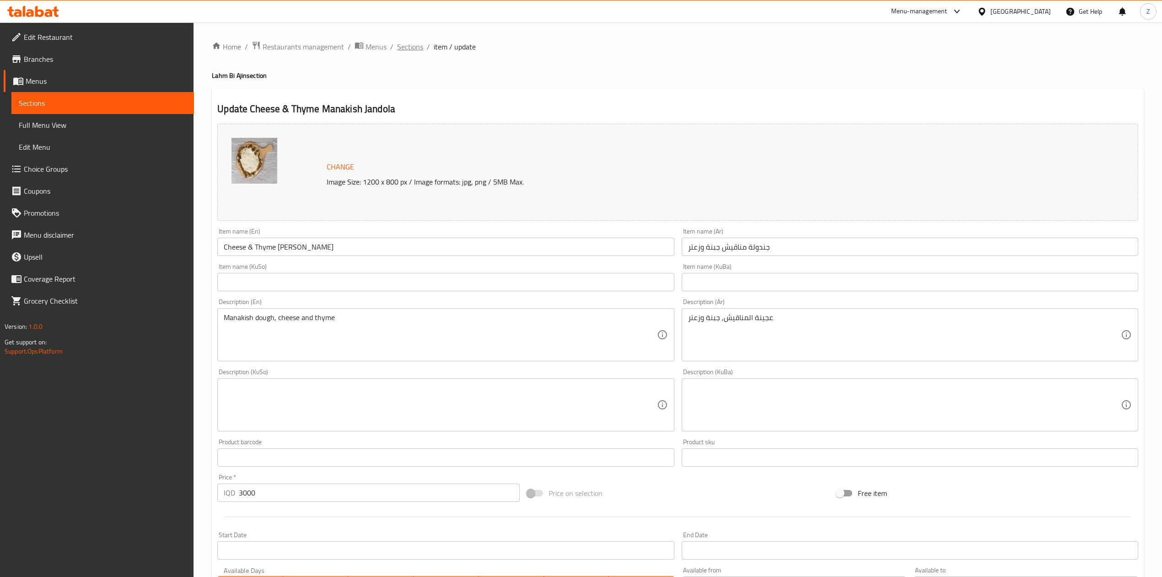
click at [420, 47] on span "Sections" at bounding box center [410, 46] width 26 height 11
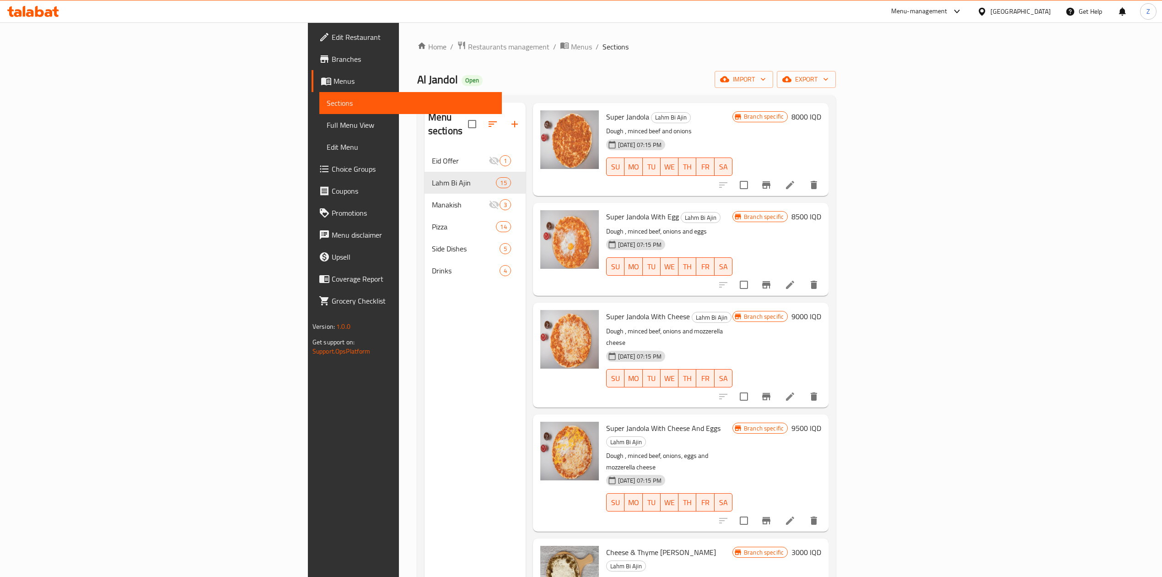
scroll to position [945, 0]
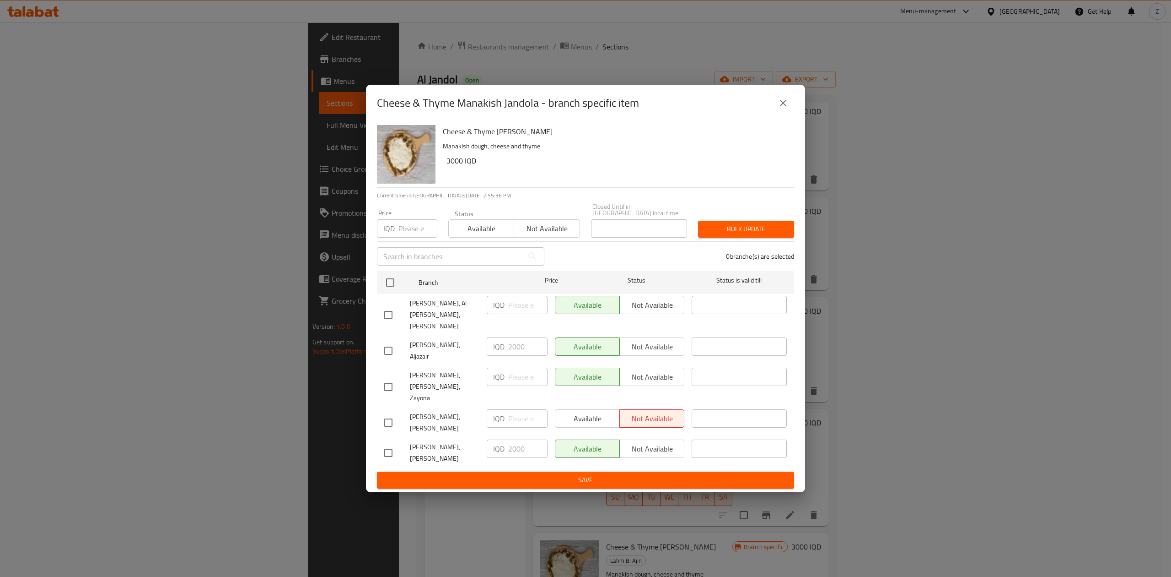
click at [387, 443] on input "checkbox" at bounding box center [388, 452] width 19 height 19
checkbox input "true"
drag, startPoint x: 524, startPoint y: 425, endPoint x: 498, endPoint y: 423, distance: 26.6
click at [498, 439] on div "IQD 2000 ​" at bounding box center [517, 448] width 61 height 18
click at [509, 439] on input "2000" at bounding box center [527, 448] width 39 height 18
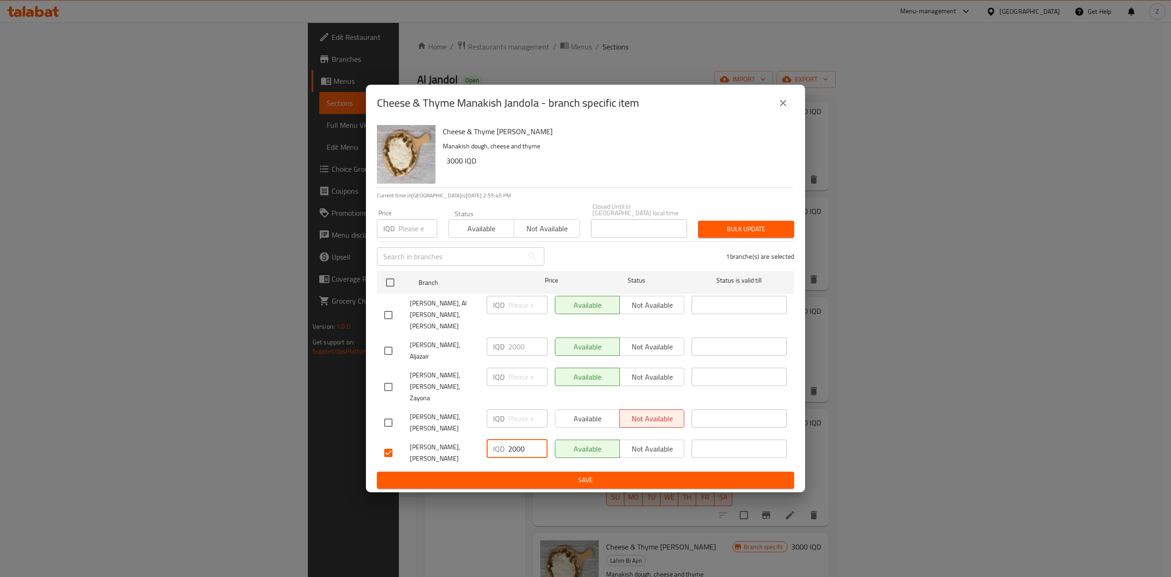
drag, startPoint x: 513, startPoint y: 425, endPoint x: 506, endPoint y: 424, distance: 7.4
click at [507, 439] on div "IQD 2000 ​" at bounding box center [517, 448] width 61 height 18
type input "3000"
click at [399, 324] on div at bounding box center [397, 314] width 26 height 19
click at [388, 324] on input "checkbox" at bounding box center [388, 314] width 19 height 19
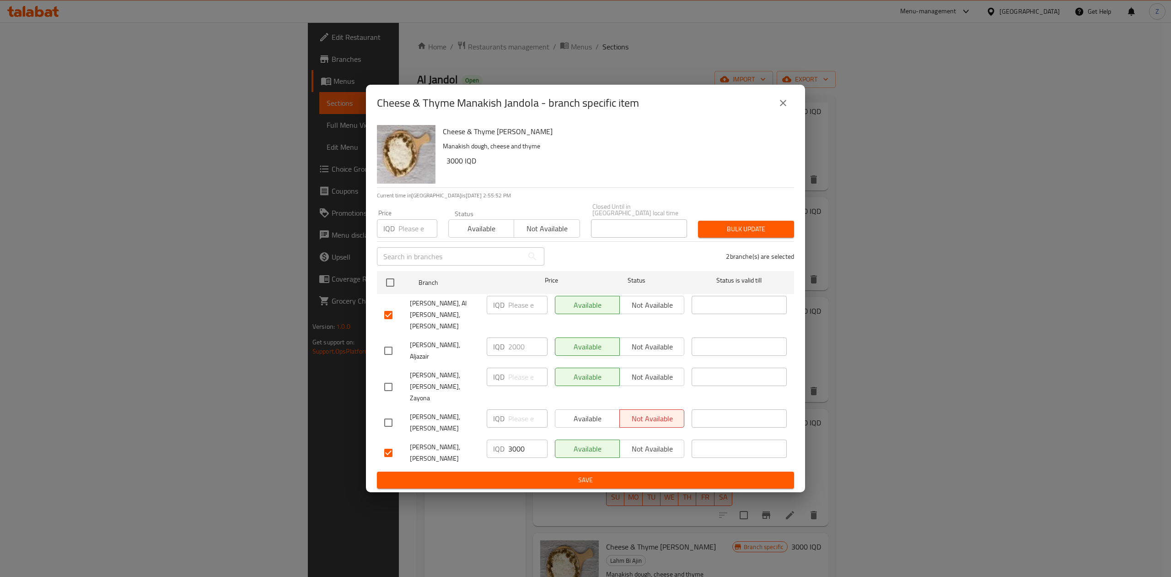
click at [388, 324] on input "checkbox" at bounding box center [388, 314] width 19 height 19
drag, startPoint x: 524, startPoint y: 421, endPoint x: 493, endPoint y: 411, distance: 32.8
click at [495, 436] on div "IQD 3000 ​" at bounding box center [517, 453] width 68 height 34
click at [394, 324] on input "checkbox" at bounding box center [388, 314] width 19 height 19
checkbox input "true"
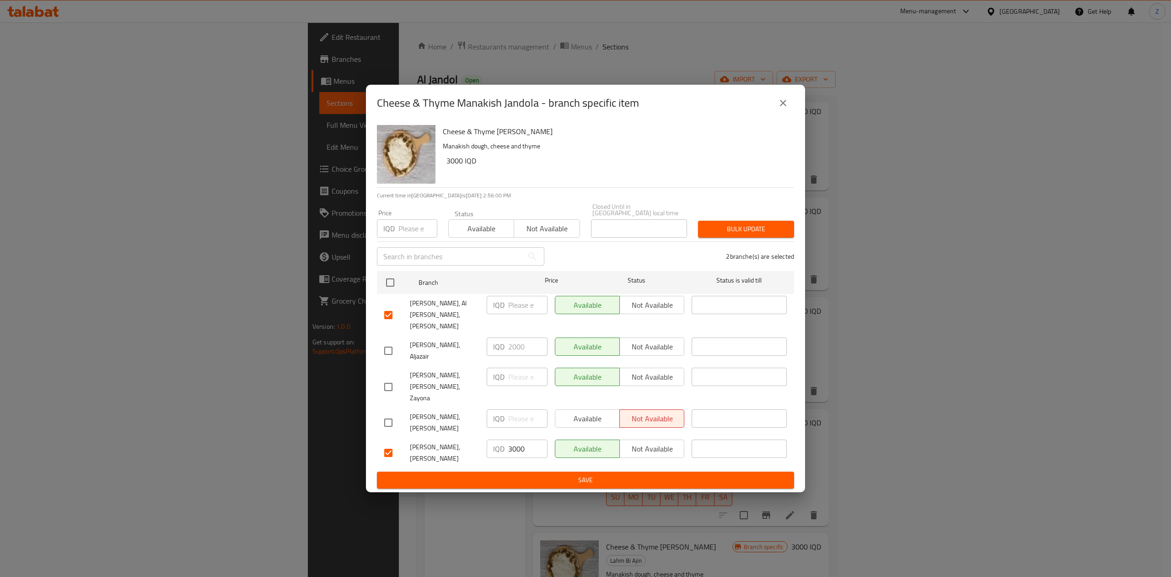
drag, startPoint x: 392, startPoint y: 355, endPoint x: 392, endPoint y: 378, distance: 22.9
click at [392, 378] on ul "Branch Price Status Status is valid till Al Jandol, [PERSON_NAME], [PERSON_NAME…" at bounding box center [585, 369] width 417 height 204
click at [390, 377] on input "checkbox" at bounding box center [388, 386] width 19 height 19
checkbox input "true"
click at [388, 413] on input "checkbox" at bounding box center [388, 422] width 19 height 19
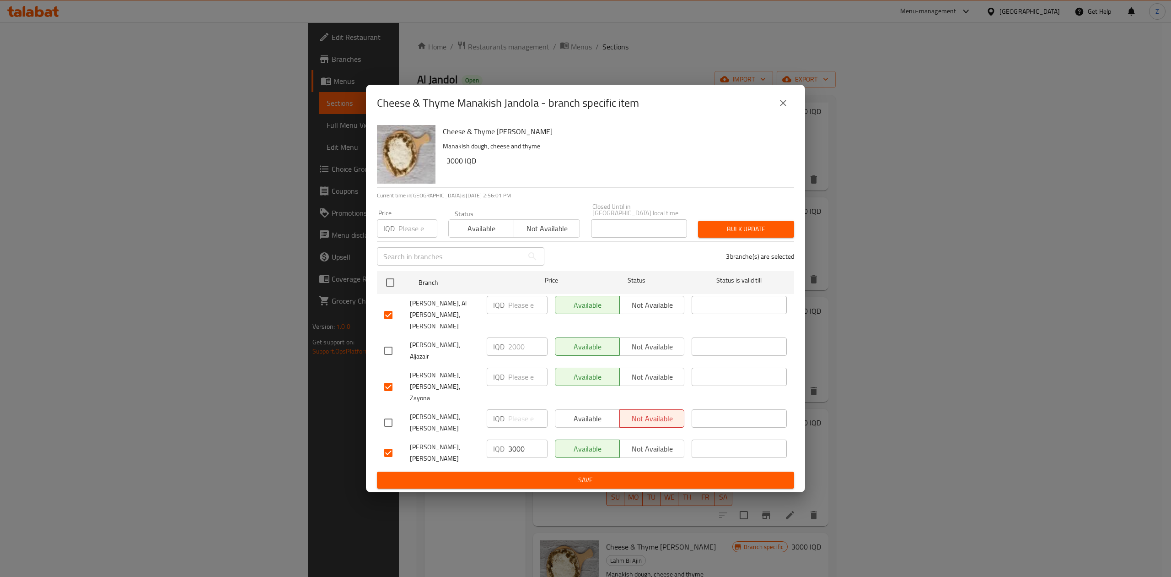
checkbox input "true"
click at [523, 314] on input "number" at bounding box center [527, 305] width 39 height 18
paste input "3000"
type input "3000"
click at [515, 376] on input "number" at bounding box center [527, 376] width 39 height 18
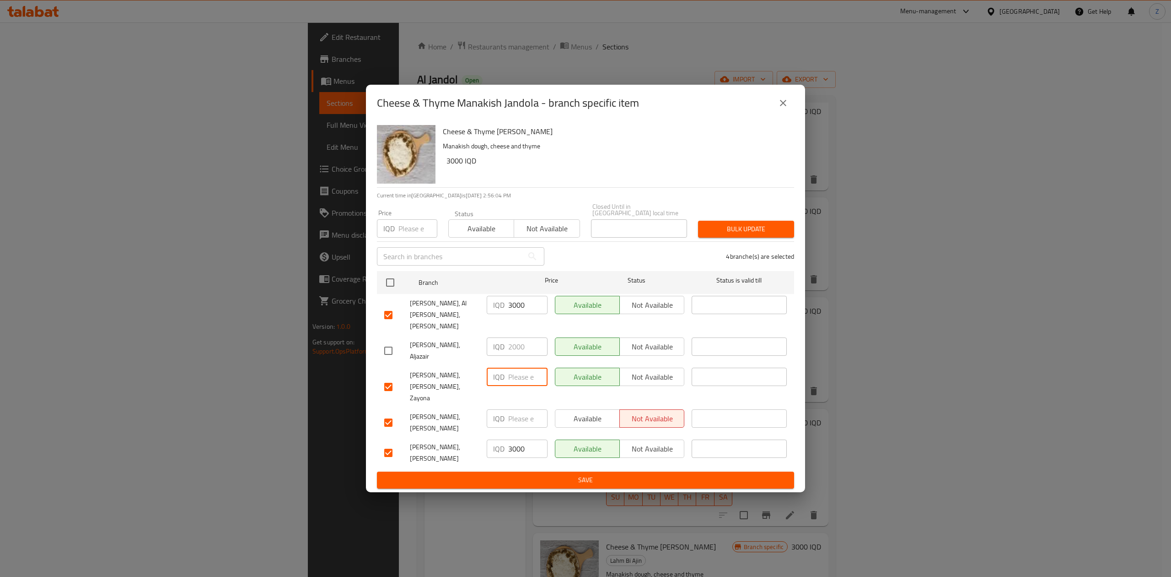
paste input "3000"
type input "3000"
click at [517, 409] on input "number" at bounding box center [527, 418] width 39 height 18
paste input "3000"
type input "3000"
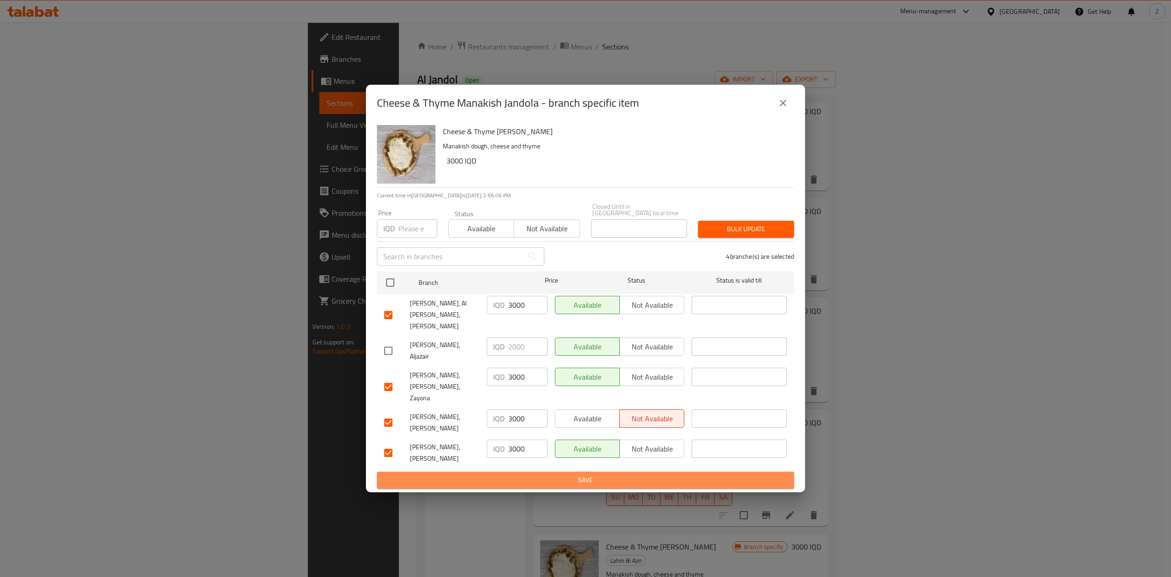
click at [576, 474] on span "Save" at bounding box center [585, 479] width 403 height 11
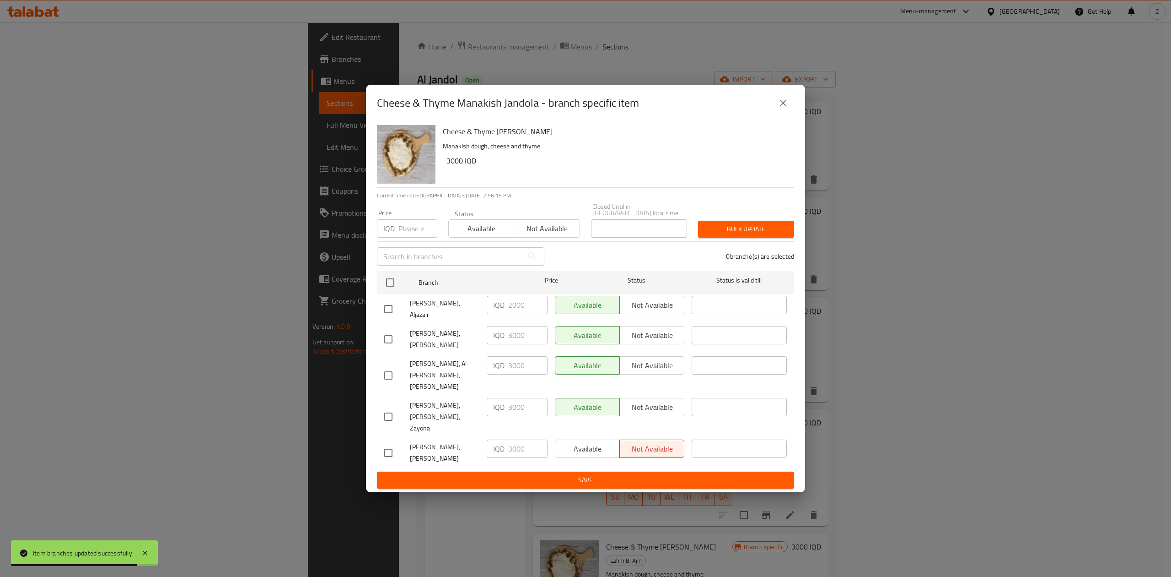
click at [612, 439] on div "Available Not available" at bounding box center [619, 448] width 129 height 18
click at [580, 439] on div "Available Not available" at bounding box center [619, 448] width 129 height 18
drag, startPoint x: 401, startPoint y: 426, endPoint x: 397, endPoint y: 423, distance: 5.2
click at [399, 443] on div at bounding box center [397, 452] width 26 height 19
click at [393, 443] on input "checkbox" at bounding box center [388, 452] width 19 height 19
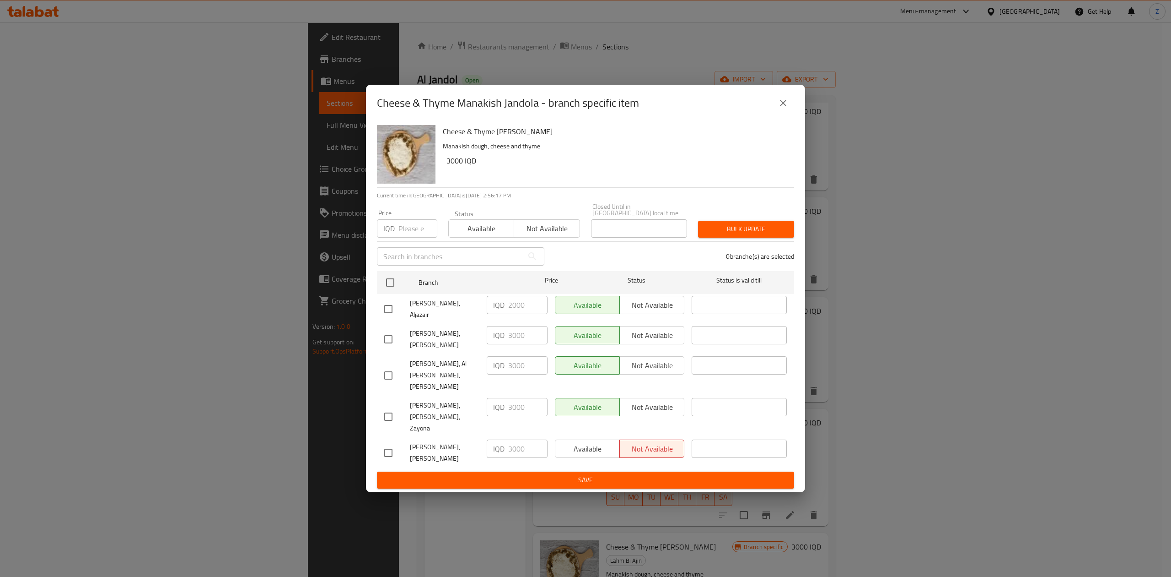
checkbox input "true"
click at [593, 442] on span "Available" at bounding box center [587, 448] width 57 height 13
click at [569, 474] on span "Save" at bounding box center [585, 479] width 403 height 11
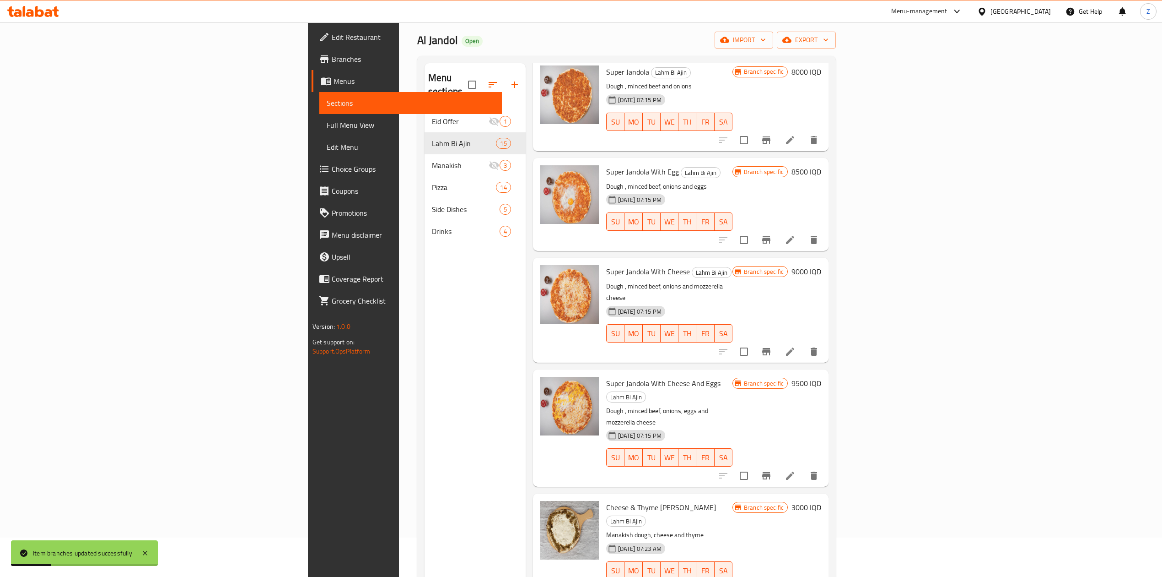
scroll to position [61, 0]
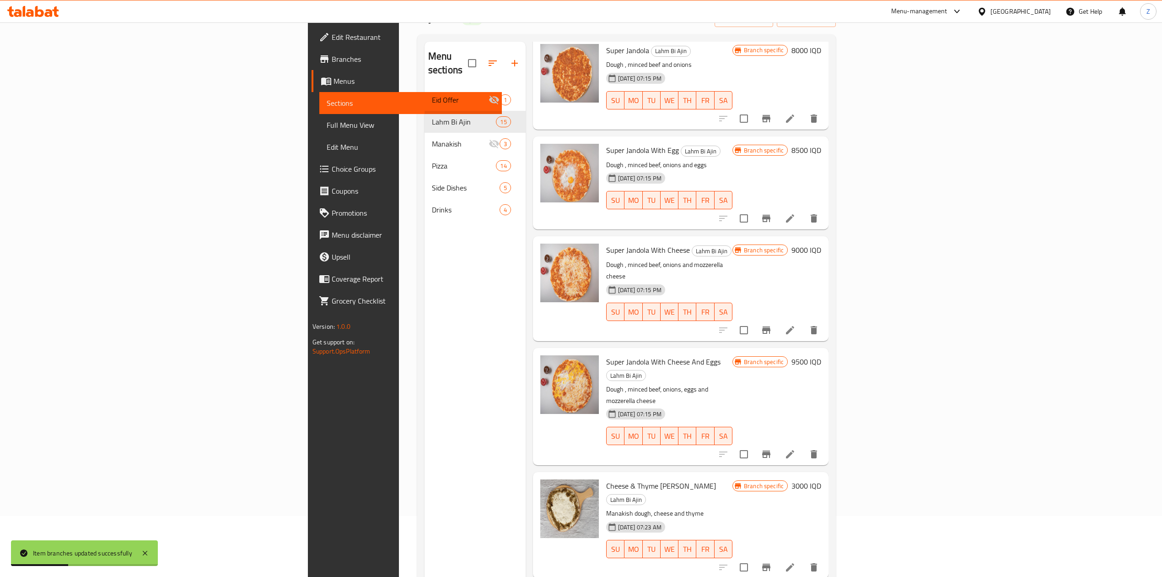
click at [777, 556] on button "Branch-specific-item" at bounding box center [766, 567] width 22 height 22
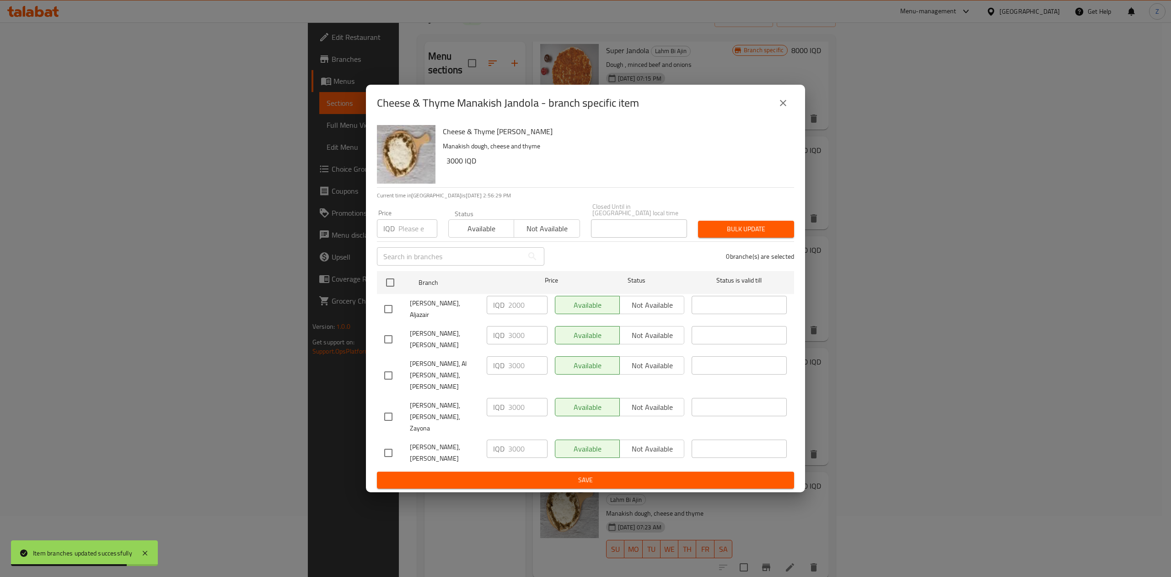
click at [789, 114] on button "close" at bounding box center [783, 103] width 22 height 22
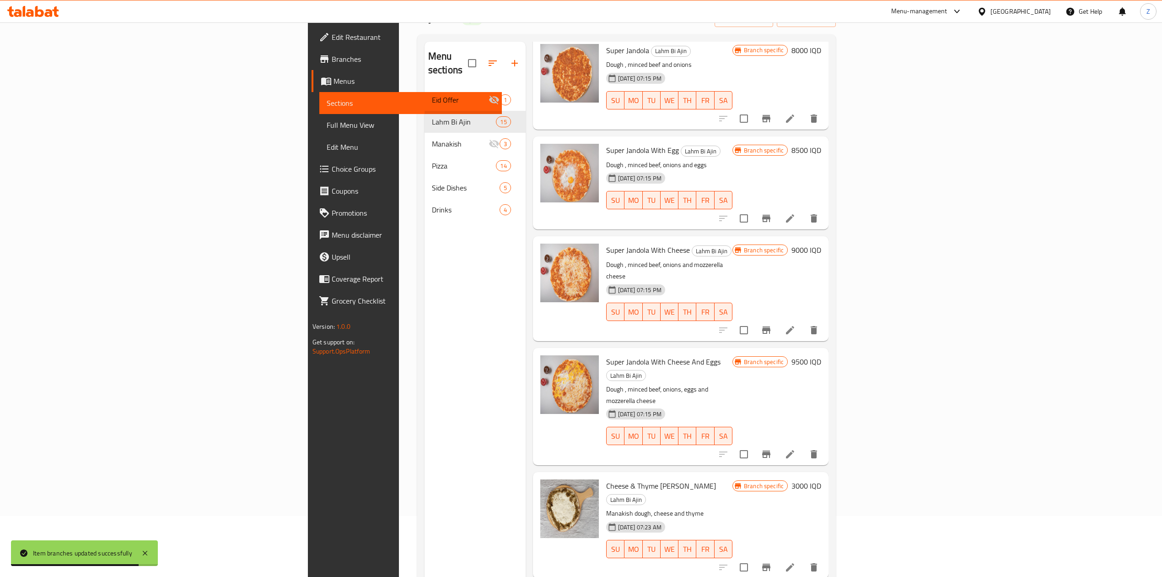
scroll to position [129, 0]
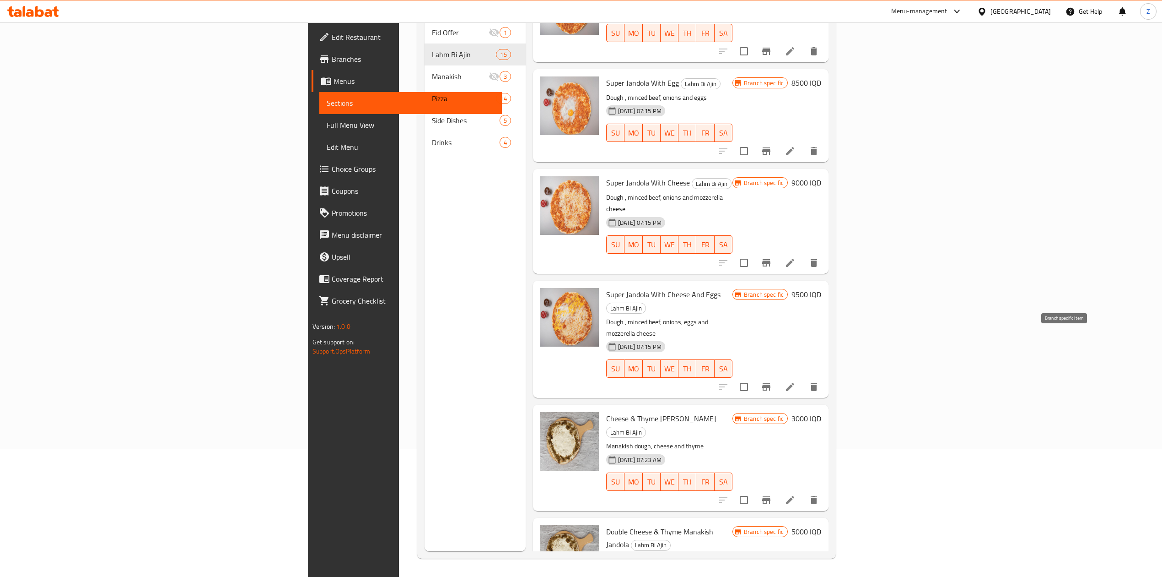
click at [777, 489] on button "Branch-specific-item" at bounding box center [766, 500] width 22 height 22
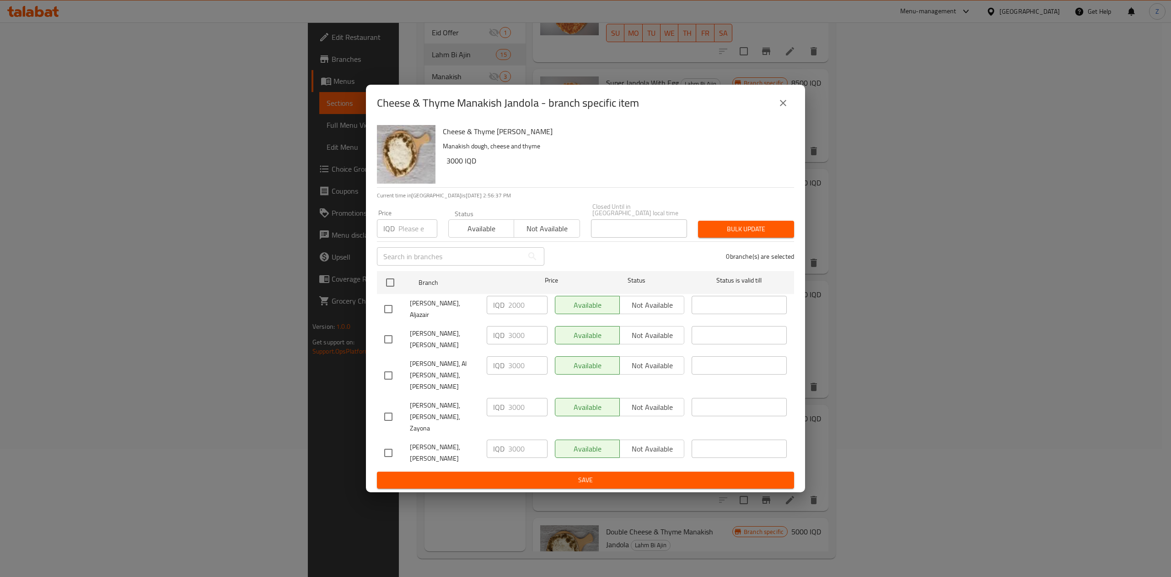
click at [788, 108] on icon "close" at bounding box center [783, 102] width 11 height 11
click at [781, 108] on icon "close" at bounding box center [783, 102] width 11 height 11
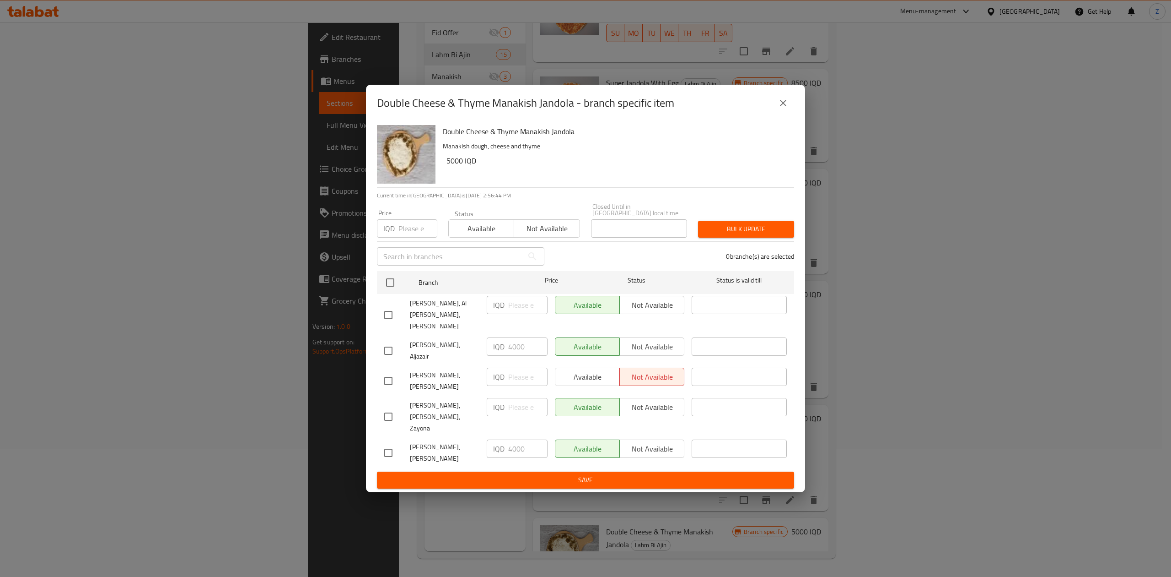
click at [385, 372] on input "checkbox" at bounding box center [388, 380] width 19 height 19
checkbox input "true"
click at [582, 377] on span "Available" at bounding box center [587, 376] width 57 height 13
click at [390, 324] on input "checkbox" at bounding box center [388, 314] width 19 height 19
checkbox input "true"
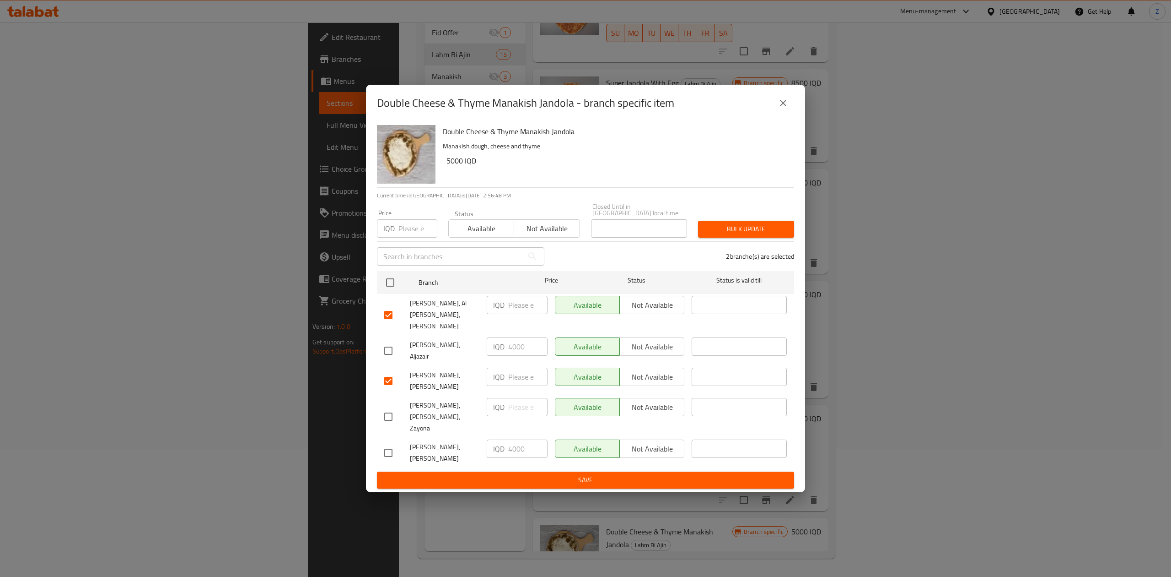
click at [389, 407] on input "checkbox" at bounding box center [388, 416] width 19 height 19
checkbox input "true"
click at [387, 443] on input "checkbox" at bounding box center [388, 452] width 19 height 19
checkbox input "true"
click at [507, 403] on div "IQD ​" at bounding box center [517, 407] width 61 height 18
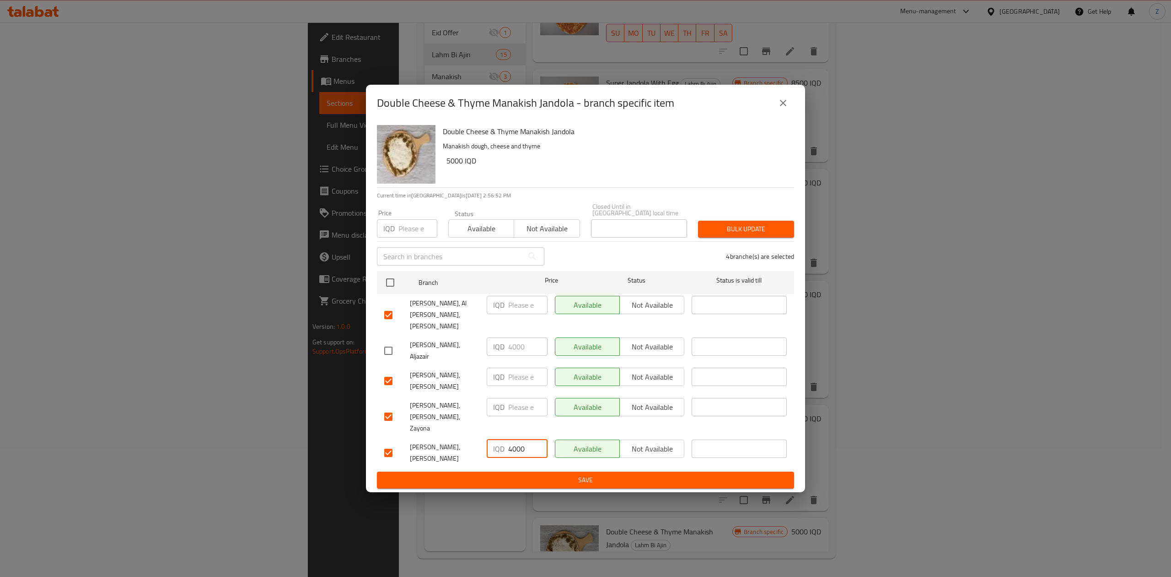
drag, startPoint x: 512, startPoint y: 422, endPoint x: 500, endPoint y: 417, distance: 12.3
click at [500, 439] on div "IQD 4000 ​" at bounding box center [517, 448] width 61 height 18
drag, startPoint x: 524, startPoint y: 425, endPoint x: 499, endPoint y: 420, distance: 26.1
click at [500, 439] on div "IQD 5000 ​" at bounding box center [517, 448] width 61 height 18
type input "5000"
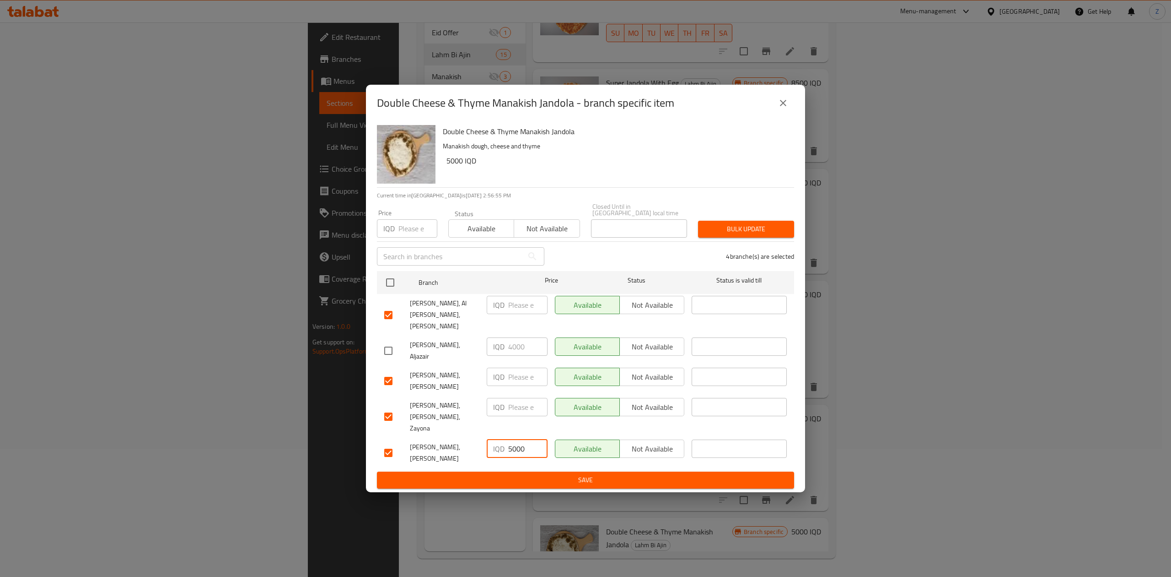
click at [520, 399] on input "number" at bounding box center [527, 407] width 39 height 18
paste input "5000"
type input "5000"
click at [523, 373] on input "number" at bounding box center [527, 376] width 39 height 18
paste input "5000"
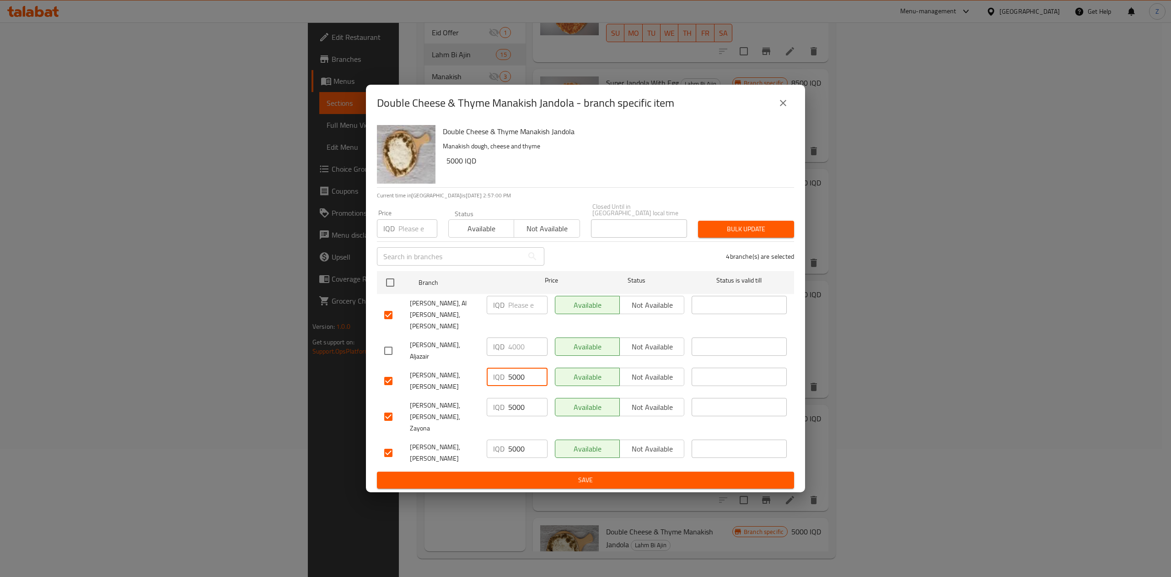
type input "5000"
click at [518, 314] on input "number" at bounding box center [527, 305] width 39 height 18
paste input "5000"
type input "5000"
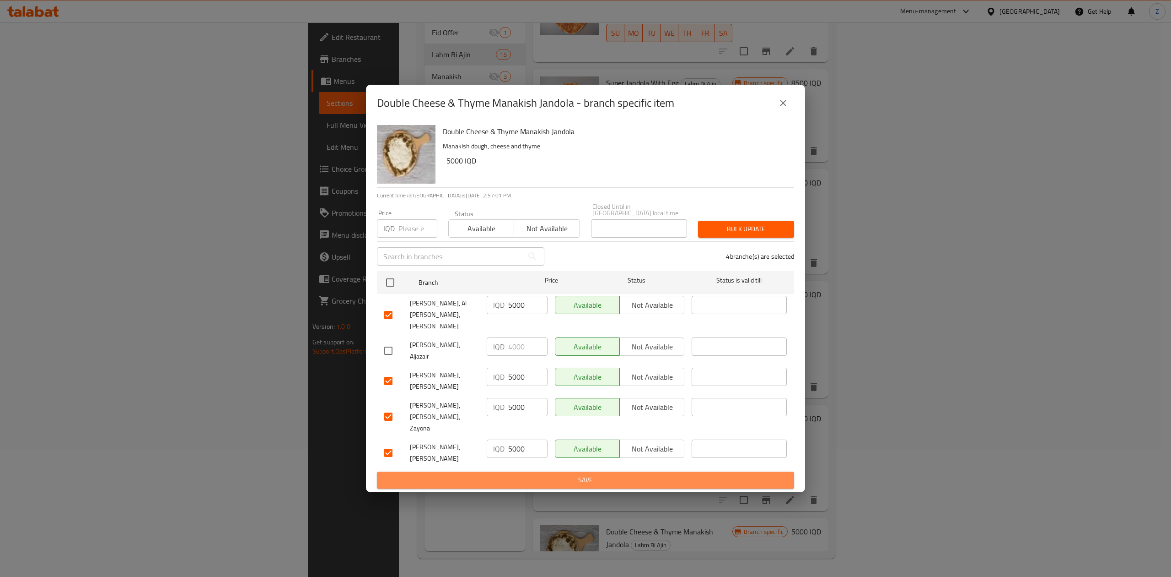
click at [575, 474] on span "Save" at bounding box center [585, 479] width 403 height 11
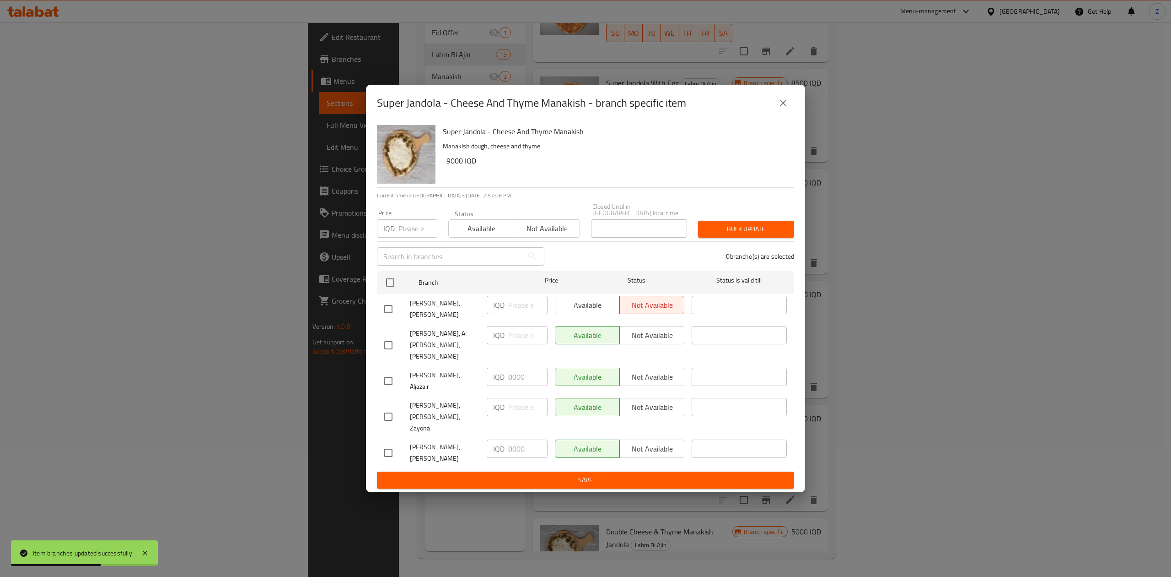
click at [388, 318] on input "checkbox" at bounding box center [388, 308] width 19 height 19
checkbox input "true"
click at [597, 312] on span "Available" at bounding box center [587, 304] width 57 height 13
click at [385, 355] on input "checkbox" at bounding box center [388, 344] width 19 height 19
checkbox input "true"
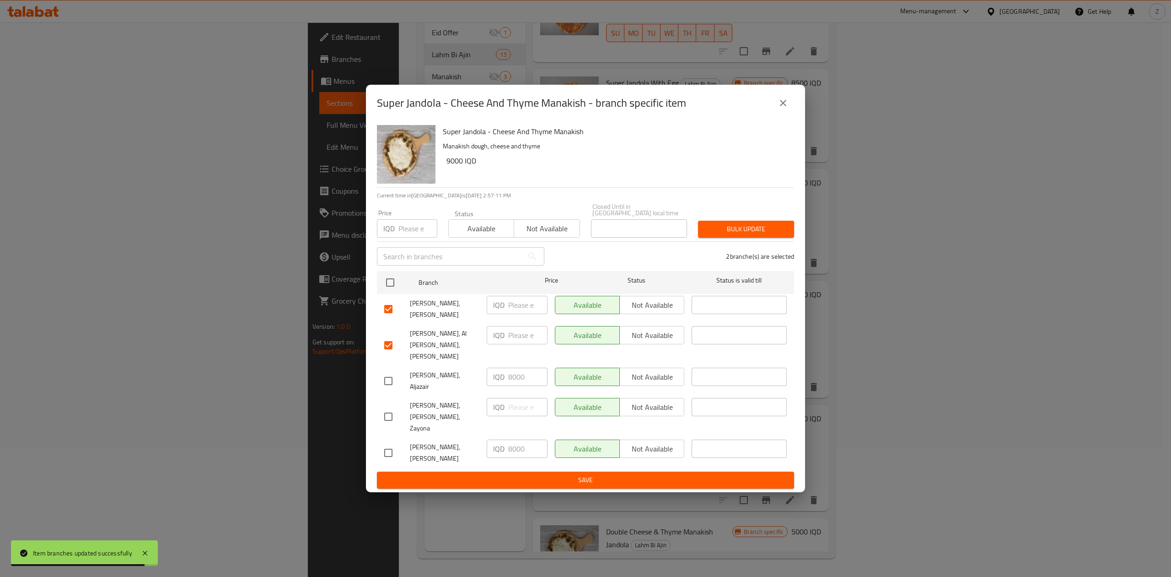
click at [391, 407] on input "checkbox" at bounding box center [388, 416] width 19 height 19
checkbox input "true"
click at [387, 443] on input "checkbox" at bounding box center [388, 452] width 19 height 19
checkbox input "true"
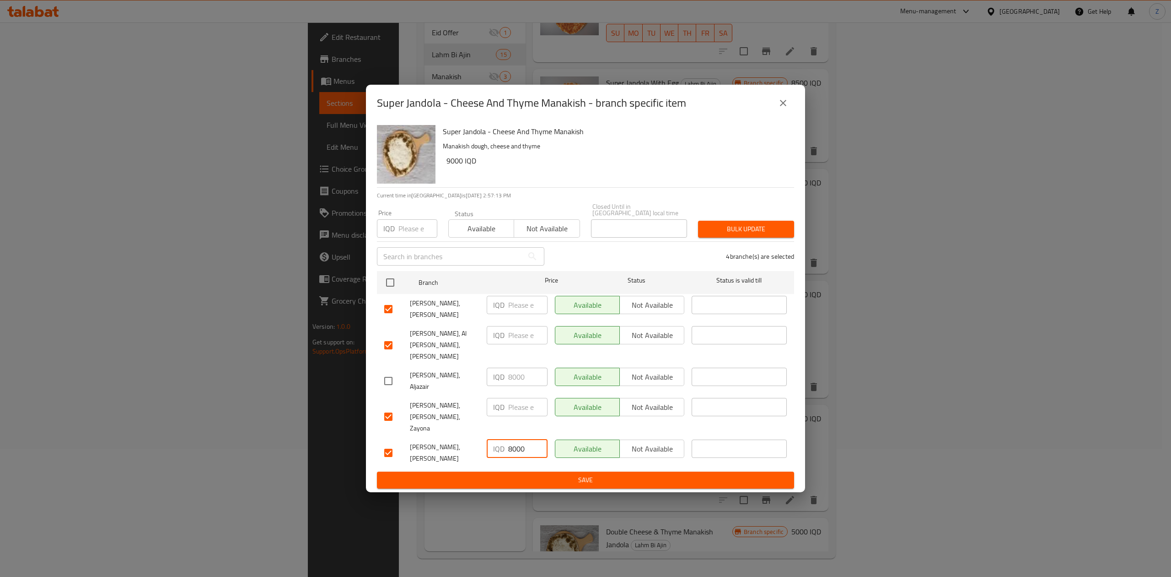
drag, startPoint x: 511, startPoint y: 424, endPoint x: 501, endPoint y: 417, distance: 11.9
click at [502, 439] on div "IQD 8000 ​" at bounding box center [517, 448] width 61 height 18
drag, startPoint x: 527, startPoint y: 421, endPoint x: 497, endPoint y: 412, distance: 31.6
click at [497, 436] on div "IQD 9000 ​" at bounding box center [517, 453] width 68 height 34
type input "9000"
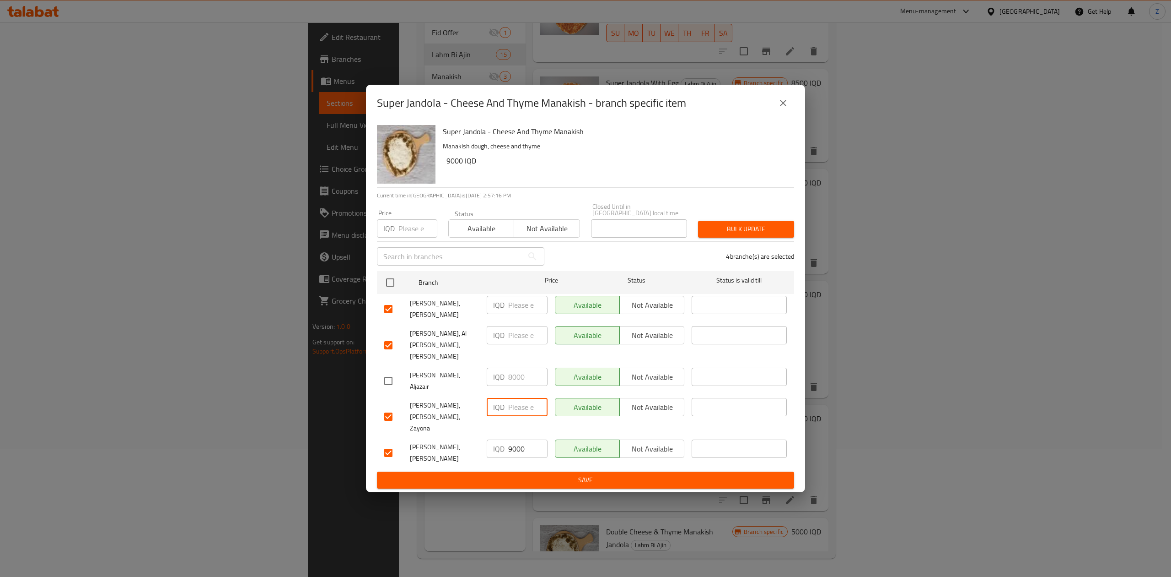
click at [517, 406] on input "number" at bounding box center [527, 407] width 39 height 18
paste input "9000"
type input "9000"
click at [517, 344] on input "number" at bounding box center [527, 335] width 39 height 18
paste input "9000"
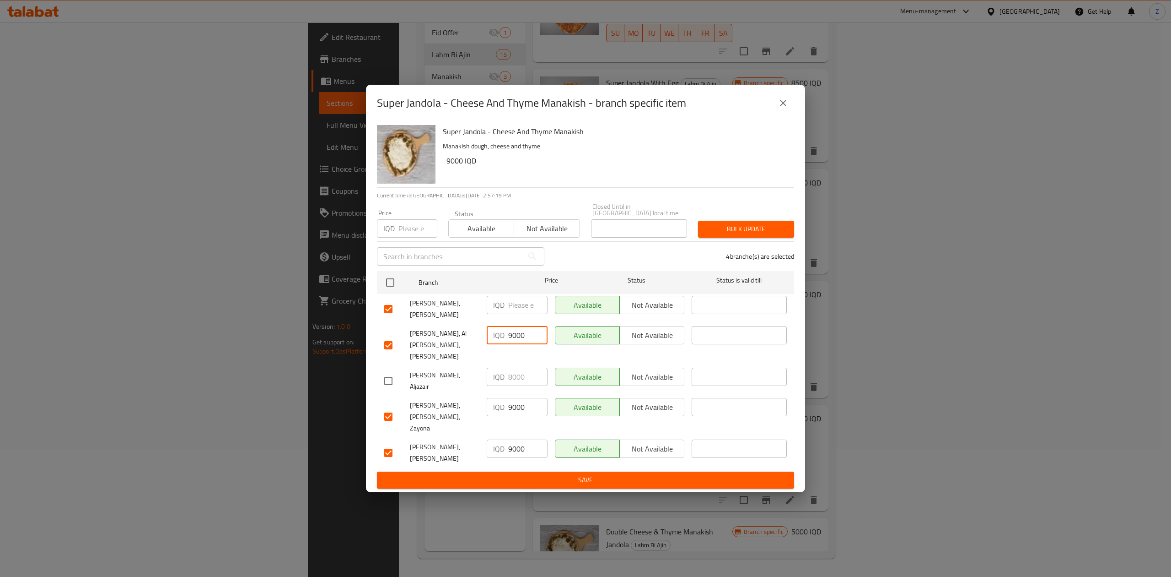
type input "9000"
click at [517, 314] on input "number" at bounding box center [527, 305] width 39 height 18
paste input "9000"
type input "9000"
click at [571, 474] on span "Save" at bounding box center [585, 479] width 403 height 11
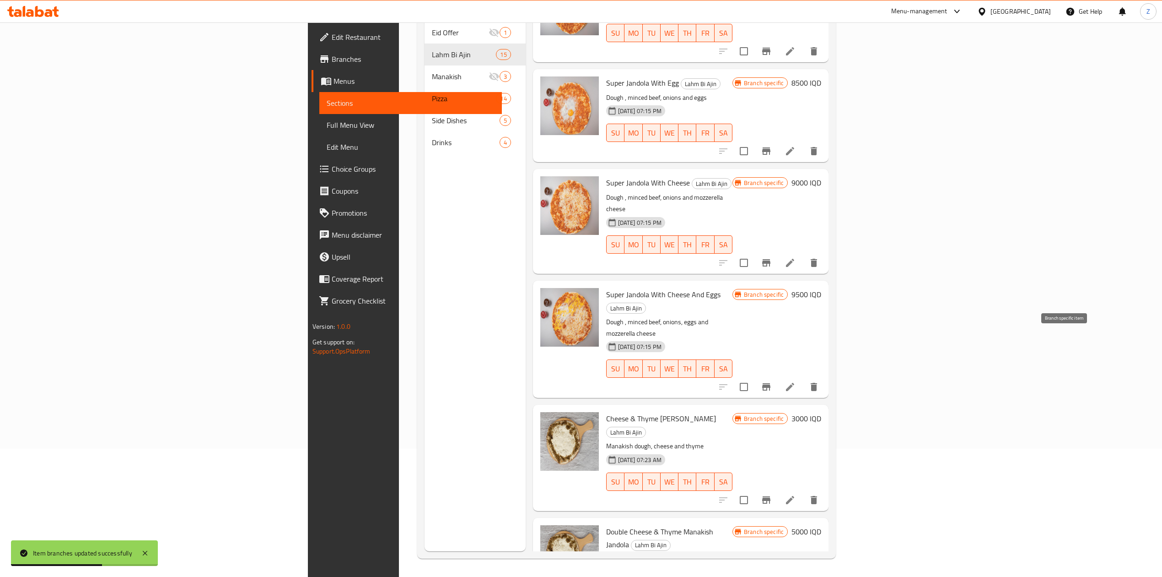
click at [772, 494] on icon "Branch-specific-item" at bounding box center [766, 499] width 11 height 11
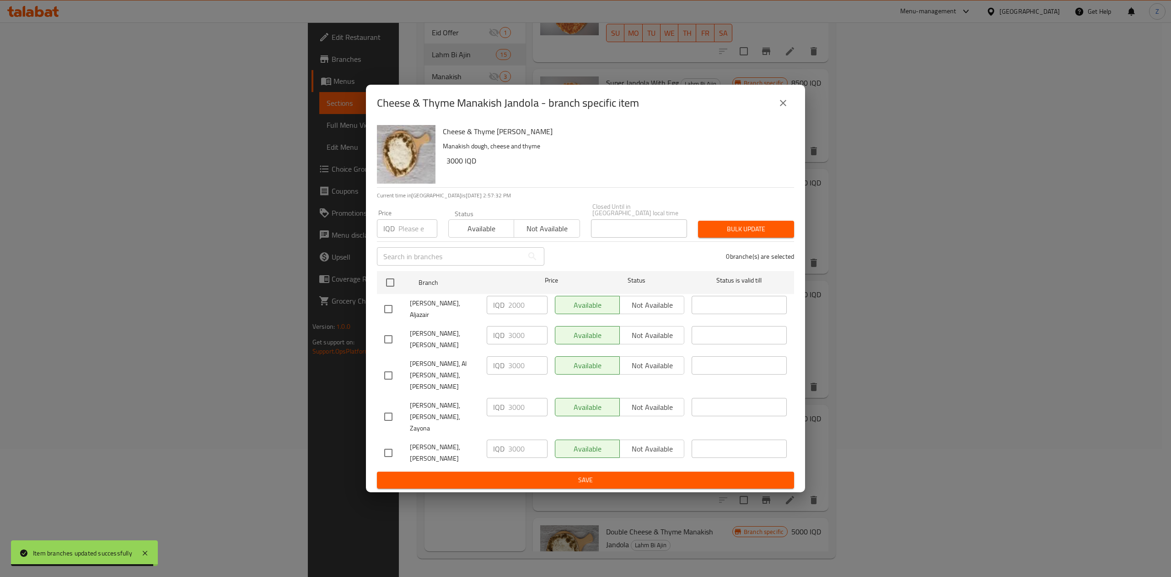
click at [786, 108] on icon "close" at bounding box center [783, 102] width 11 height 11
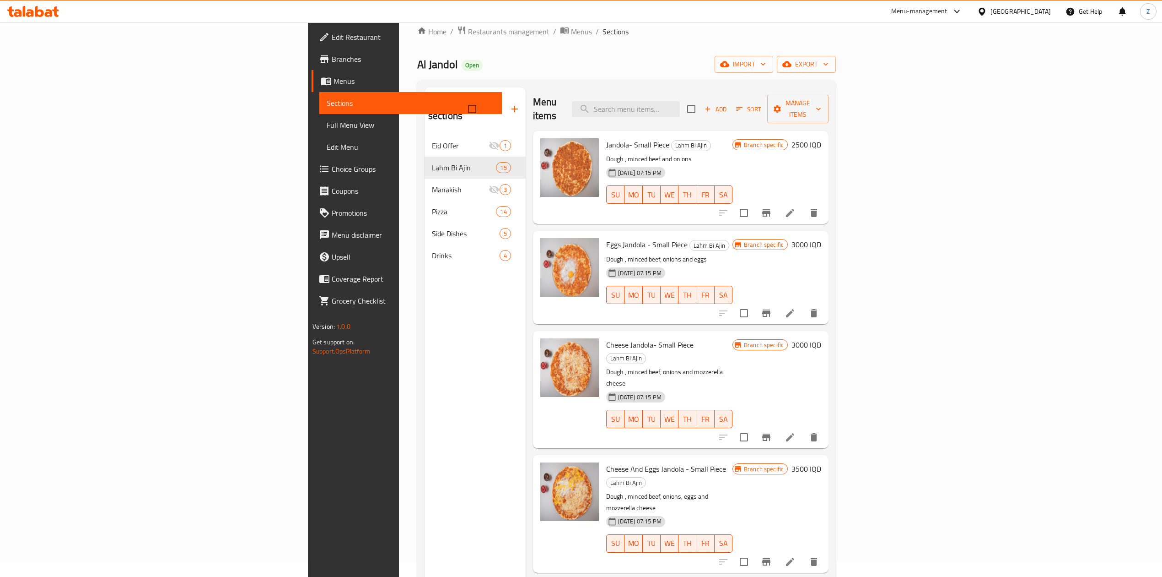
scroll to position [0, 0]
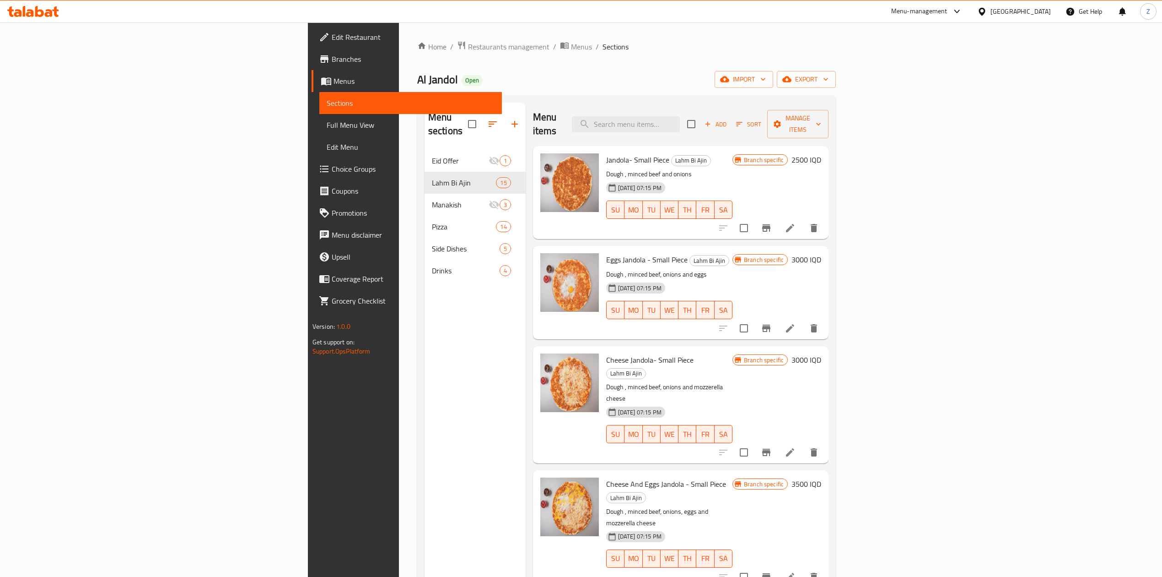
click at [772, 447] on icon "Branch-specific-item" at bounding box center [766, 452] width 11 height 11
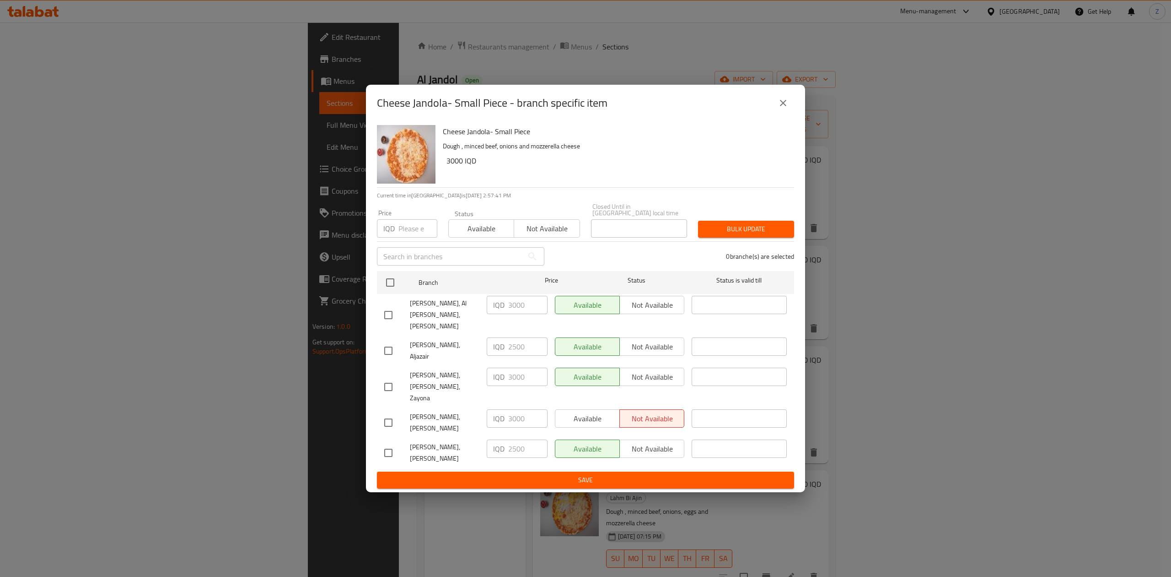
click at [384, 413] on input "checkbox" at bounding box center [388, 422] width 19 height 19
checkbox input "true"
click at [587, 412] on span "Available" at bounding box center [587, 418] width 57 height 13
click at [393, 443] on input "checkbox" at bounding box center [388, 452] width 19 height 19
checkbox input "true"
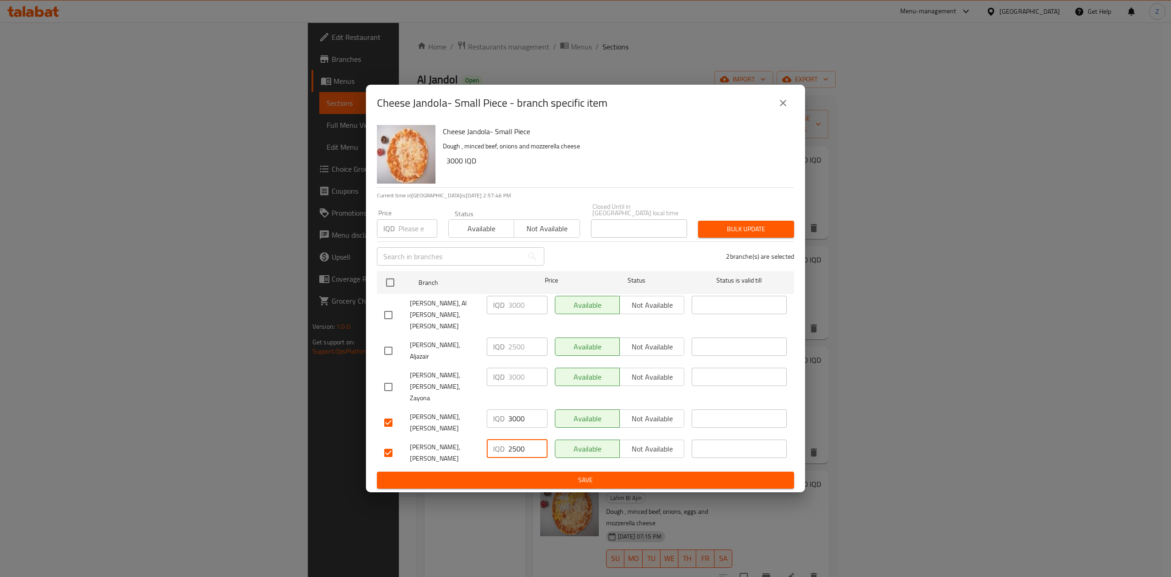
drag, startPoint x: 517, startPoint y: 425, endPoint x: 493, endPoint y: 418, distance: 24.3
click at [494, 439] on div "IQD 2500 ​" at bounding box center [517, 448] width 61 height 18
type input "3000"
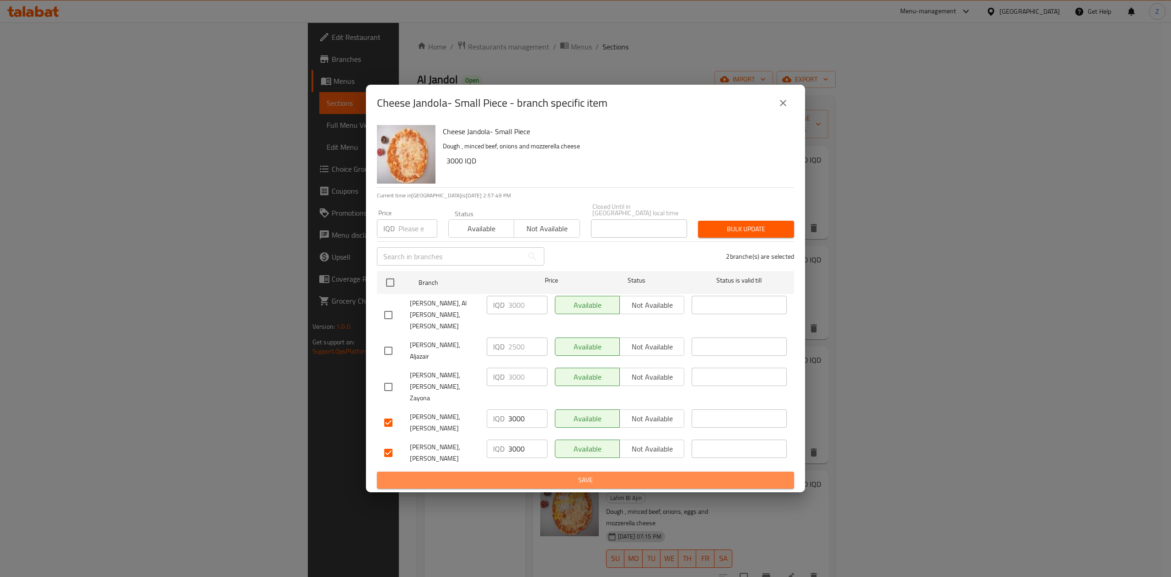
click at [535, 474] on span "Save" at bounding box center [585, 479] width 403 height 11
